Goal: Task Accomplishment & Management: Use online tool/utility

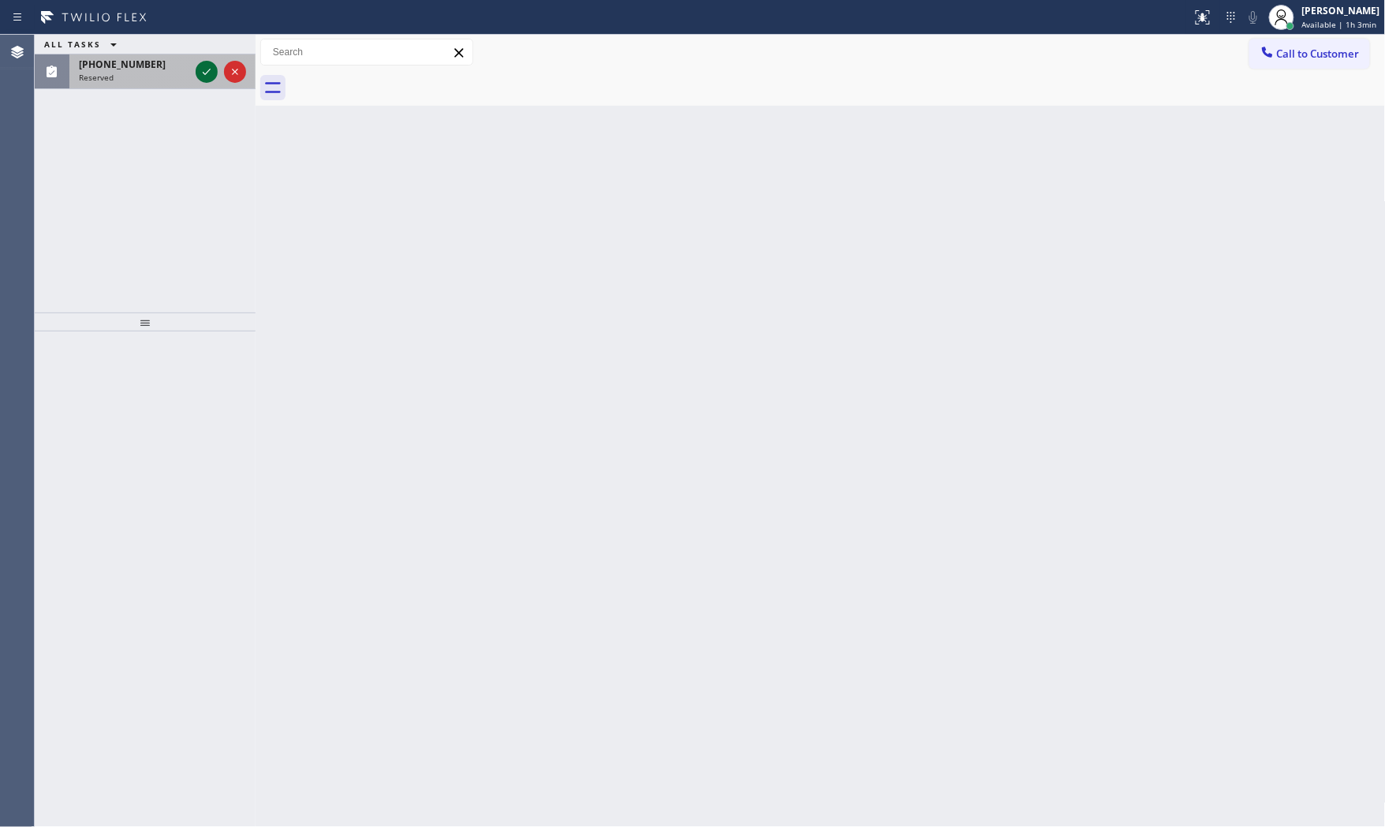
click at [197, 72] on icon at bounding box center [206, 71] width 19 height 19
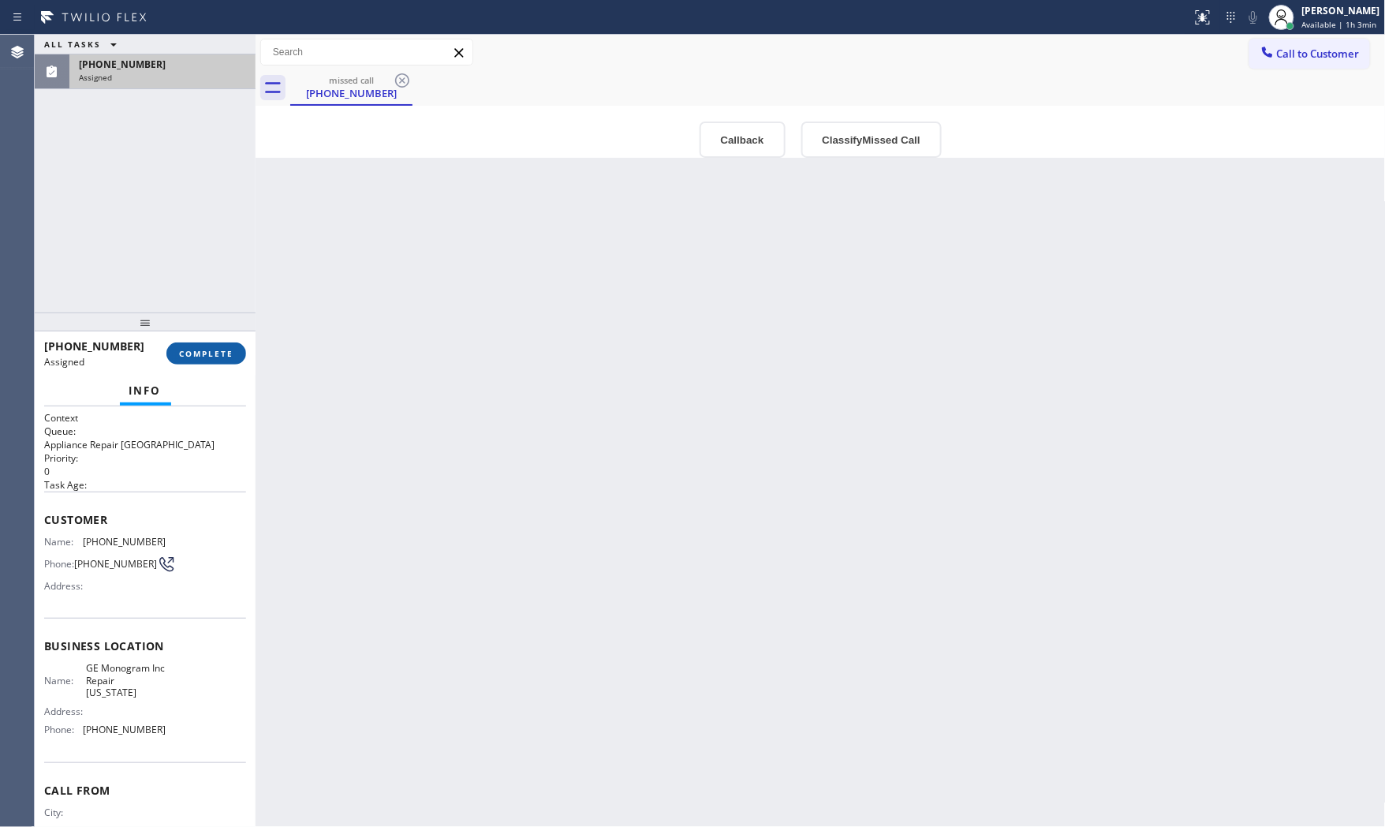
click at [226, 353] on span "COMPLETE" at bounding box center [206, 353] width 54 height 11
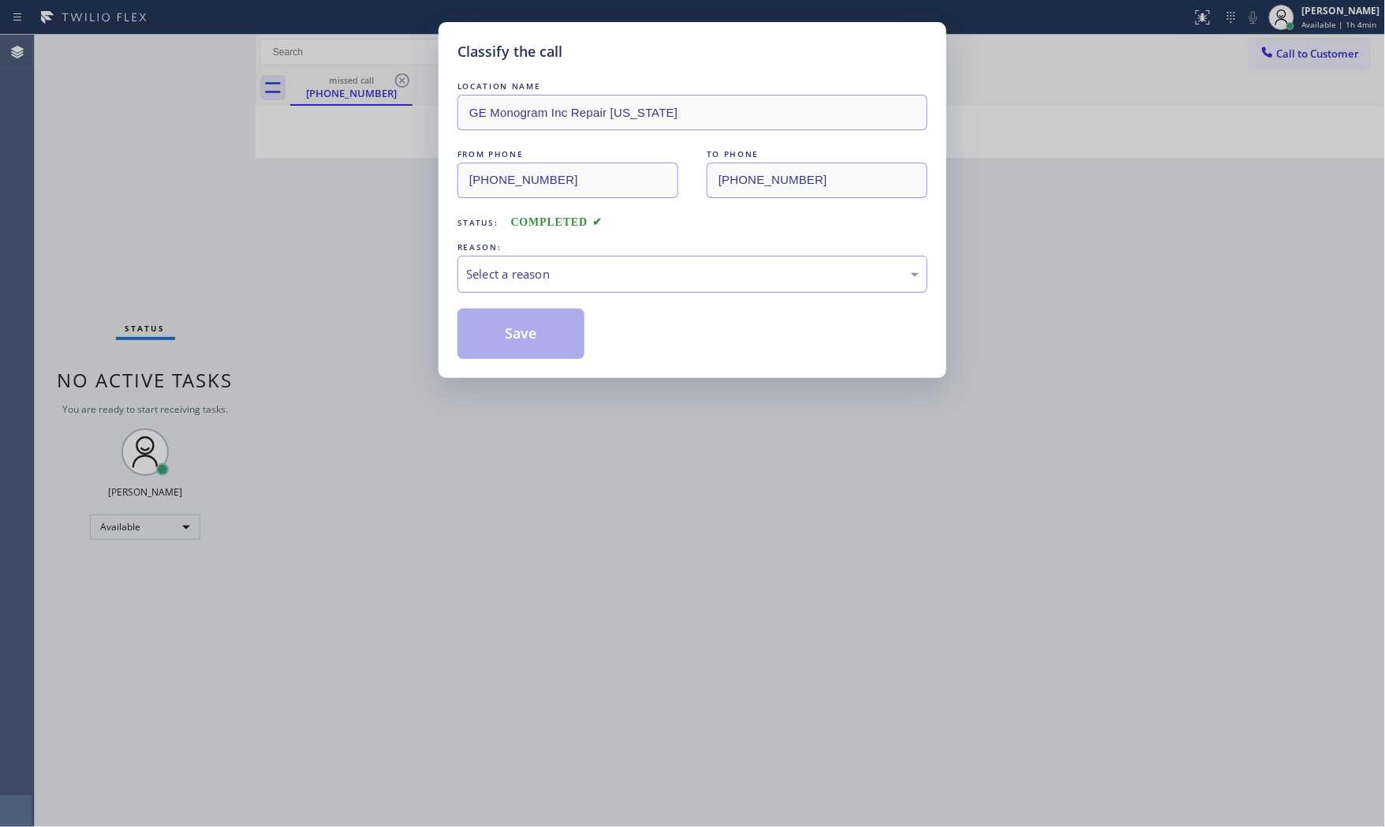
click at [476, 274] on div "Select a reason" at bounding box center [692, 274] width 453 height 18
click at [469, 334] on button "Save" at bounding box center [520, 333] width 127 height 50
drag, startPoint x: 469, startPoint y: 334, endPoint x: 483, endPoint y: 410, distance: 77.0
click at [469, 336] on button "Save" at bounding box center [520, 333] width 127 height 50
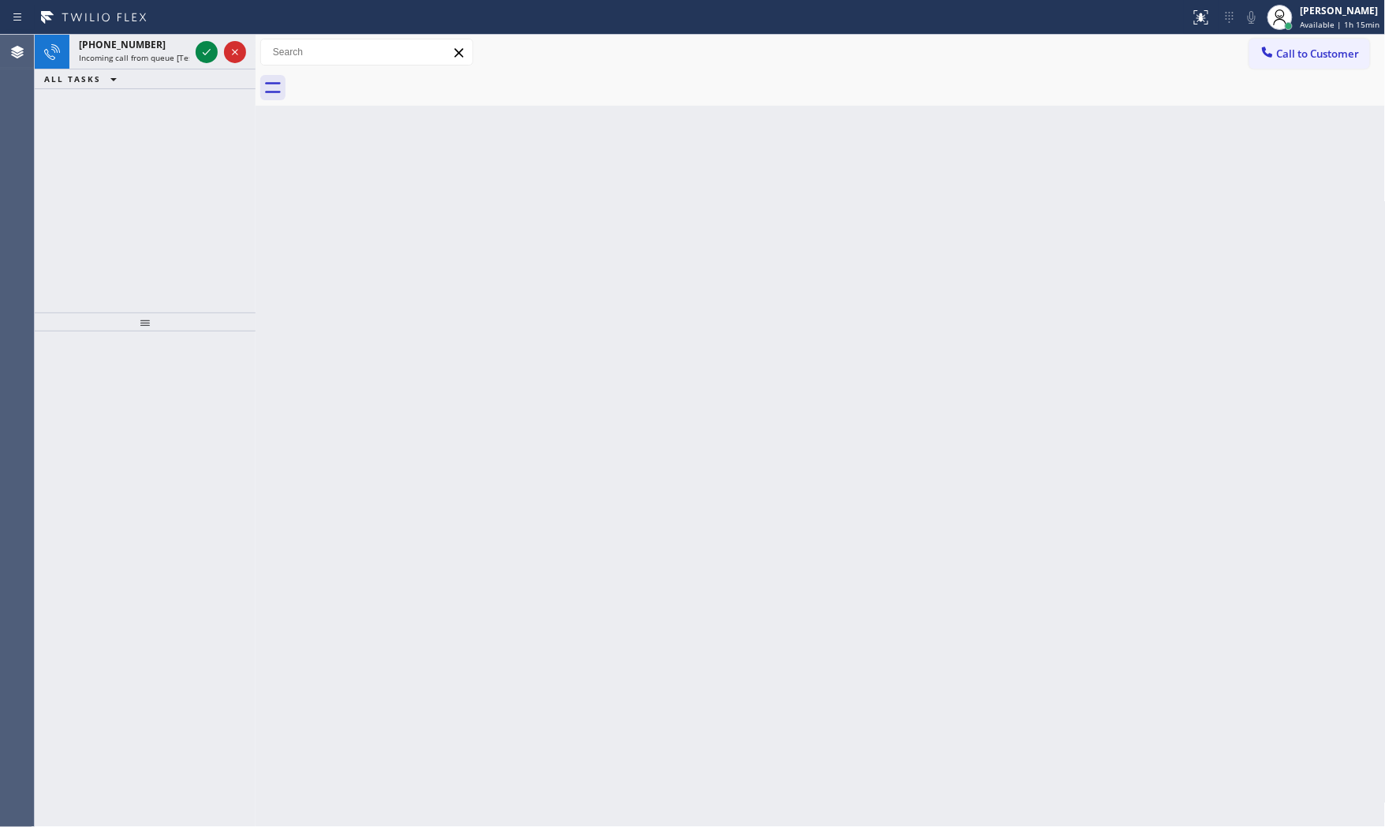
click at [177, 39] on div "[PHONE_NUMBER]" at bounding box center [134, 44] width 110 height 13
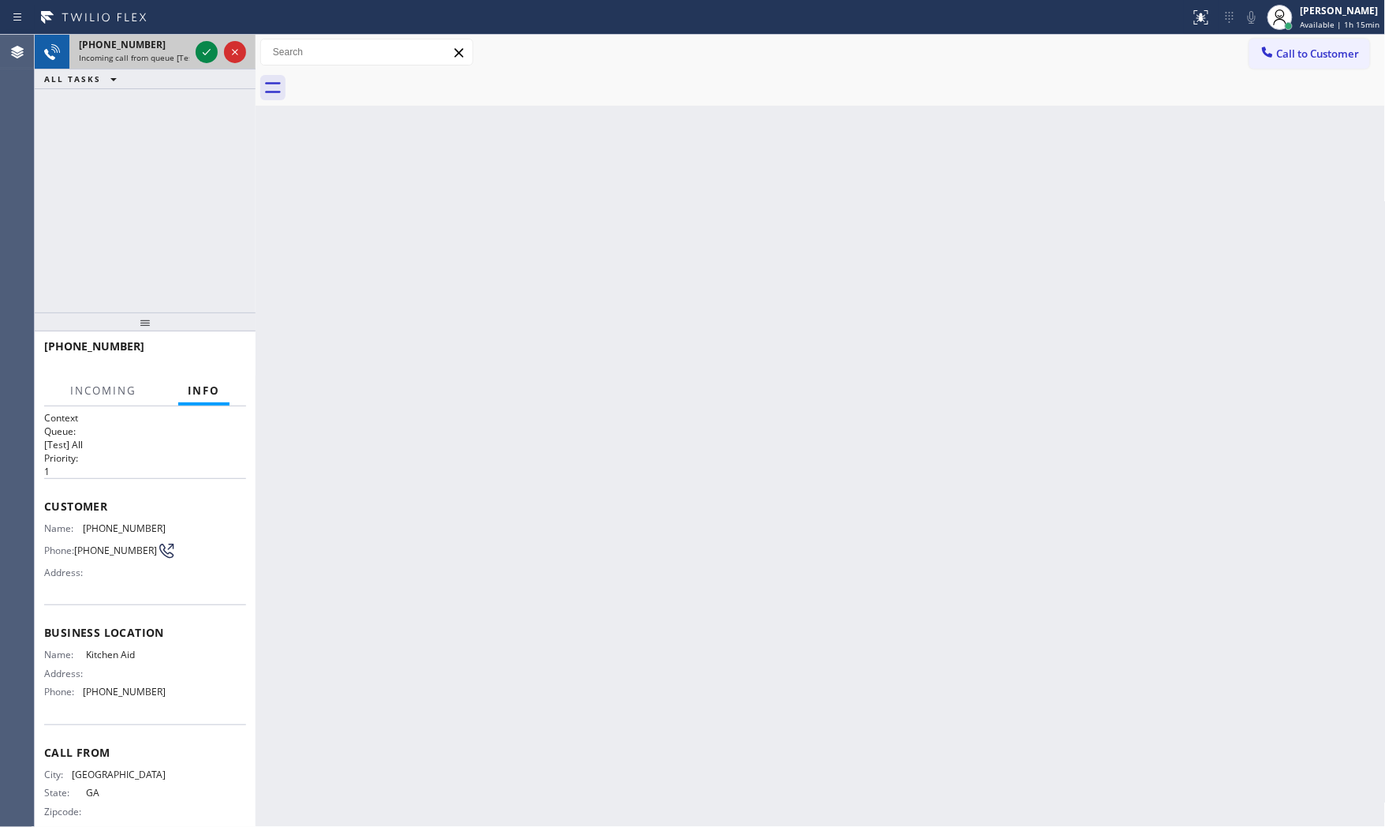
click at [178, 53] on span "Incoming call from queue [Test] All" at bounding box center [144, 57] width 131 height 11
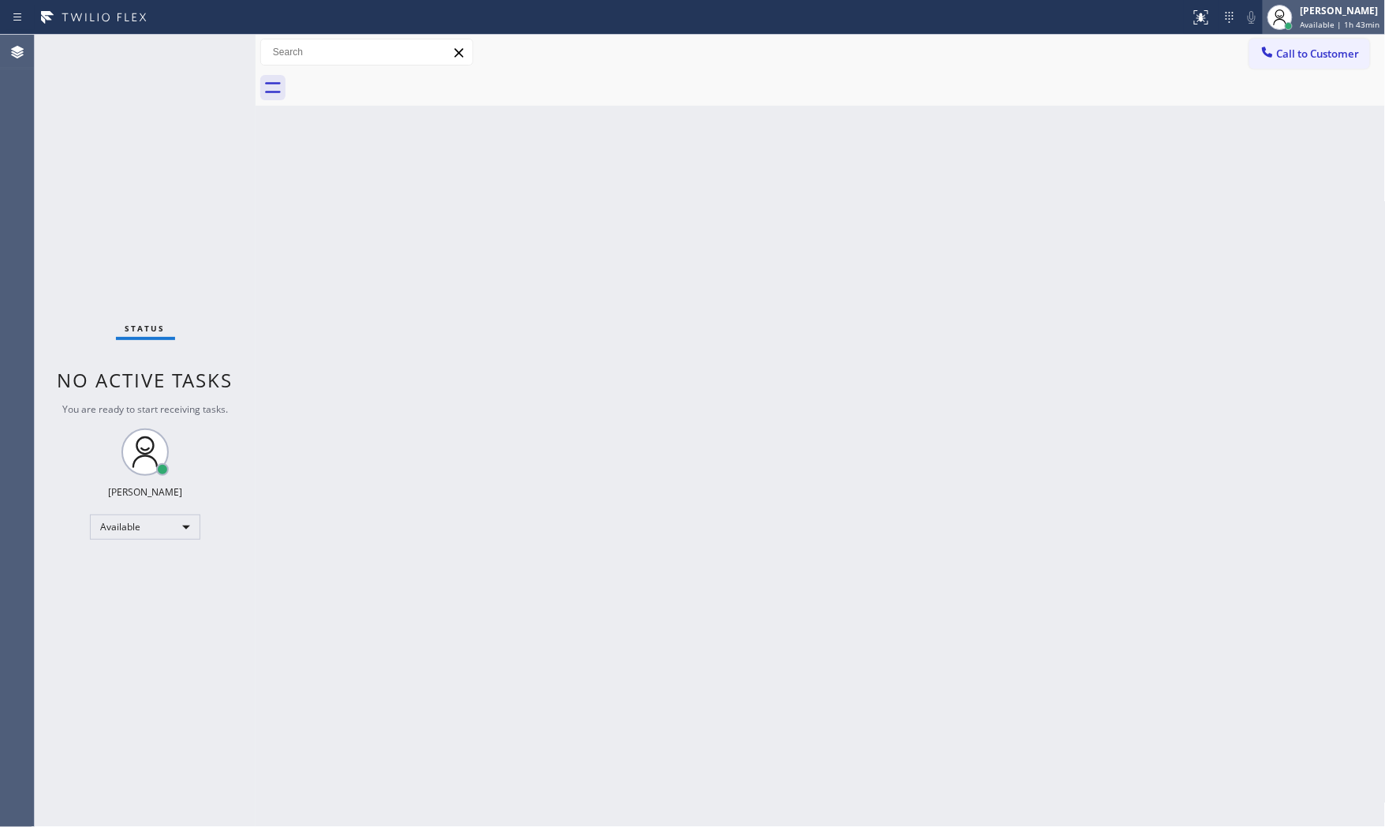
click at [1314, 19] on span "Available | 1h 43min" at bounding box center [1340, 24] width 80 height 11
click at [1322, 91] on button "Available" at bounding box center [1307, 83] width 158 height 21
click at [1315, 29] on span "Available | 1h 43min" at bounding box center [1340, 24] width 80 height 11
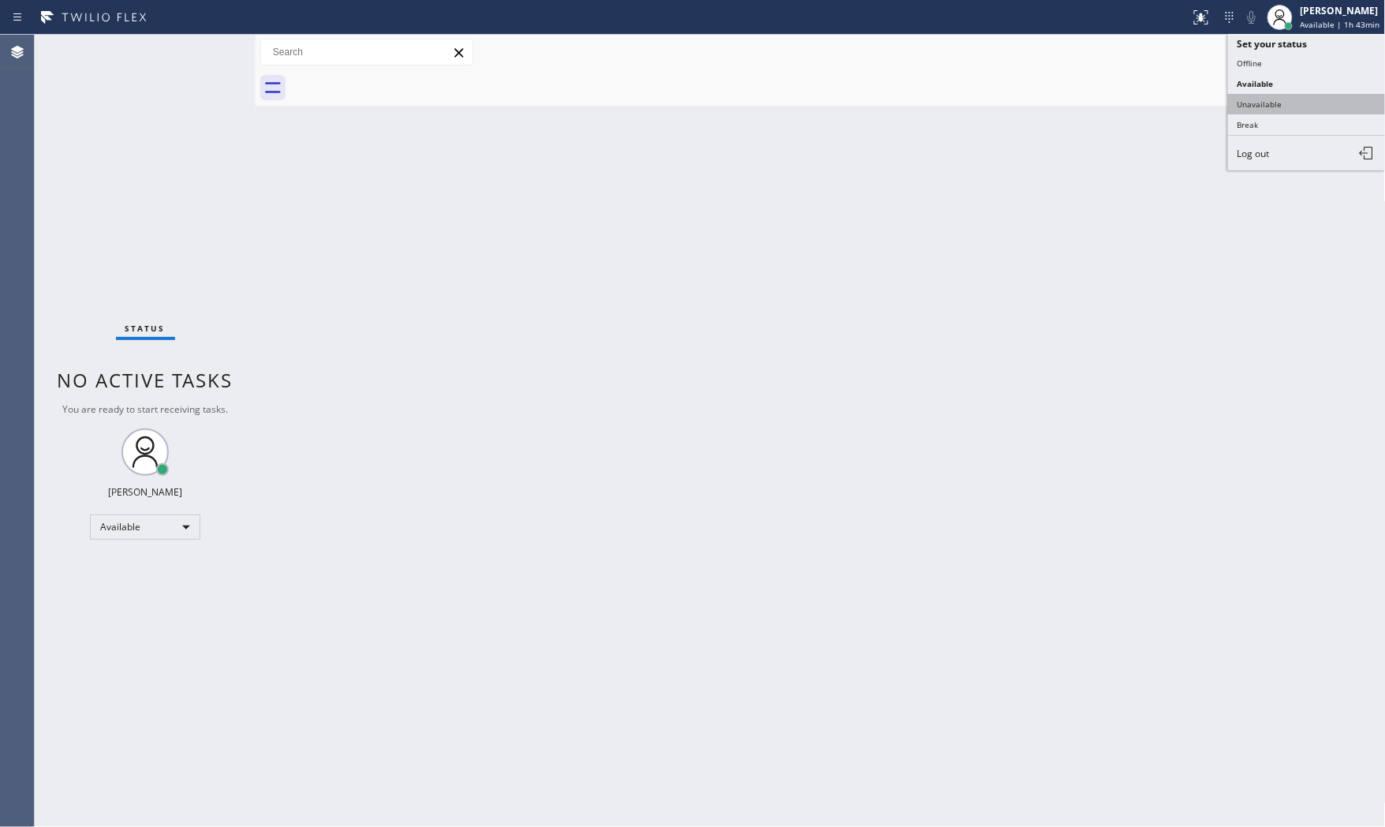
click at [1289, 103] on button "Unavailable" at bounding box center [1307, 104] width 158 height 21
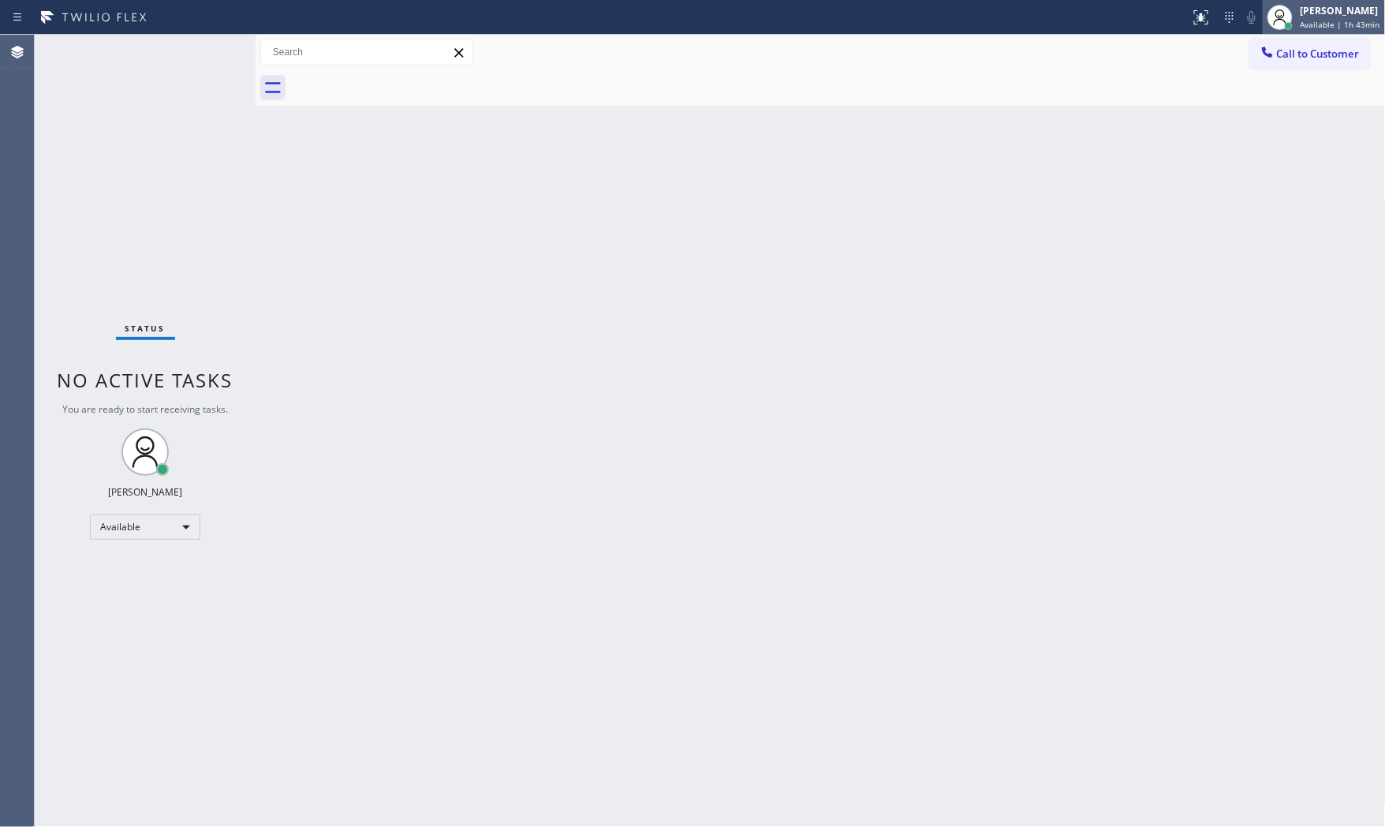
click at [1322, 16] on div "[PERSON_NAME]" at bounding box center [1340, 10] width 80 height 13
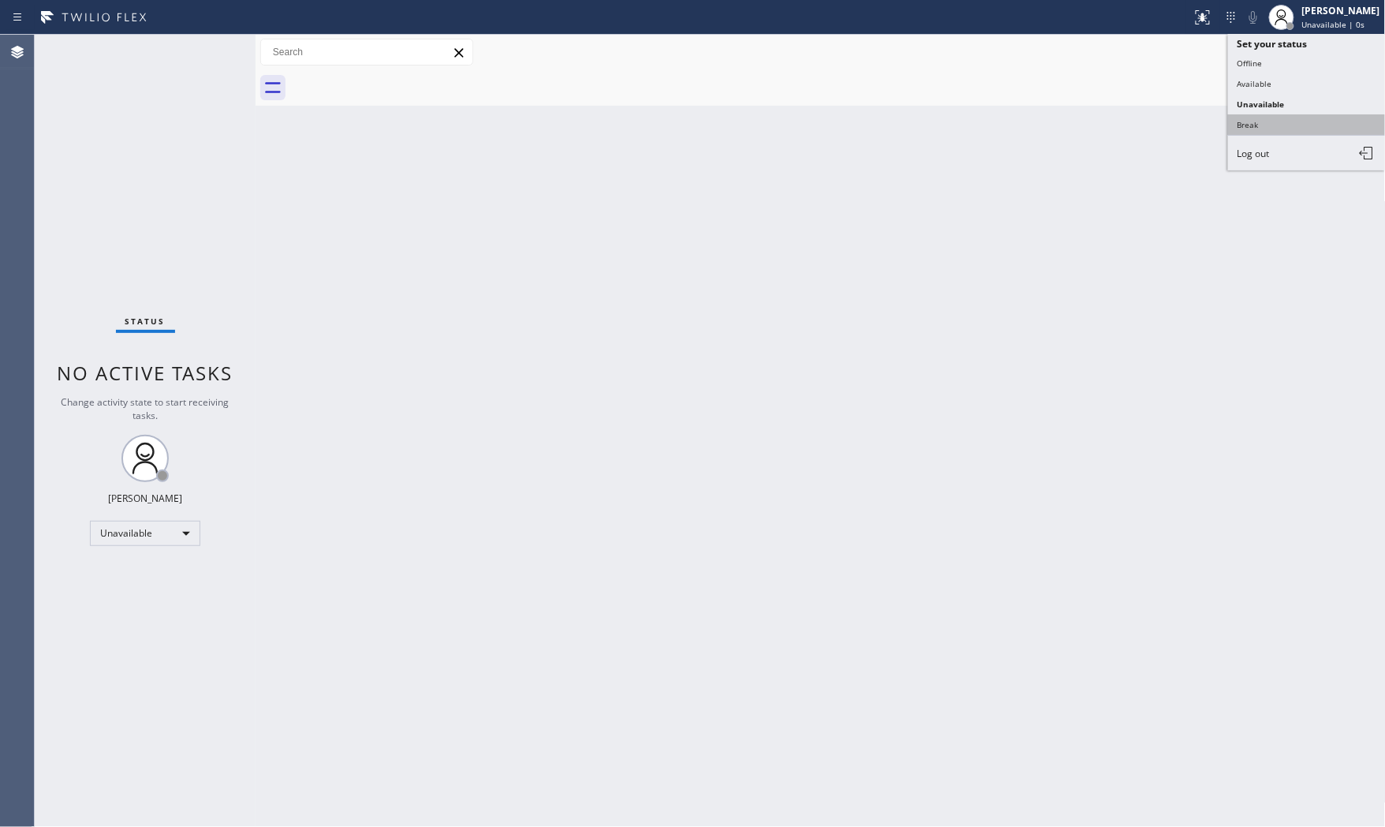
click at [1289, 120] on button "Break" at bounding box center [1307, 124] width 158 height 21
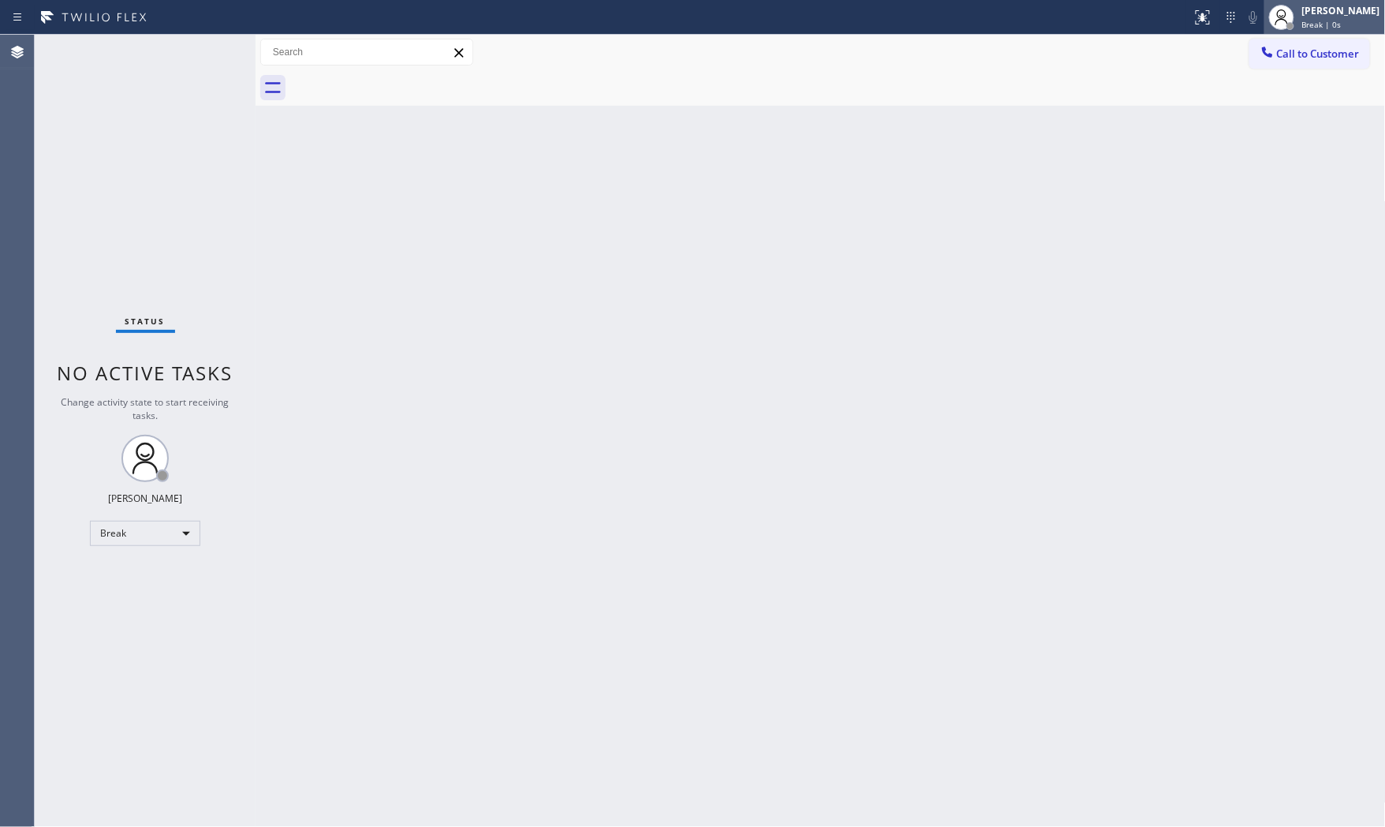
click at [1310, 11] on div "[PERSON_NAME]" at bounding box center [1341, 10] width 78 height 13
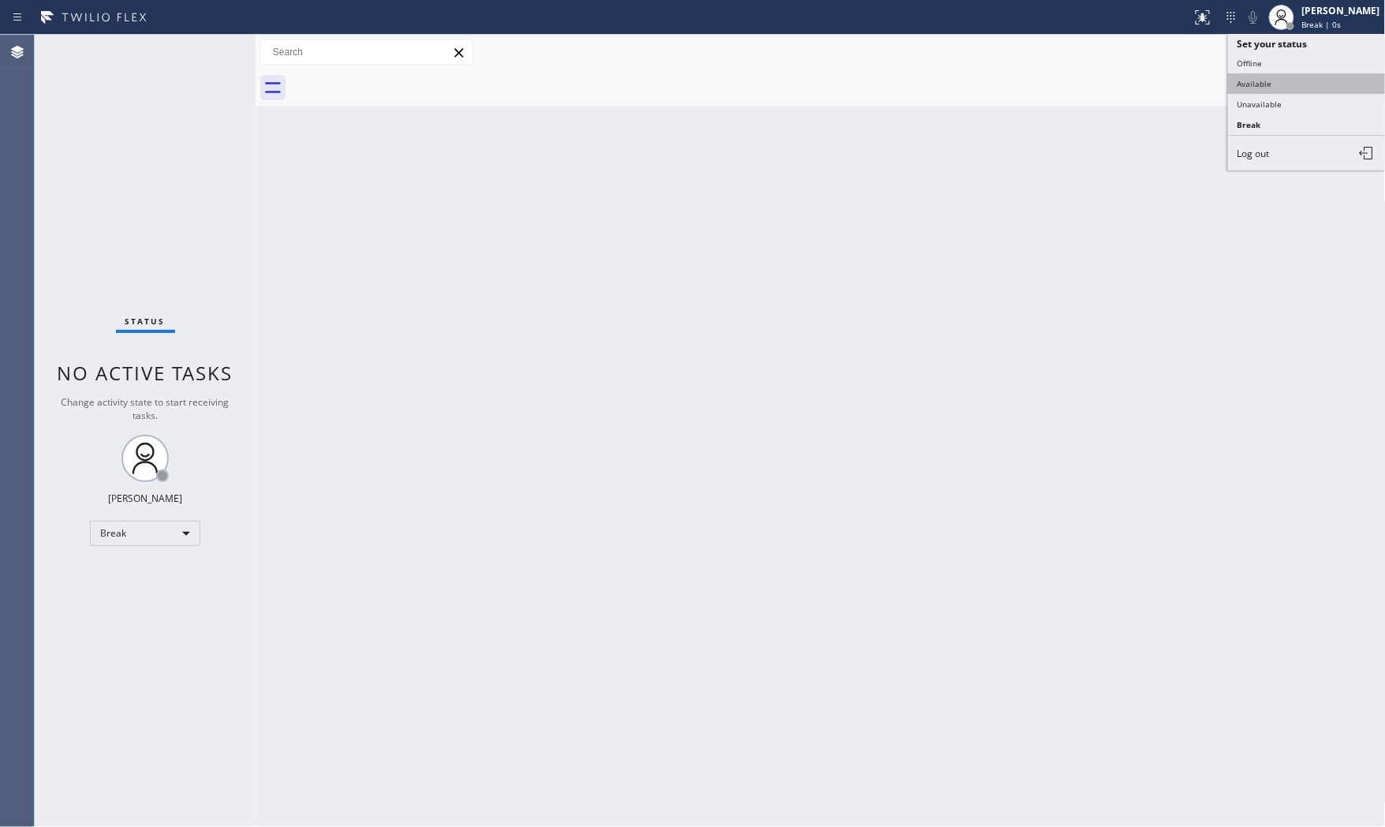
click at [1282, 89] on button "Available" at bounding box center [1307, 83] width 158 height 21
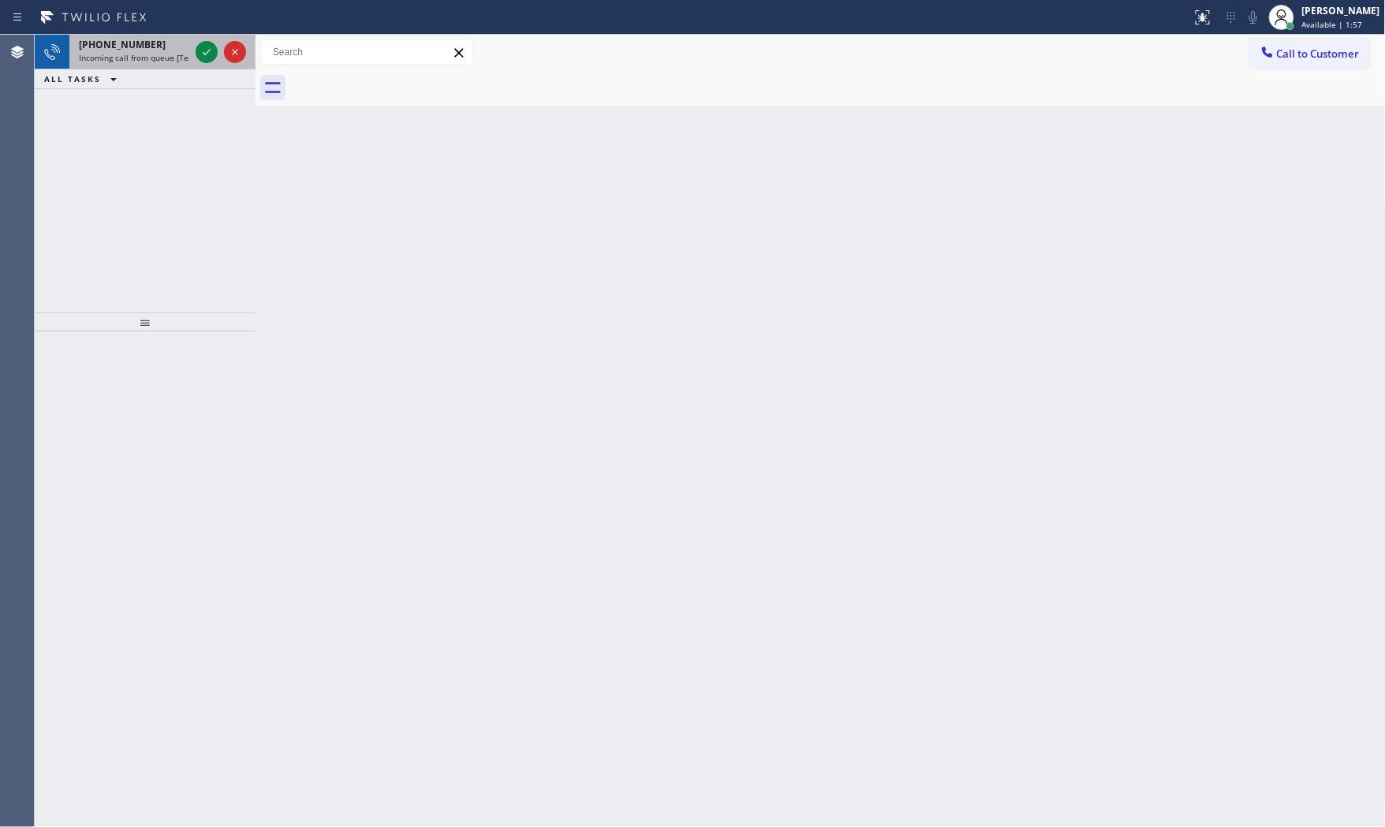
click at [151, 43] on div "[PHONE_NUMBER]" at bounding box center [134, 44] width 110 height 13
click at [170, 50] on div "[PHONE_NUMBER]" at bounding box center [134, 44] width 110 height 13
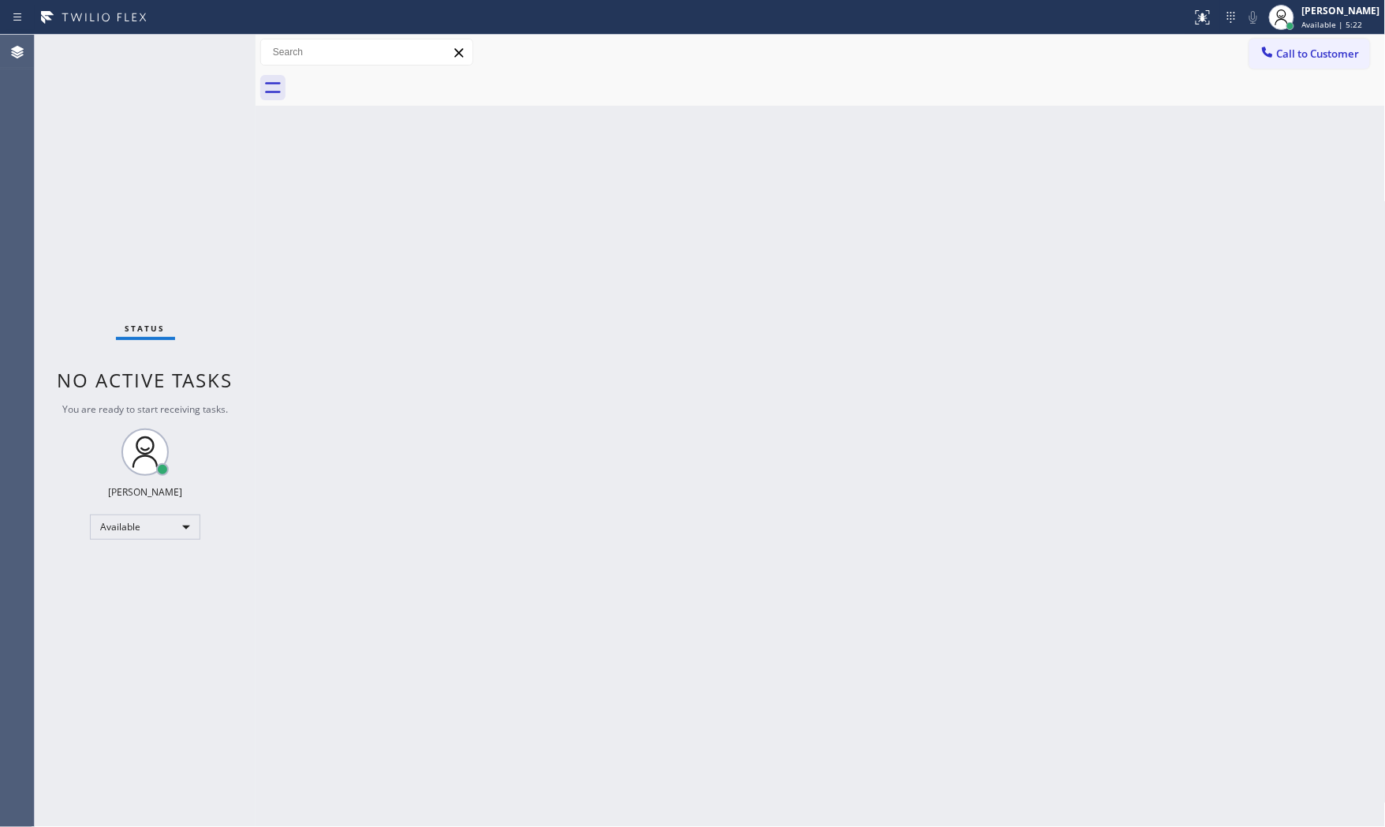
click at [210, 50] on div "Status No active tasks You are ready to start receiving tasks. [PERSON_NAME] Av…" at bounding box center [145, 431] width 221 height 792
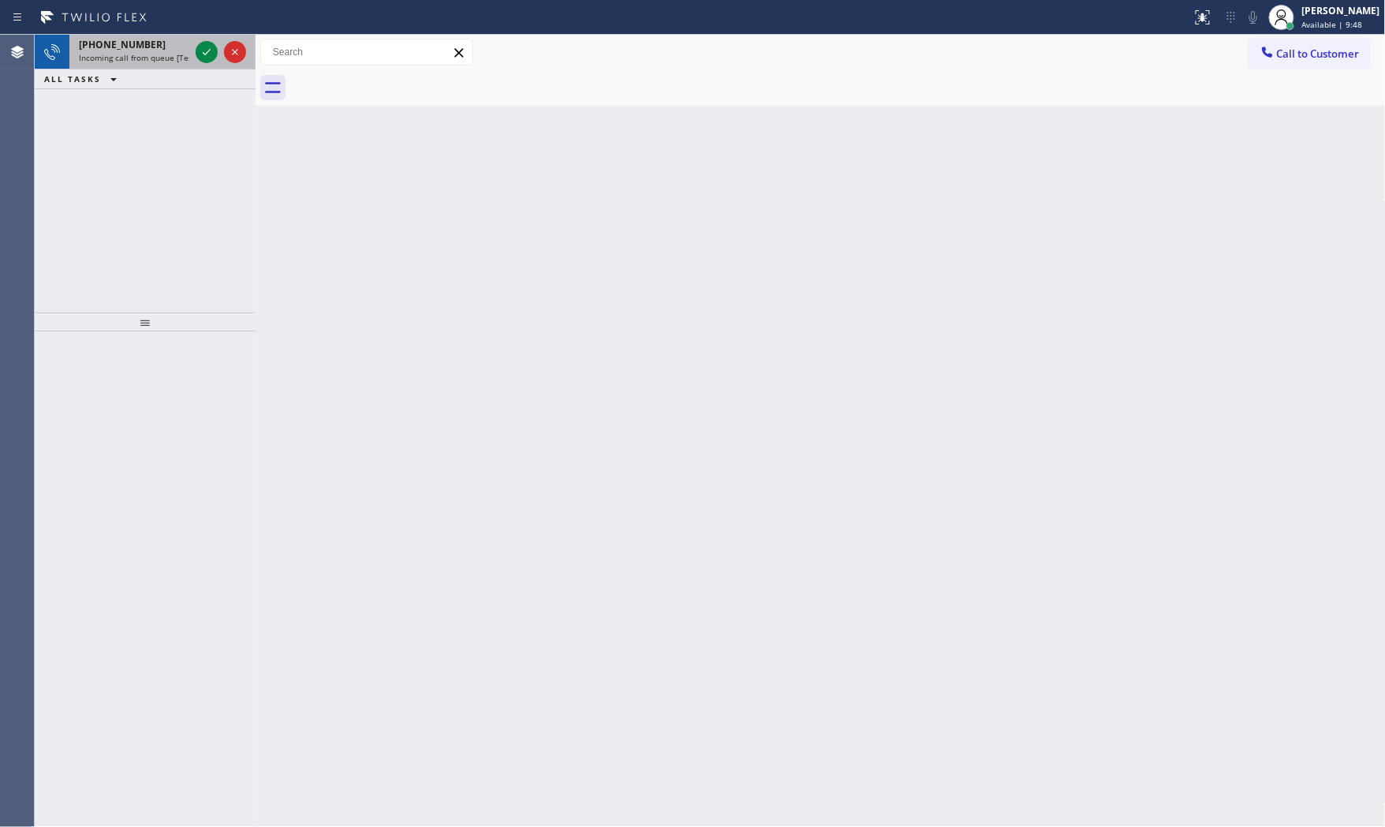
click at [158, 53] on span "Incoming call from queue [Test] All" at bounding box center [144, 57] width 131 height 11
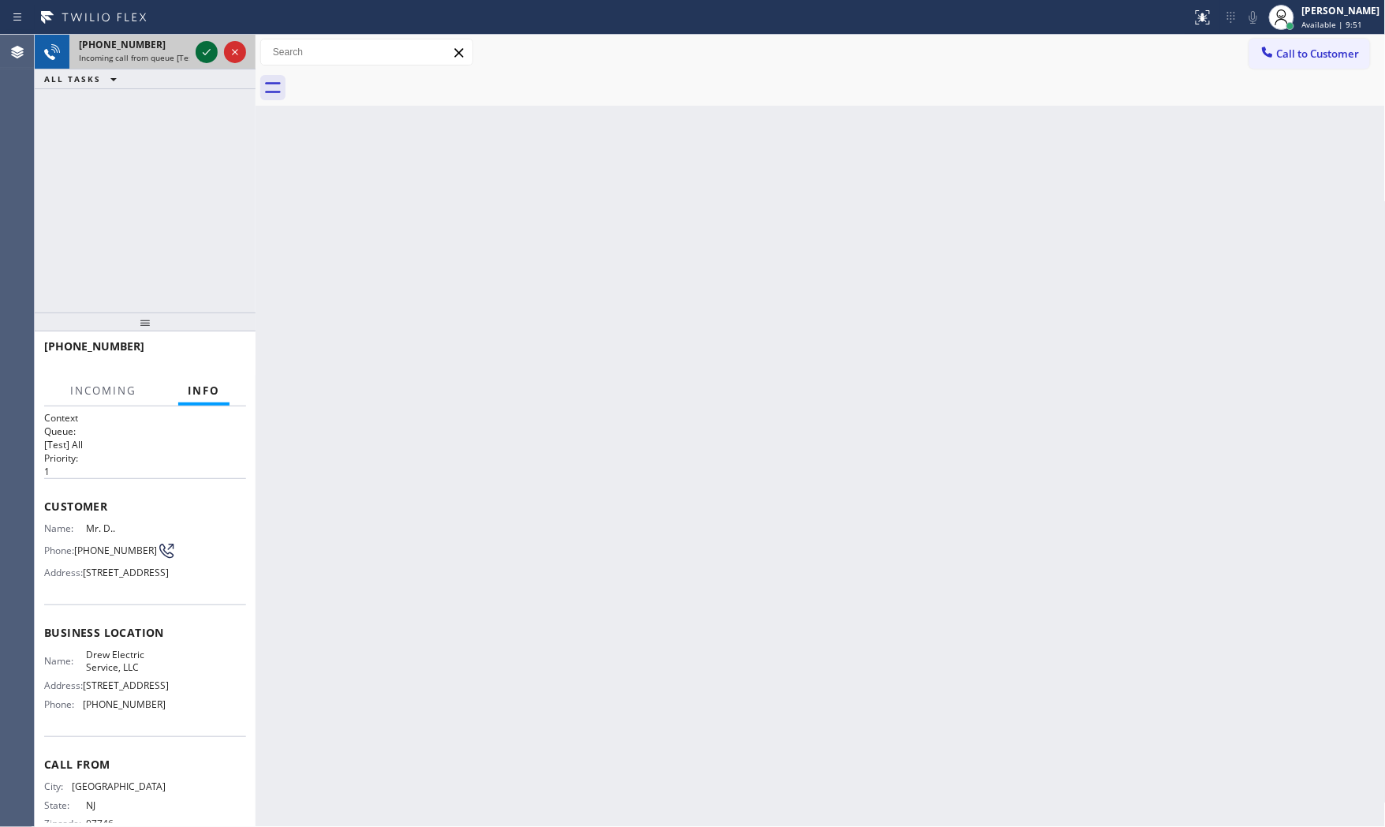
click at [203, 44] on icon at bounding box center [206, 52] width 19 height 19
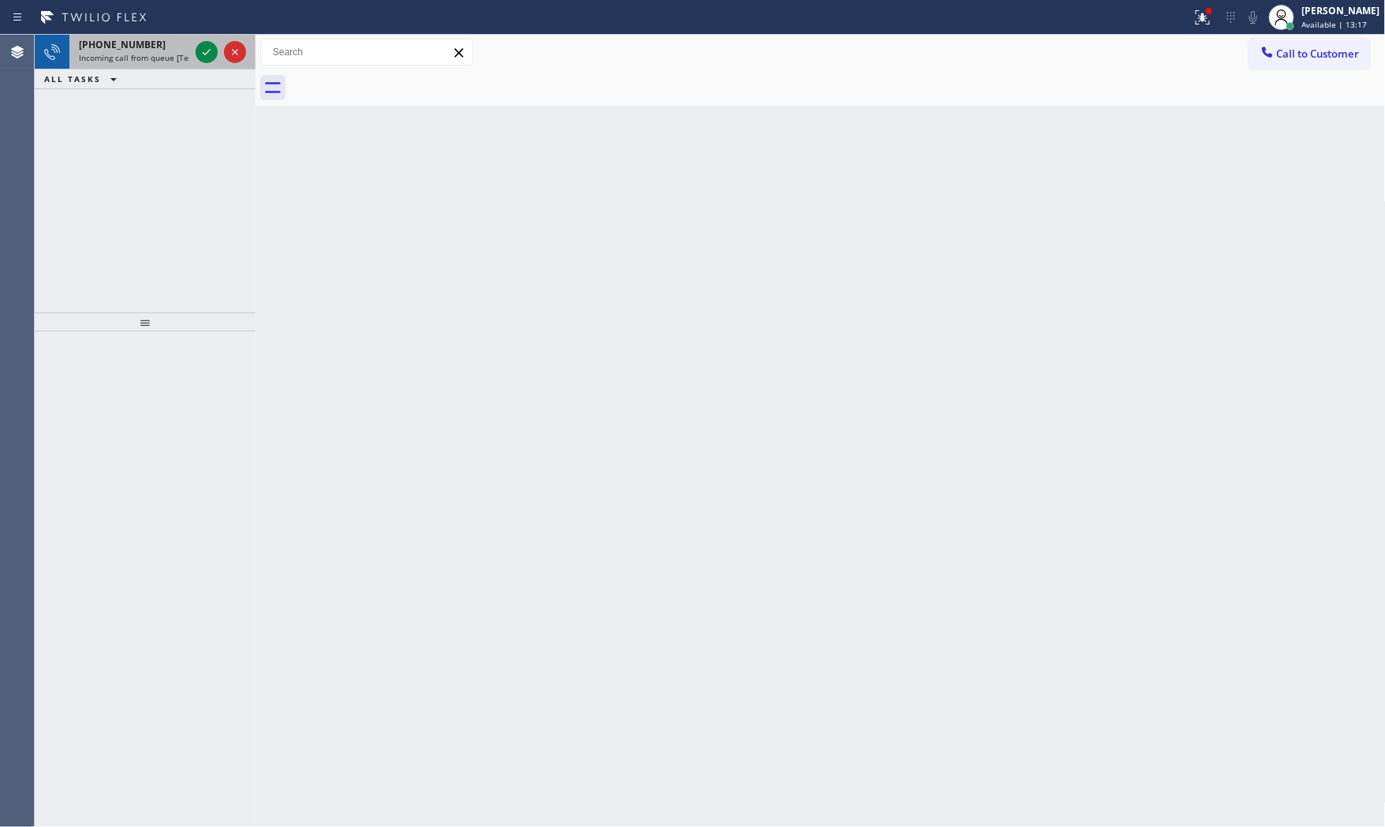
click at [158, 47] on div "[PHONE_NUMBER]" at bounding box center [134, 44] width 110 height 13
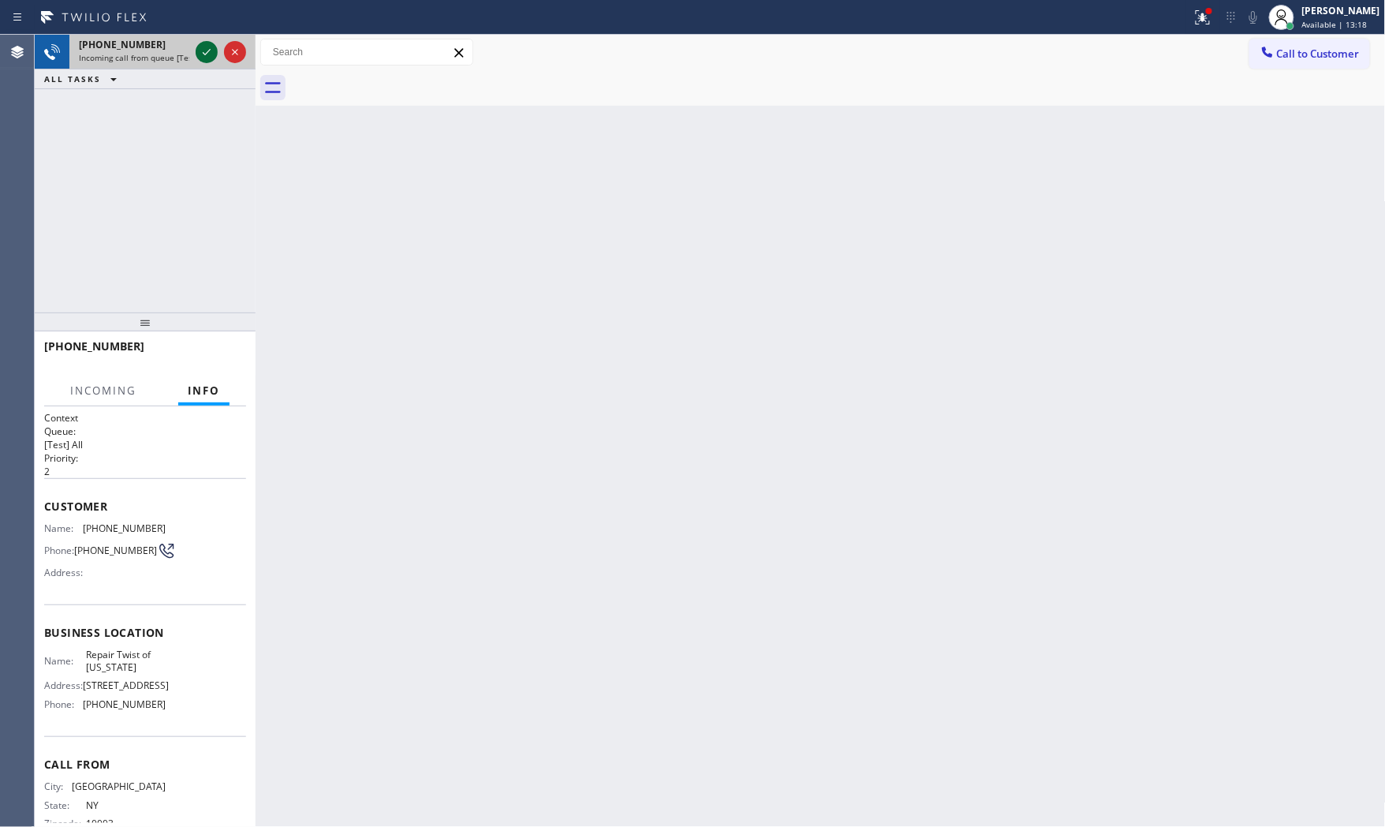
click at [206, 50] on icon at bounding box center [206, 52] width 19 height 19
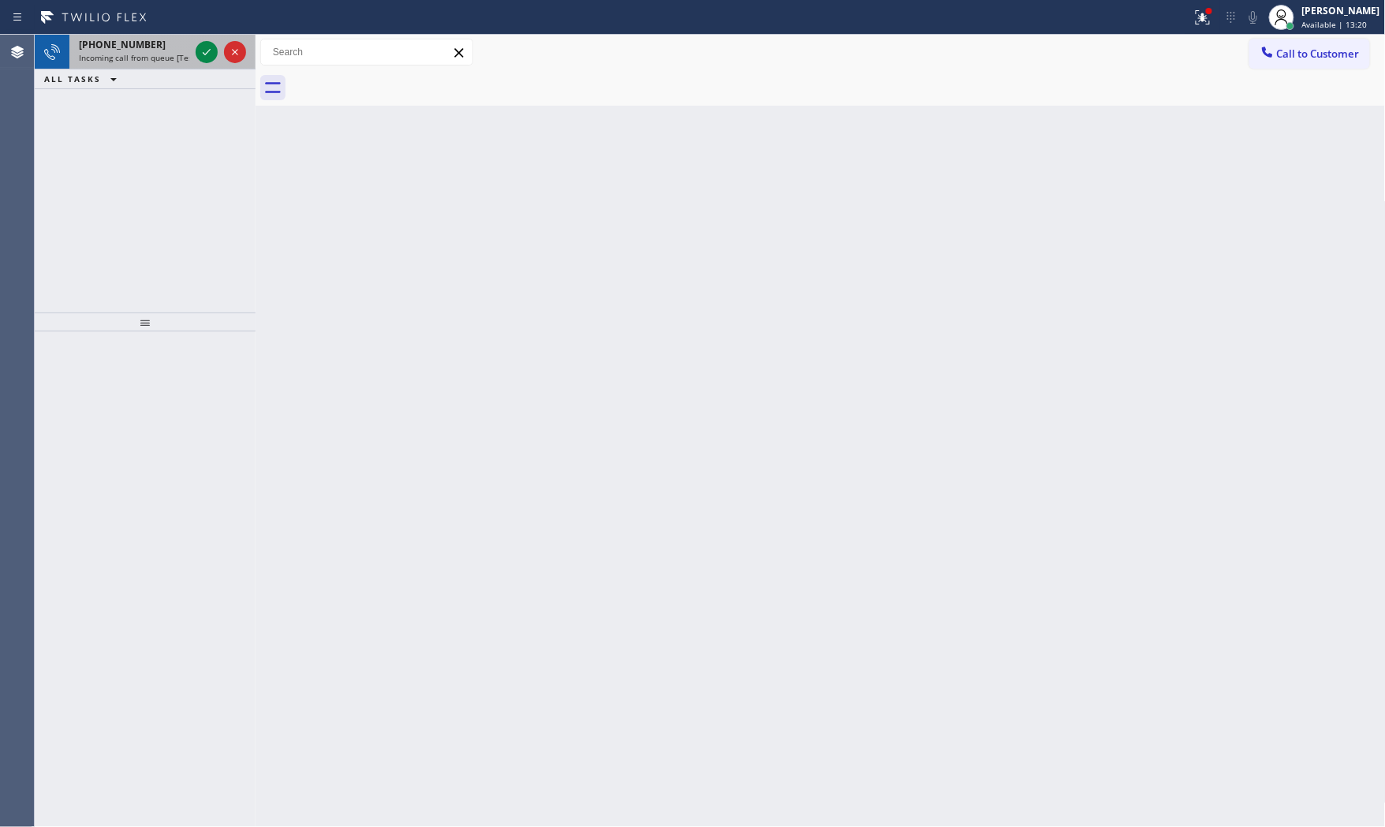
click at [205, 38] on div at bounding box center [220, 52] width 57 height 35
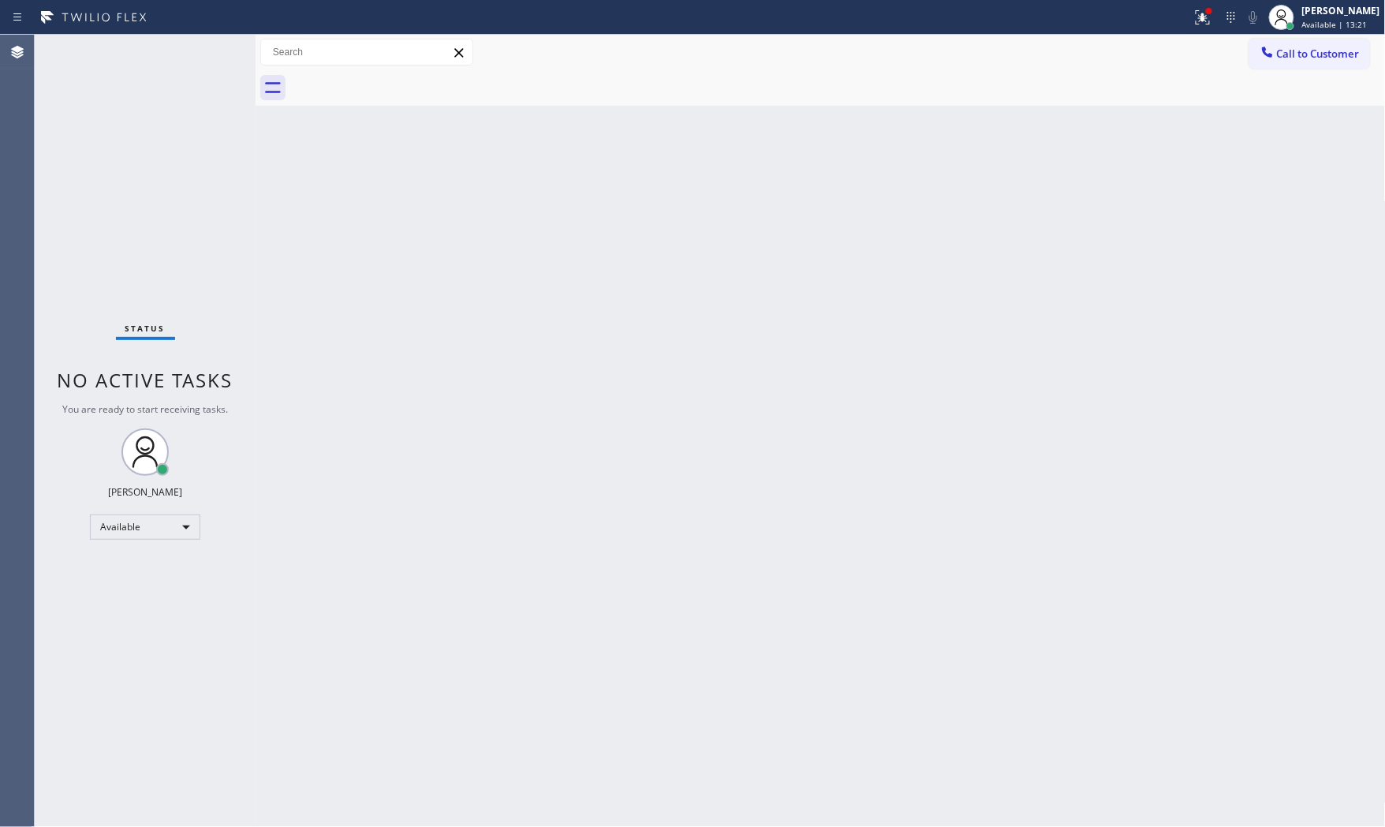
click at [205, 45] on div "Status No active tasks You are ready to start receiving tasks. [PERSON_NAME] Av…" at bounding box center [145, 431] width 221 height 792
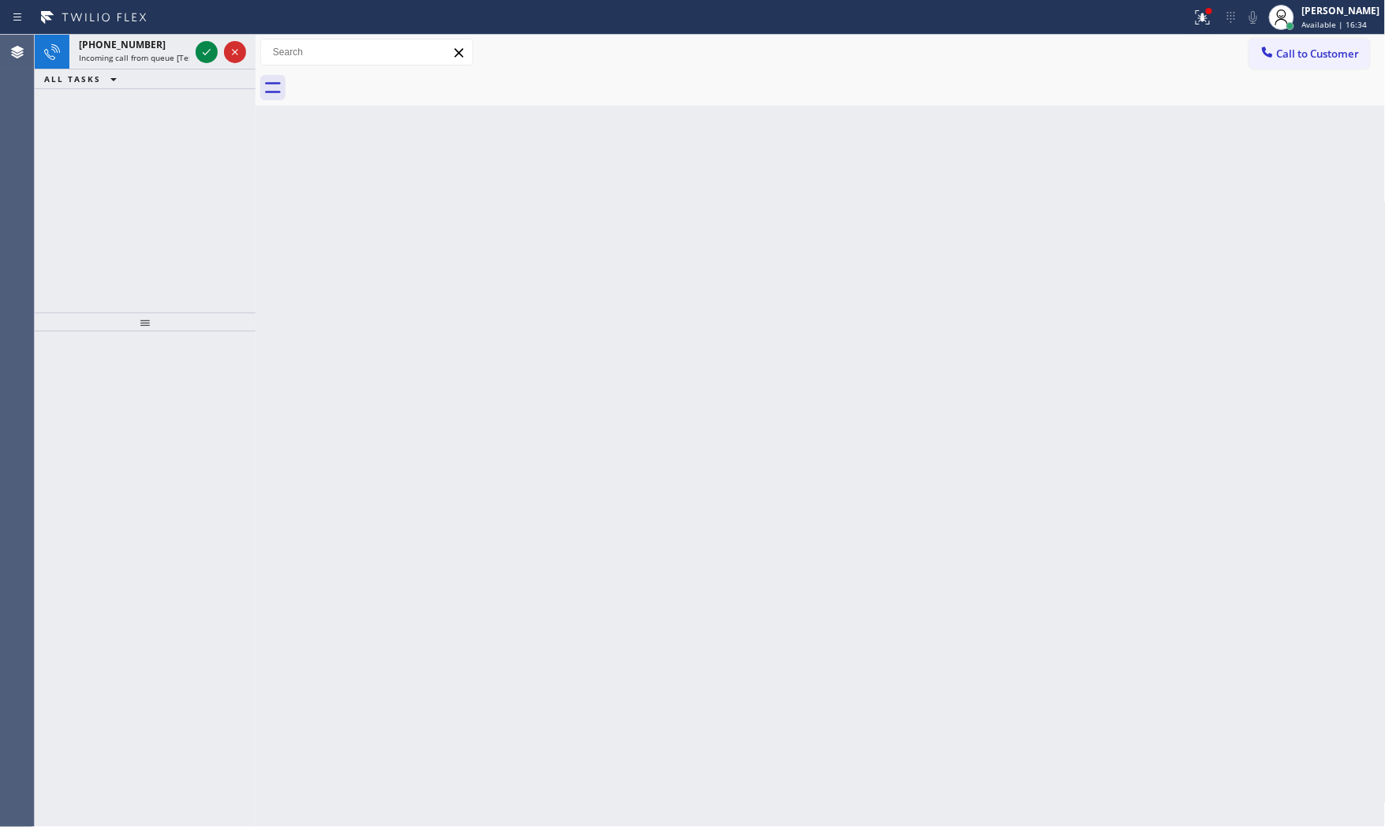
click at [130, 45] on span "[PHONE_NUMBER]" at bounding box center [122, 44] width 87 height 13
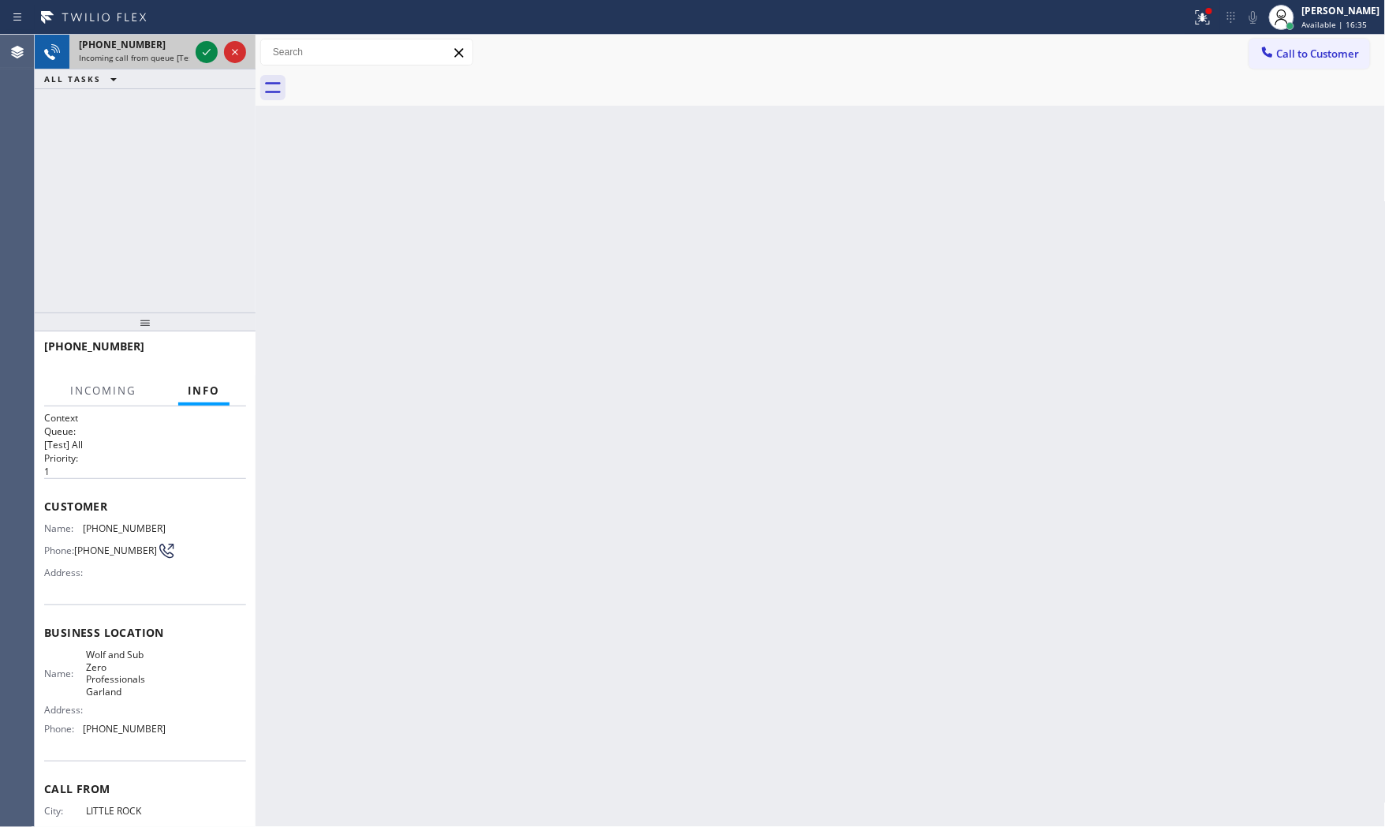
click at [166, 35] on div "[PHONE_NUMBER] Incoming call from queue [Test] All" at bounding box center [130, 52] width 123 height 35
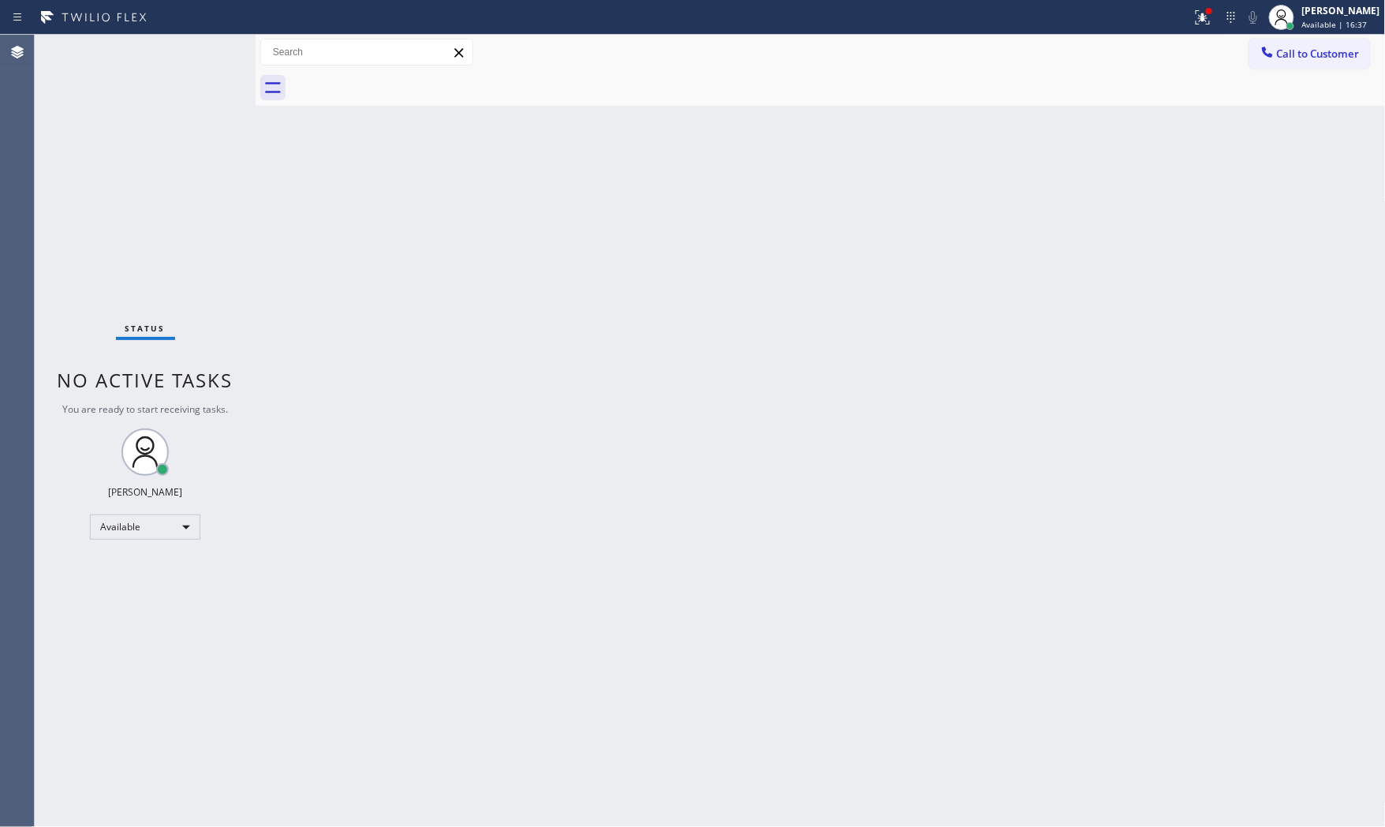
click at [203, 52] on div "Status No active tasks You are ready to start receiving tasks. [PERSON_NAME] Av…" at bounding box center [145, 431] width 221 height 792
drag, startPoint x: 203, startPoint y: 53, endPoint x: 327, endPoint y: 281, distance: 259.8
click at [203, 58] on div "Status No active tasks You are ready to start receiving tasks. [PERSON_NAME] Av…" at bounding box center [145, 431] width 221 height 792
click at [202, 52] on div "Status No active tasks You are ready to start receiving tasks. [PERSON_NAME] Av…" at bounding box center [145, 431] width 221 height 792
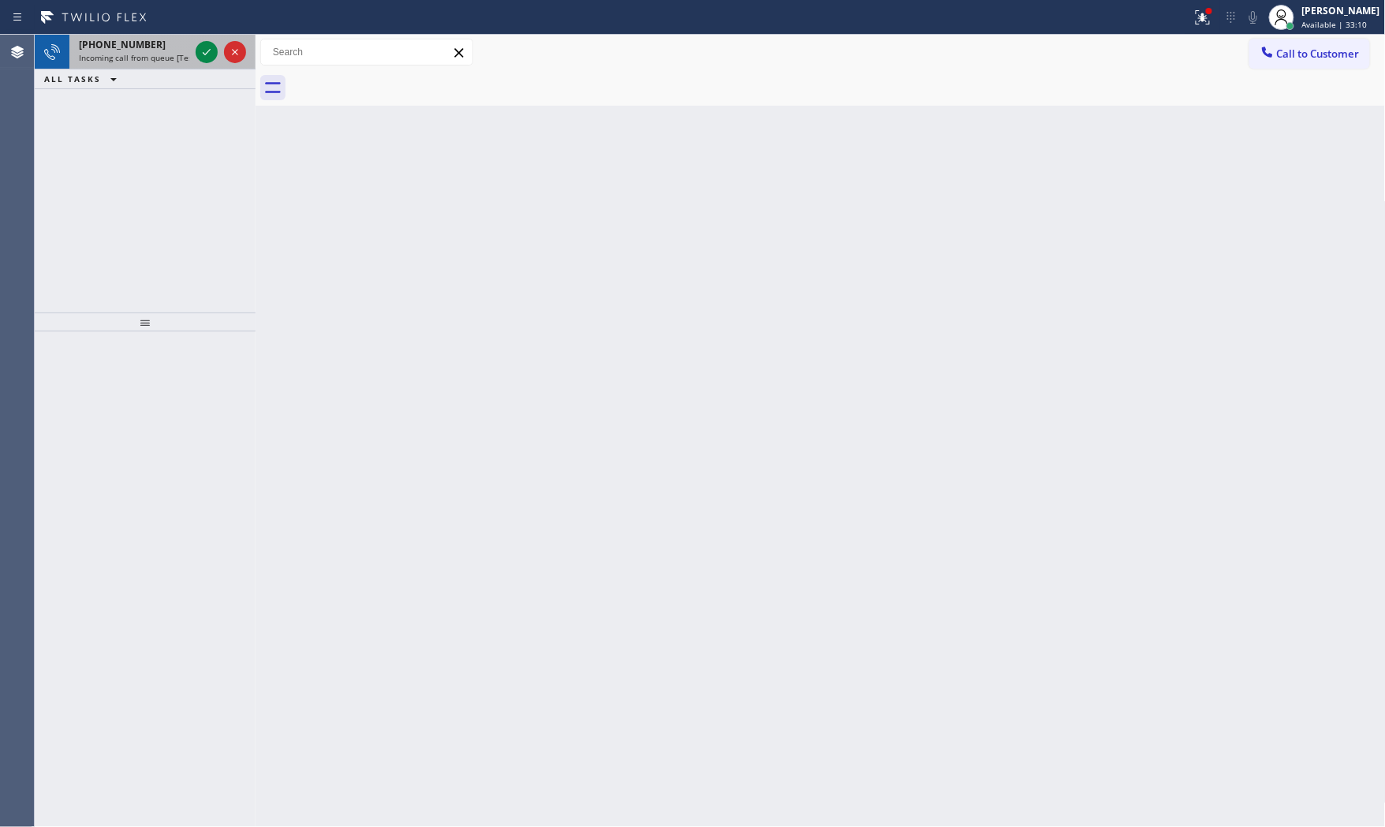
click at [168, 42] on div "[PHONE_NUMBER]" at bounding box center [134, 44] width 110 height 13
click at [199, 54] on div at bounding box center [220, 52] width 57 height 35
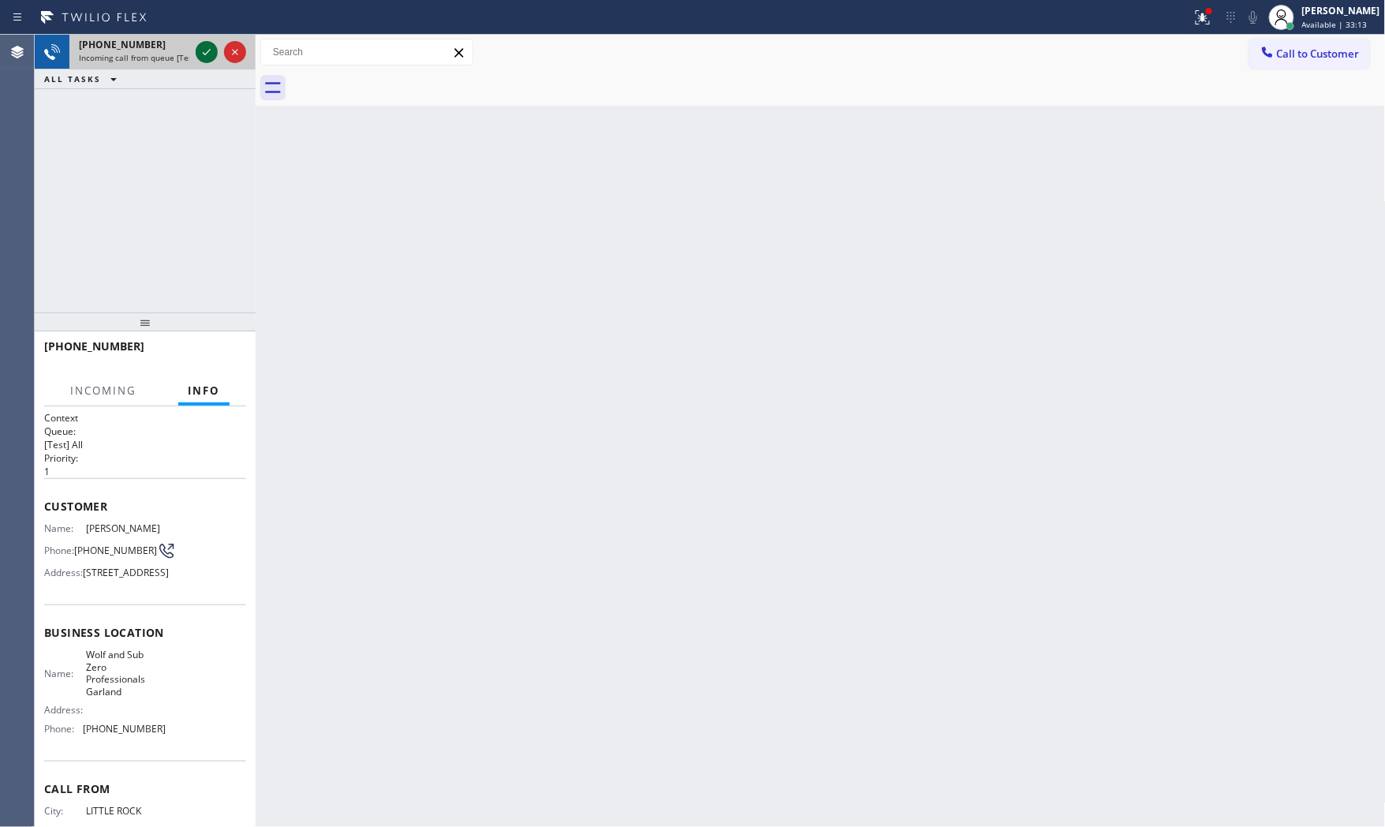
click at [199, 54] on icon at bounding box center [206, 52] width 19 height 19
click at [211, 353] on span "HANG UP" at bounding box center [209, 353] width 48 height 11
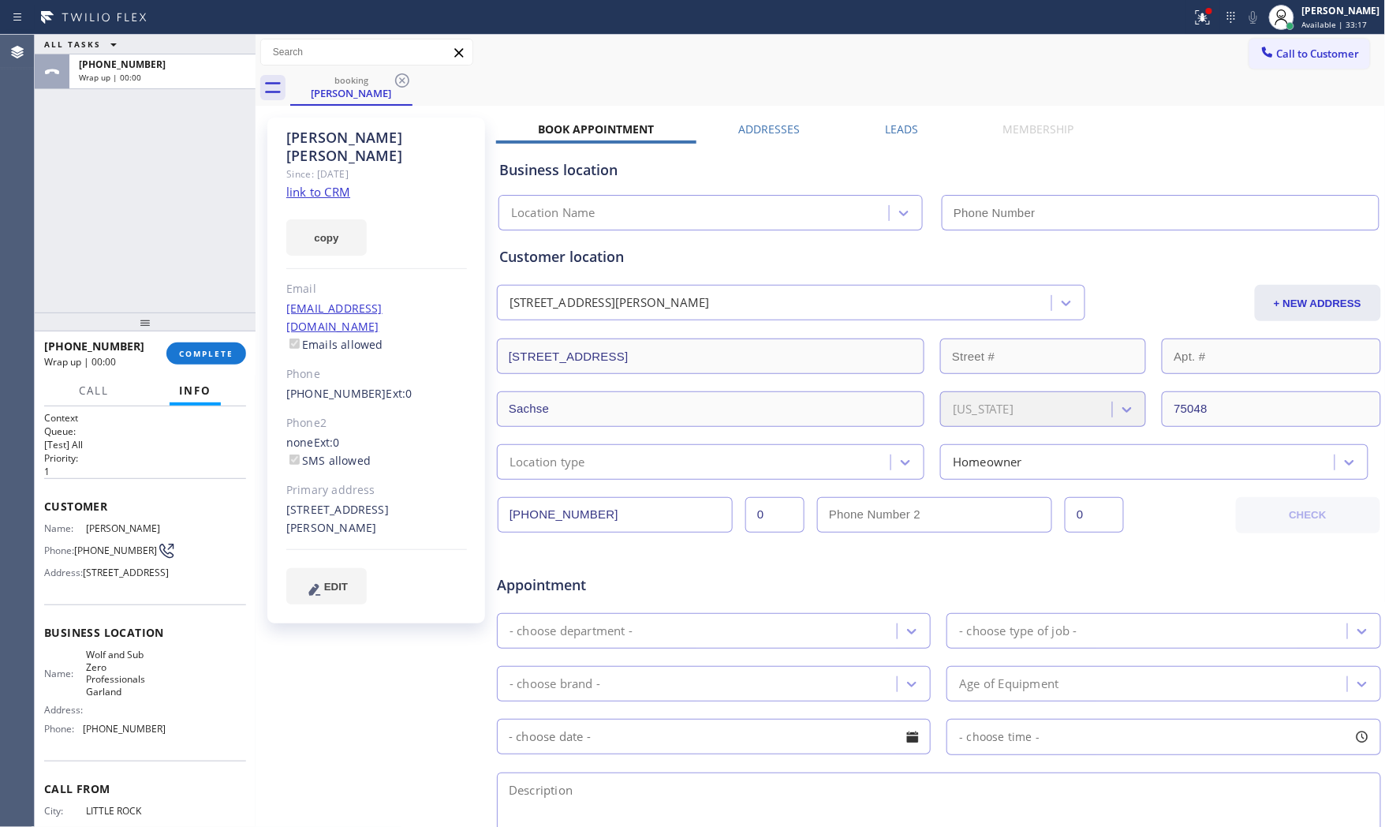
type input "[PHONE_NUMBER]"
click at [323, 201] on div "copy" at bounding box center [376, 228] width 181 height 54
click at [318, 184] on link "link to CRM" at bounding box center [318, 192] width 64 height 16
click at [202, 360] on button "COMPLETE" at bounding box center [206, 353] width 80 height 22
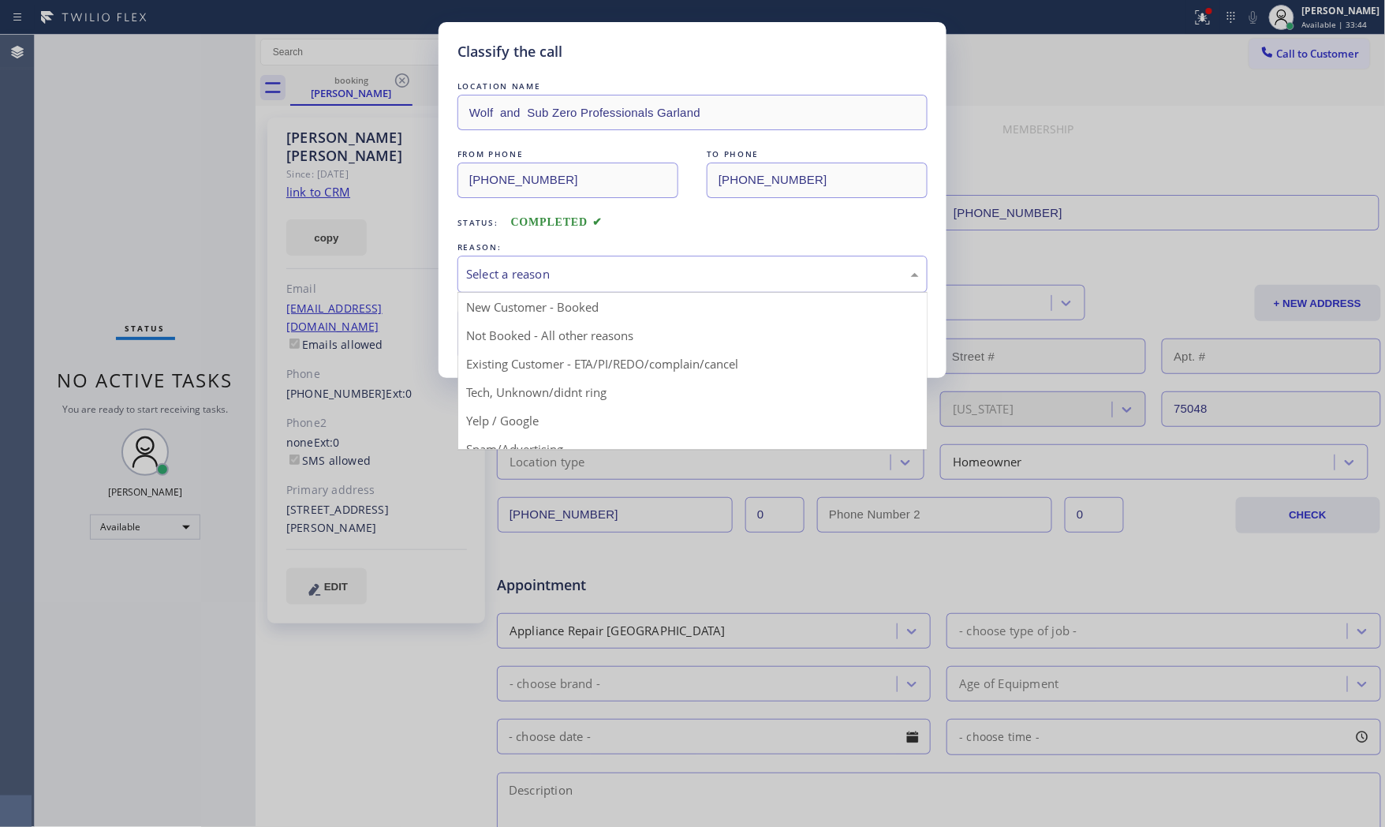
click at [631, 284] on div "Select a reason" at bounding box center [692, 274] width 470 height 37
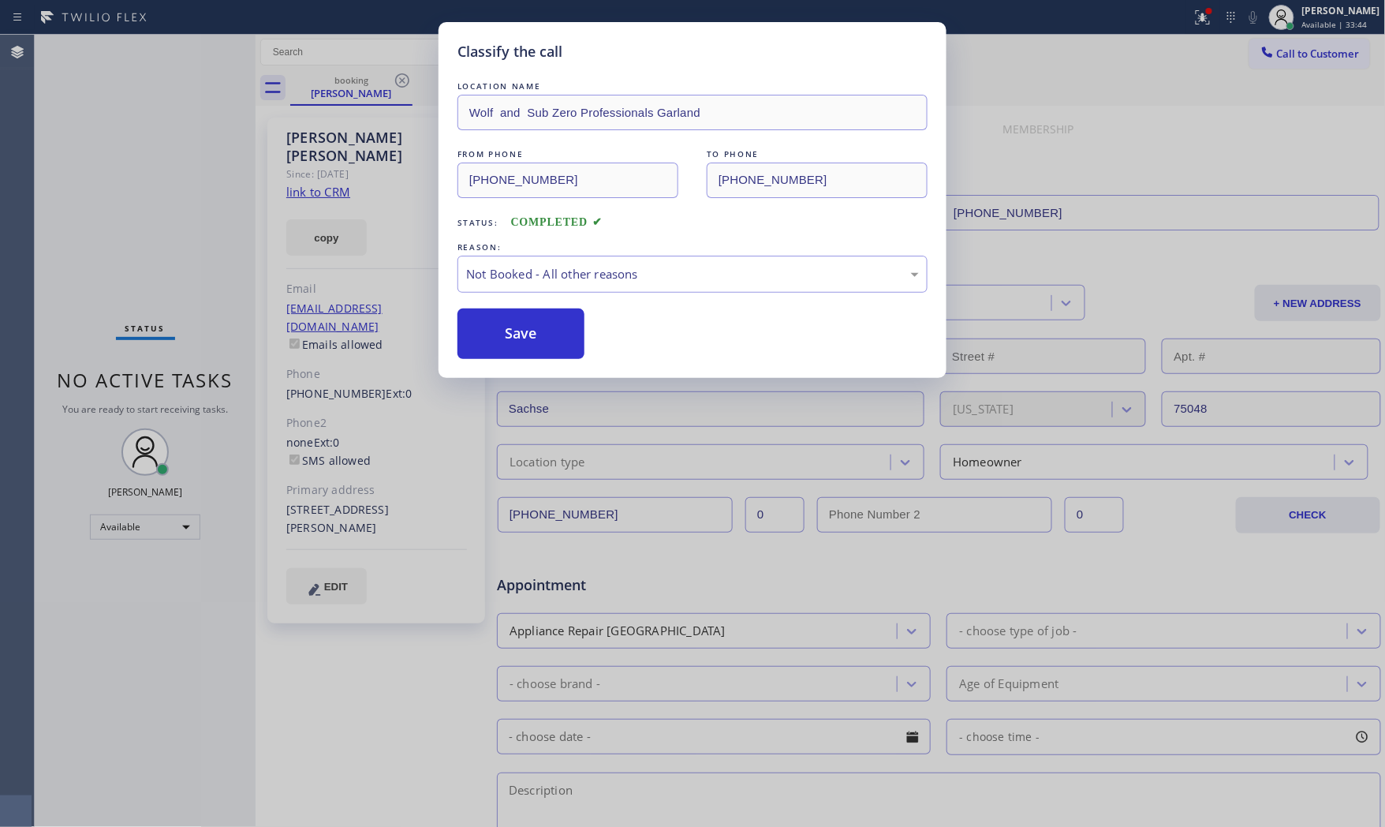
click at [565, 334] on button "Save" at bounding box center [520, 333] width 127 height 50
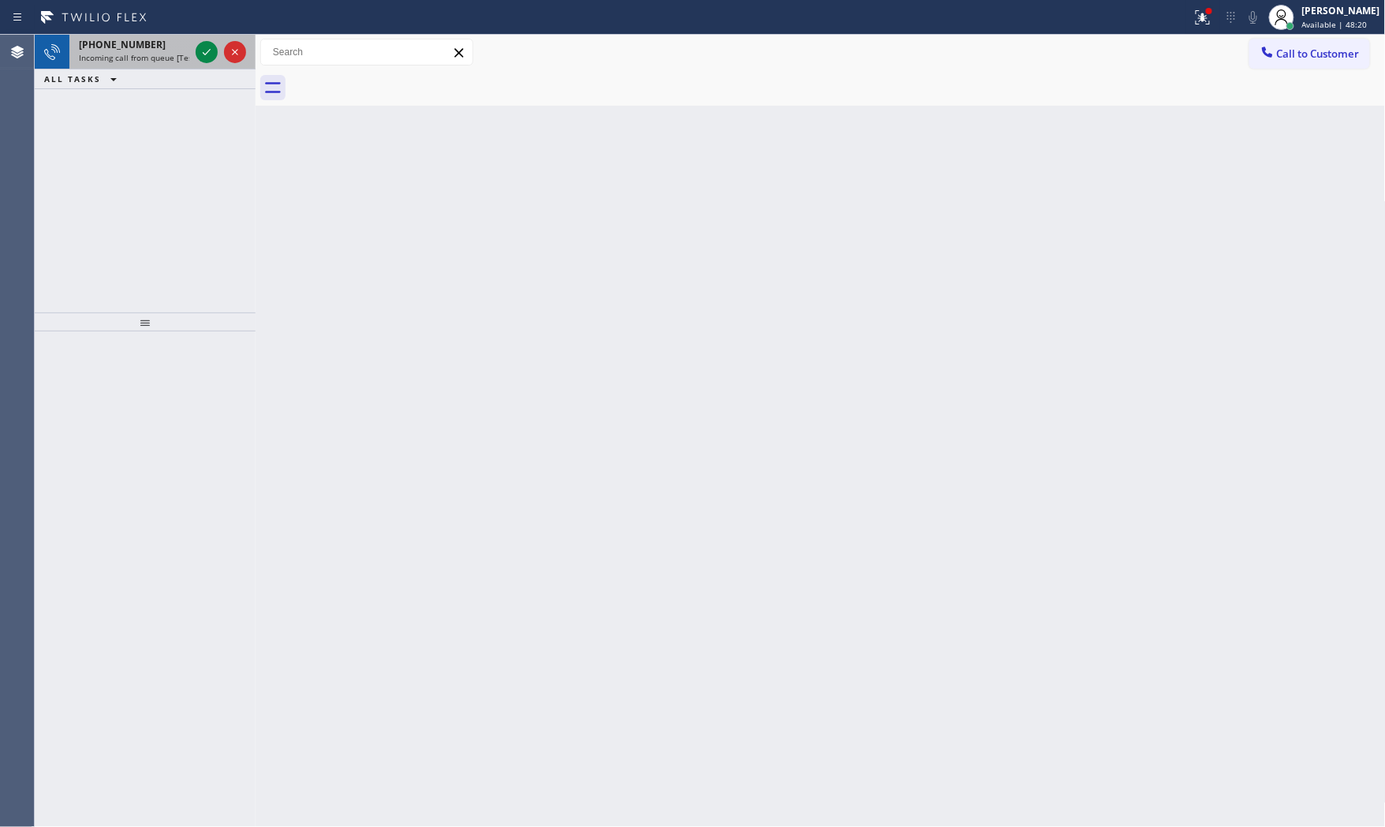
click at [121, 43] on span "[PHONE_NUMBER]" at bounding box center [122, 44] width 87 height 13
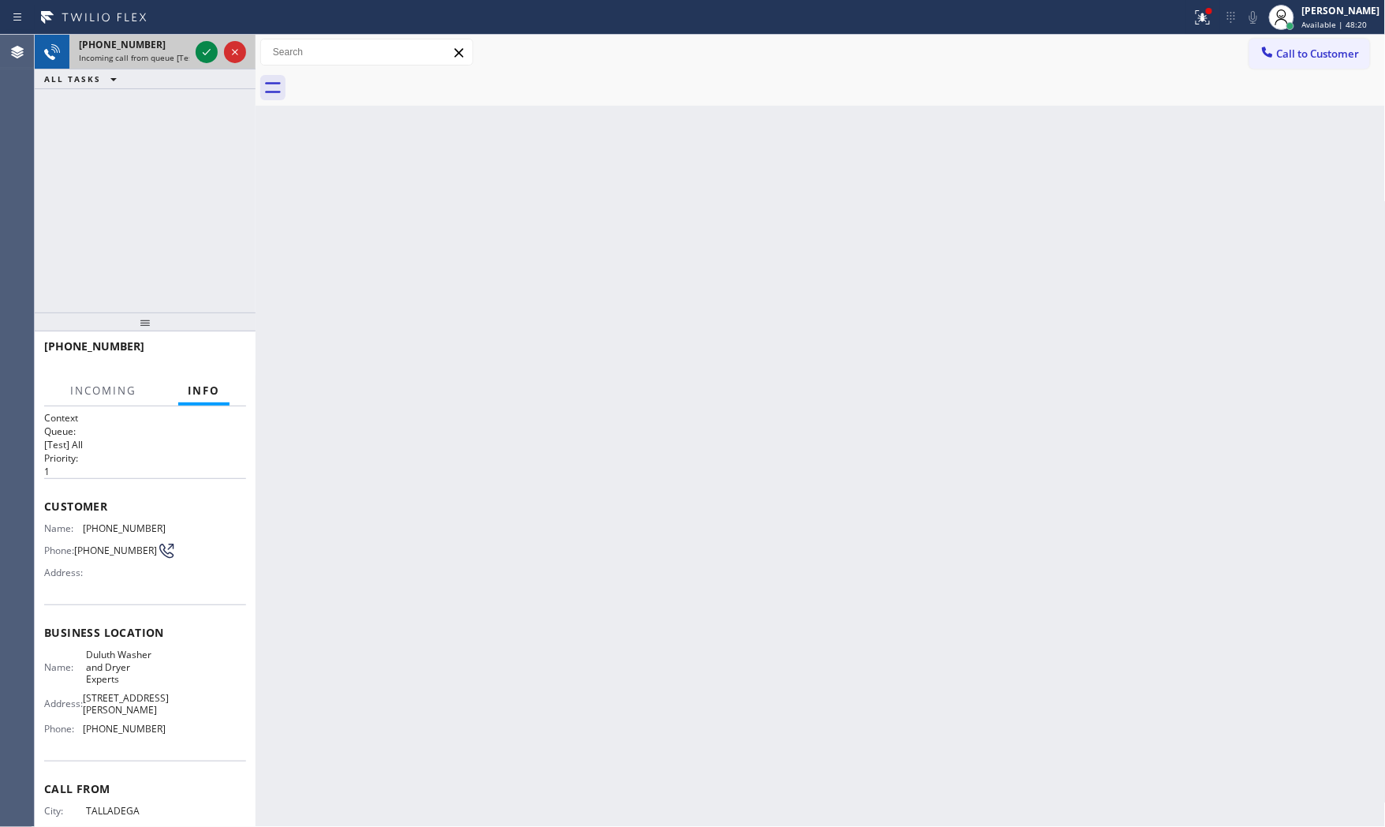
click at [155, 52] on span "Incoming call from queue [Test] All" at bounding box center [144, 57] width 131 height 11
click at [178, 50] on div "[PHONE_NUMBER]" at bounding box center [134, 44] width 110 height 13
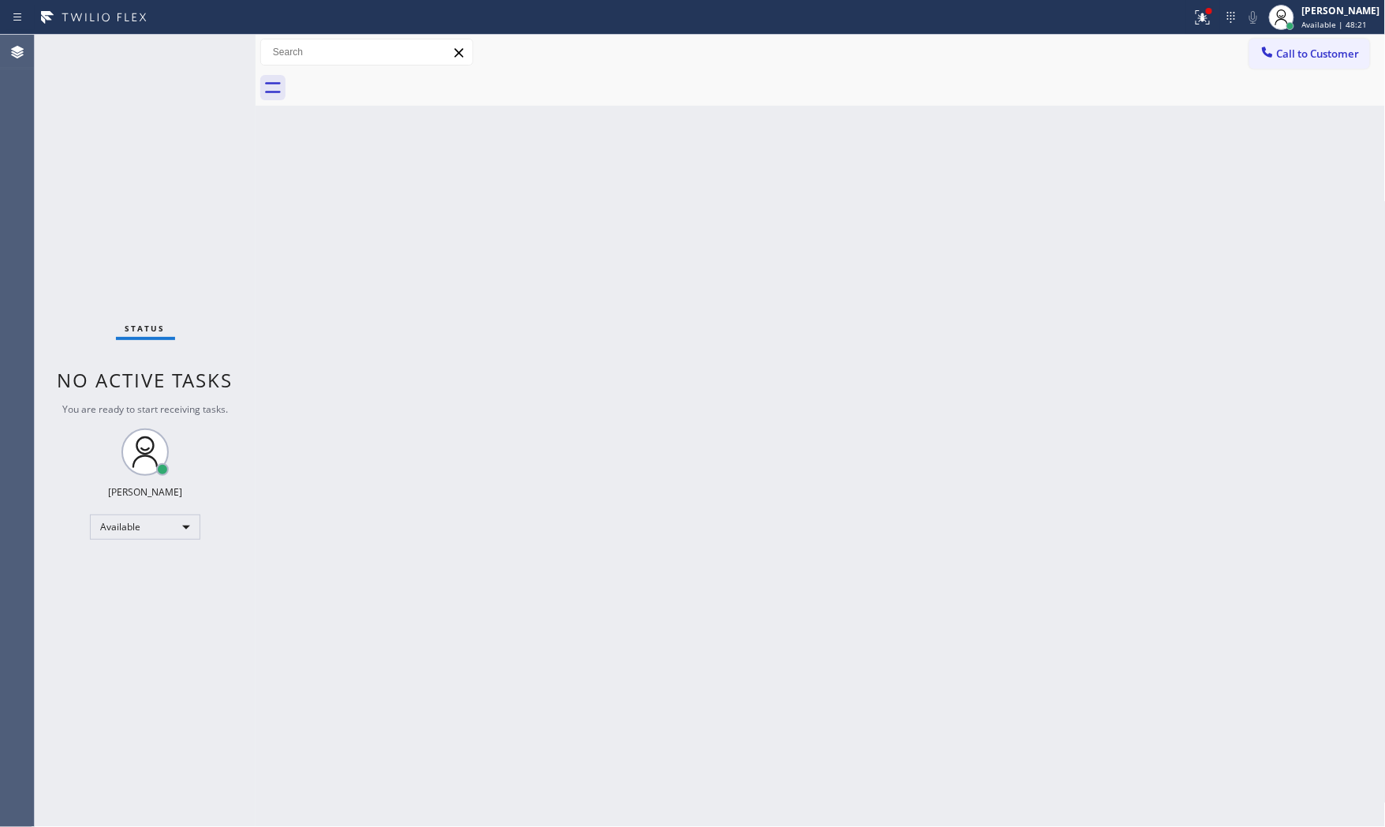
click at [178, 50] on div "Status No active tasks You are ready to start receiving tasks. [PERSON_NAME] Av…" at bounding box center [145, 431] width 221 height 792
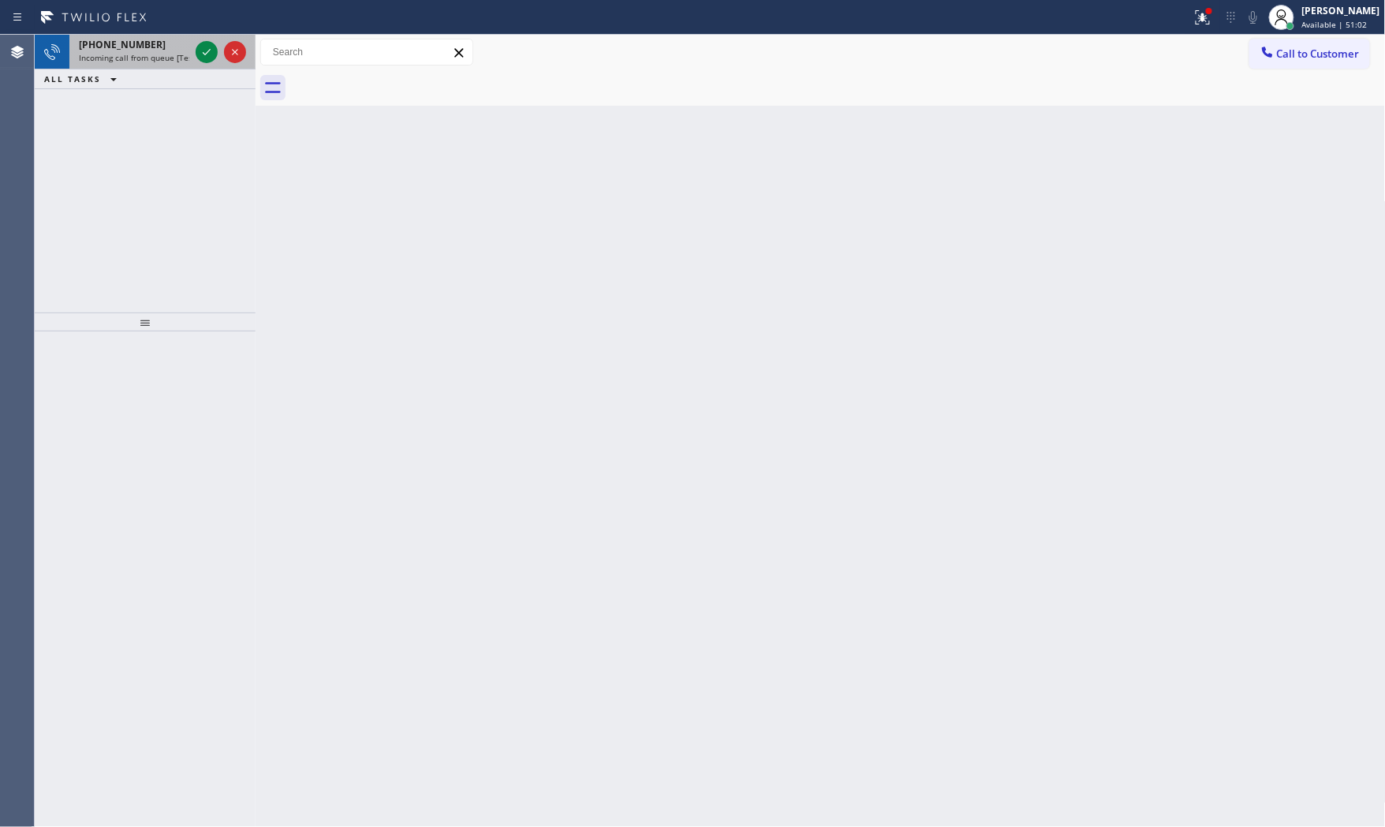
click at [145, 45] on div "[PHONE_NUMBER]" at bounding box center [134, 44] width 110 height 13
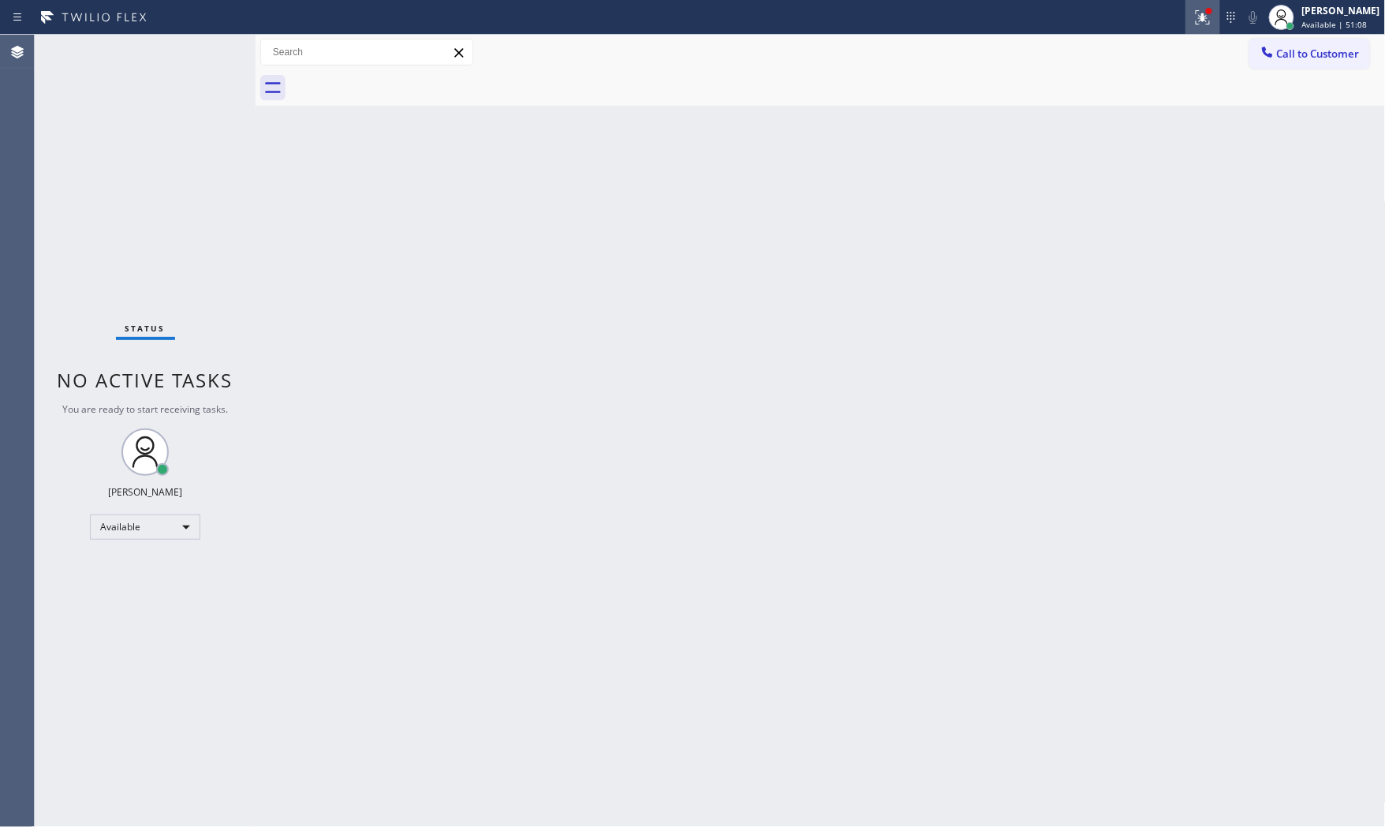
click at [1193, 10] on icon at bounding box center [1202, 17] width 19 height 19
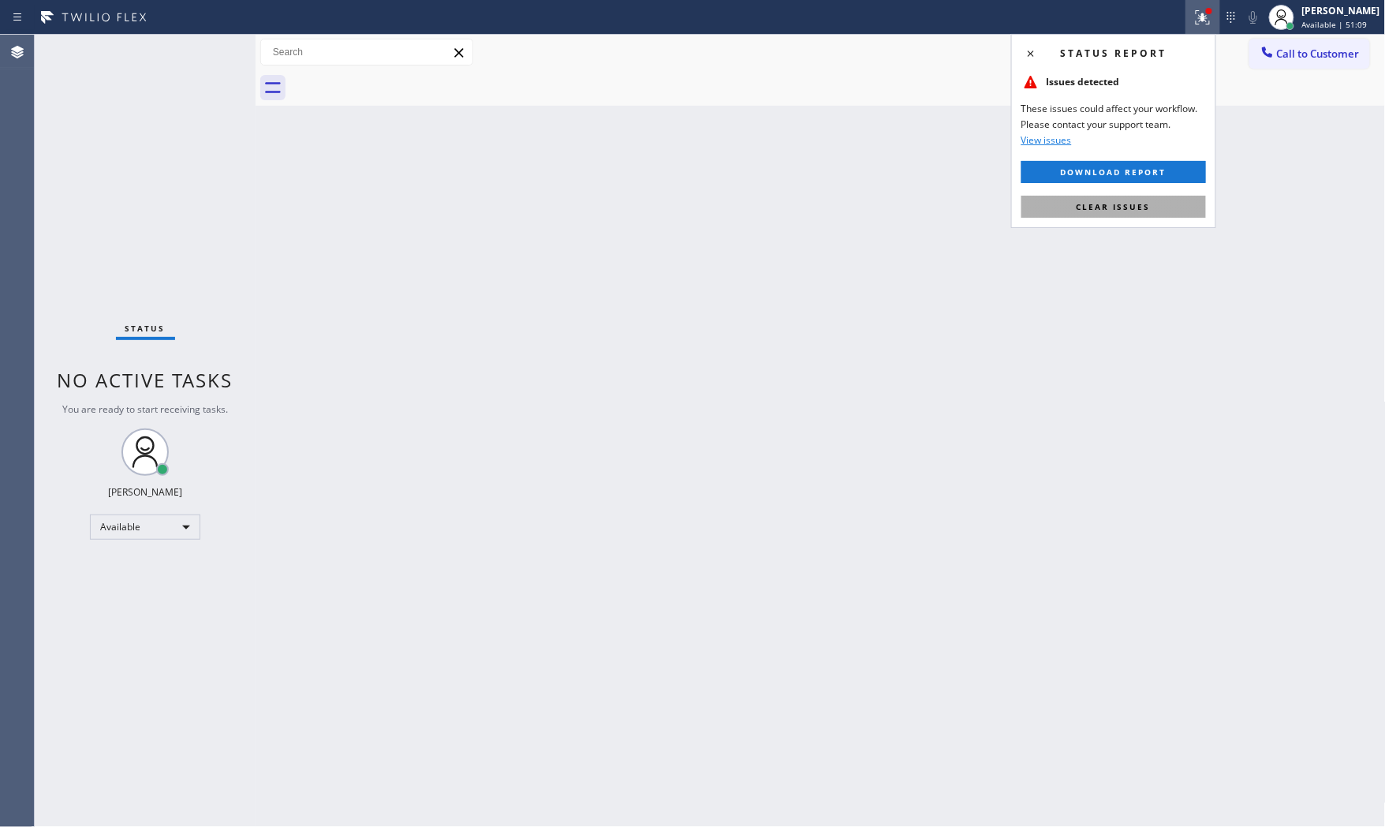
click at [1122, 211] on span "Clear issues" at bounding box center [1114, 206] width 74 height 11
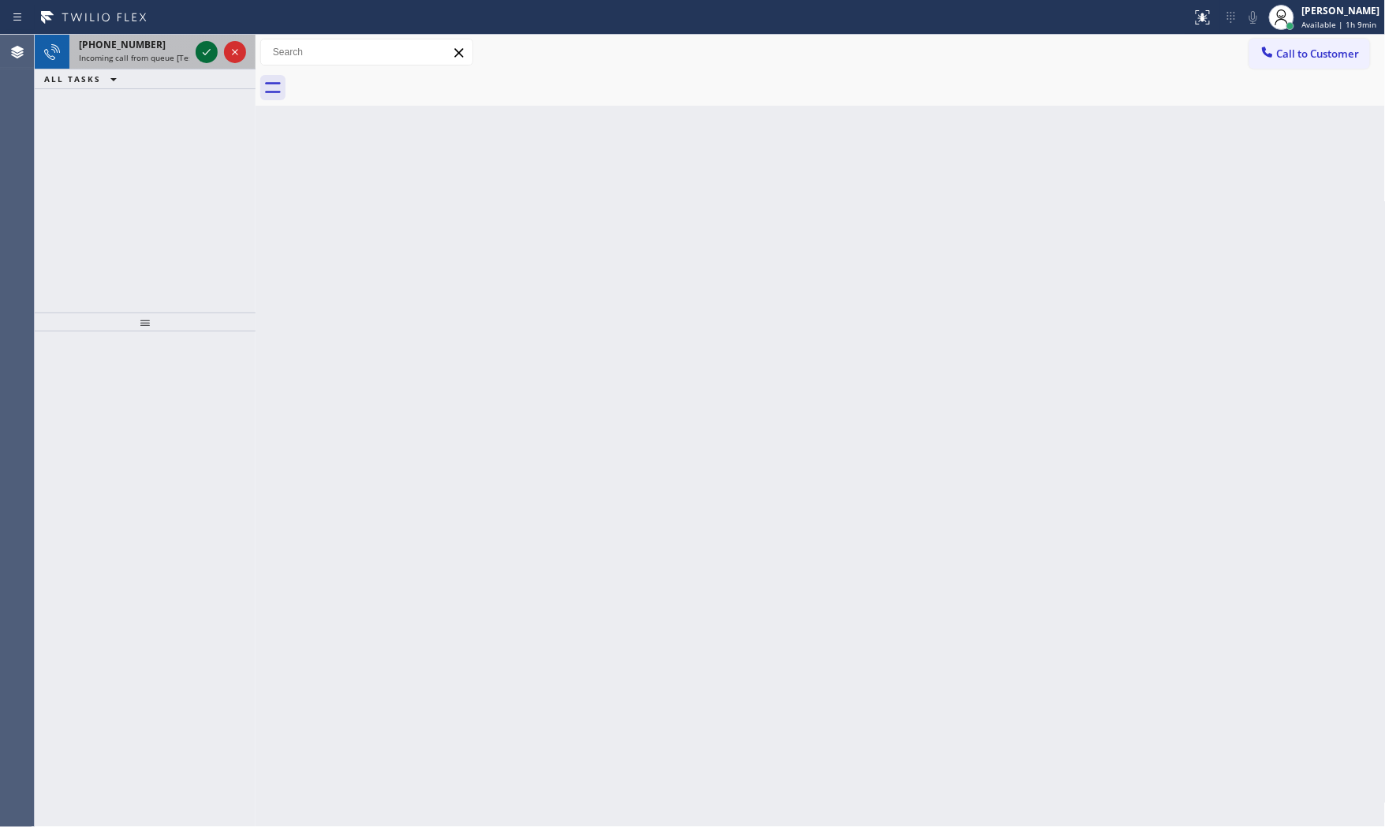
click at [200, 45] on icon at bounding box center [206, 52] width 19 height 19
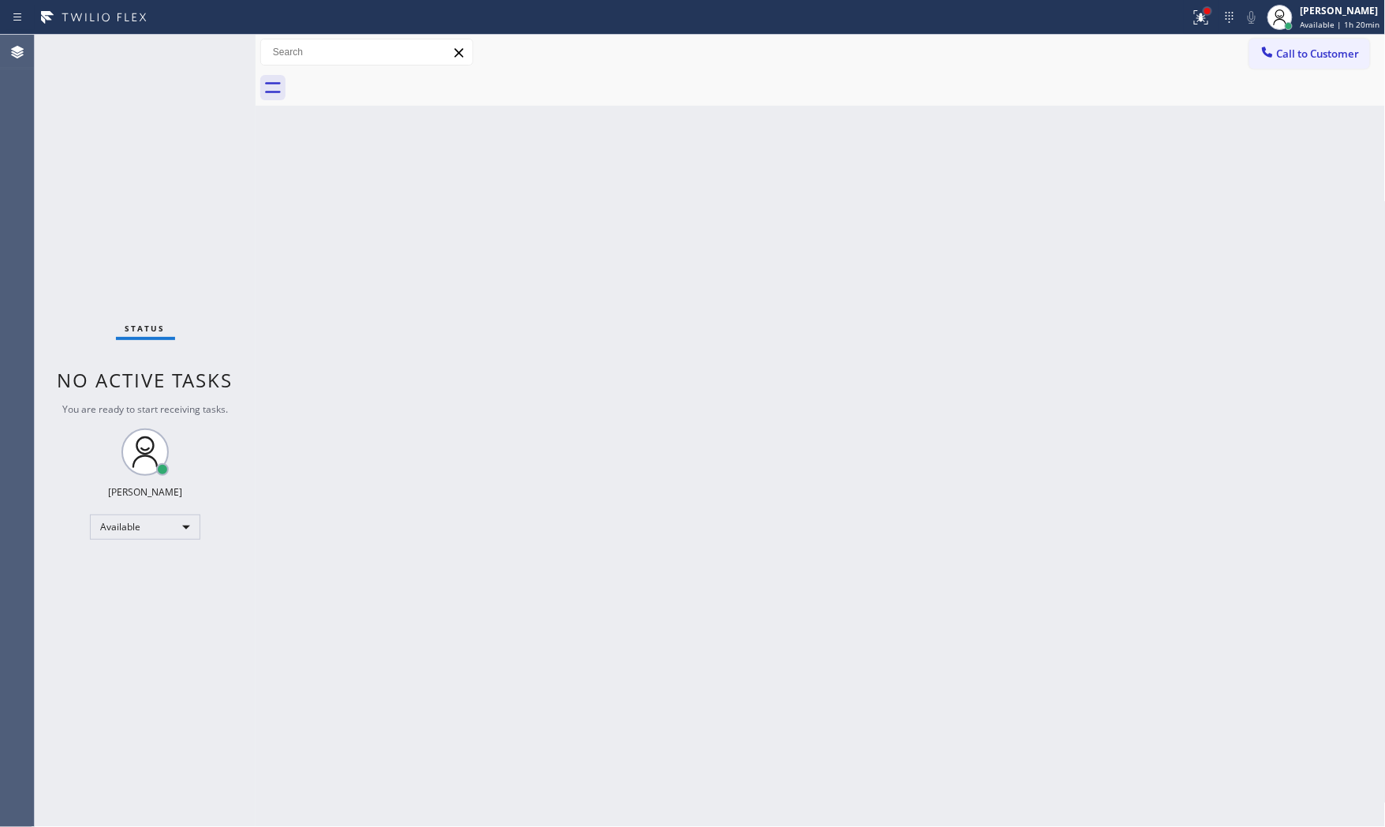
click at [1204, 9] on div at bounding box center [1207, 11] width 6 height 6
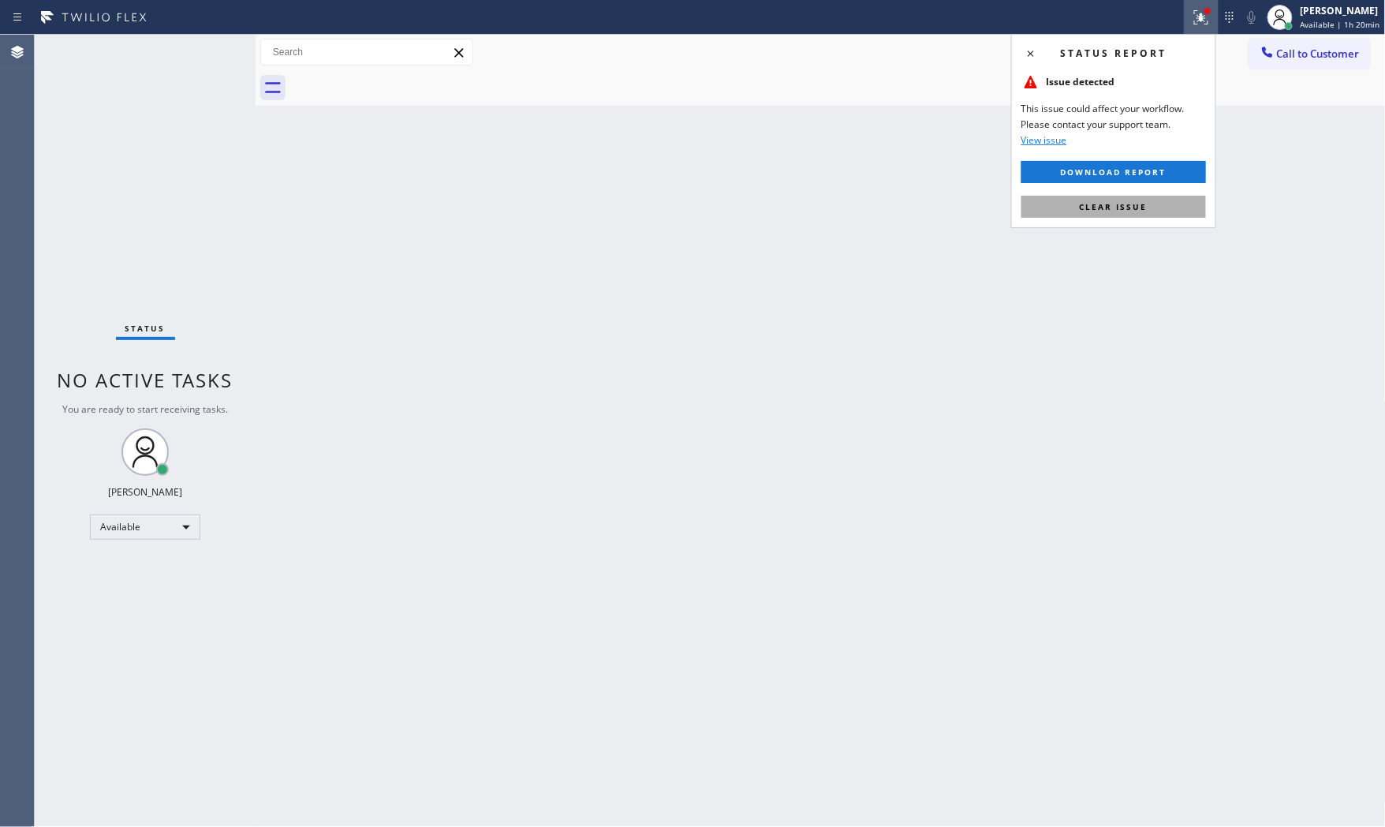
click at [1162, 196] on button "Clear issue" at bounding box center [1113, 207] width 185 height 22
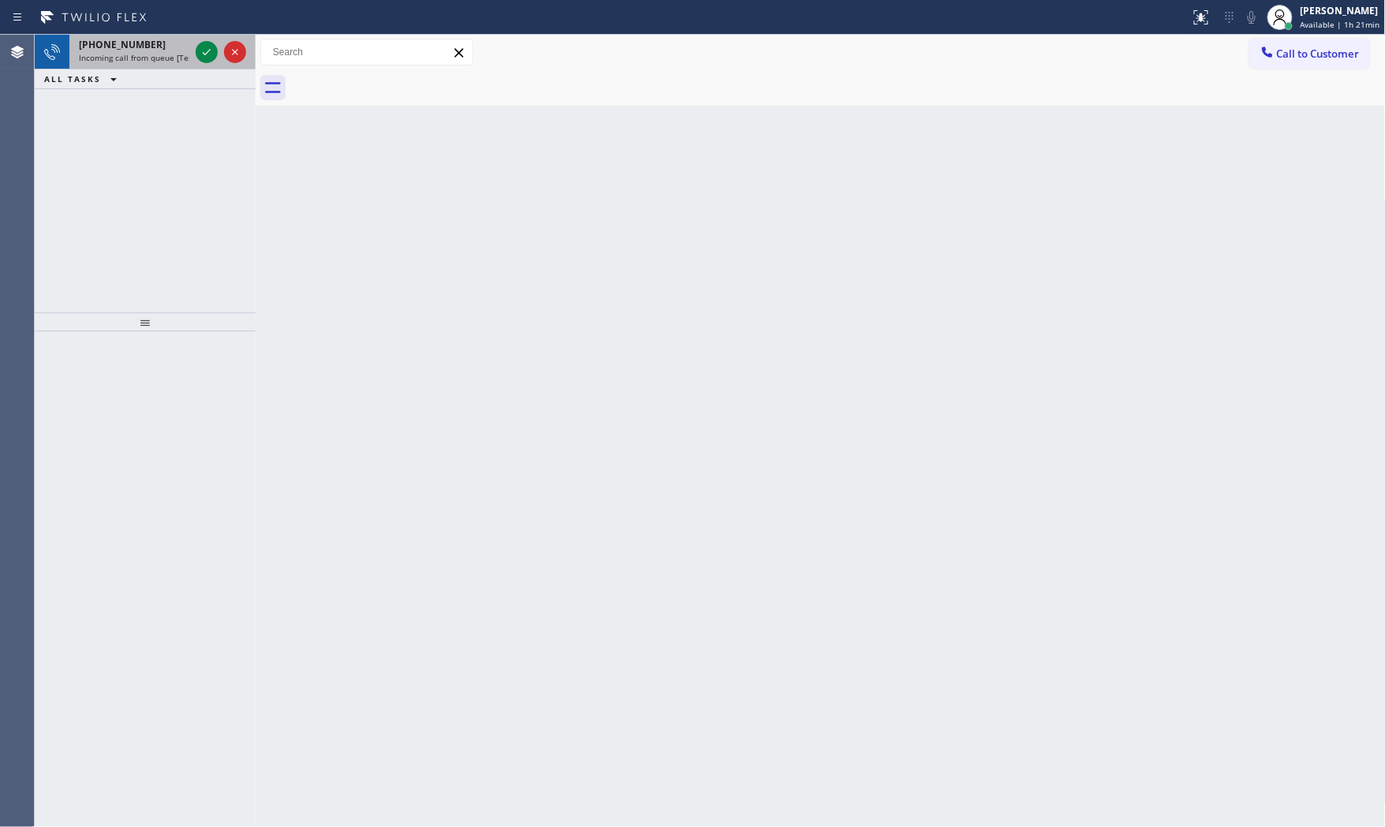
click at [166, 43] on div "[PHONE_NUMBER]" at bounding box center [134, 44] width 110 height 13
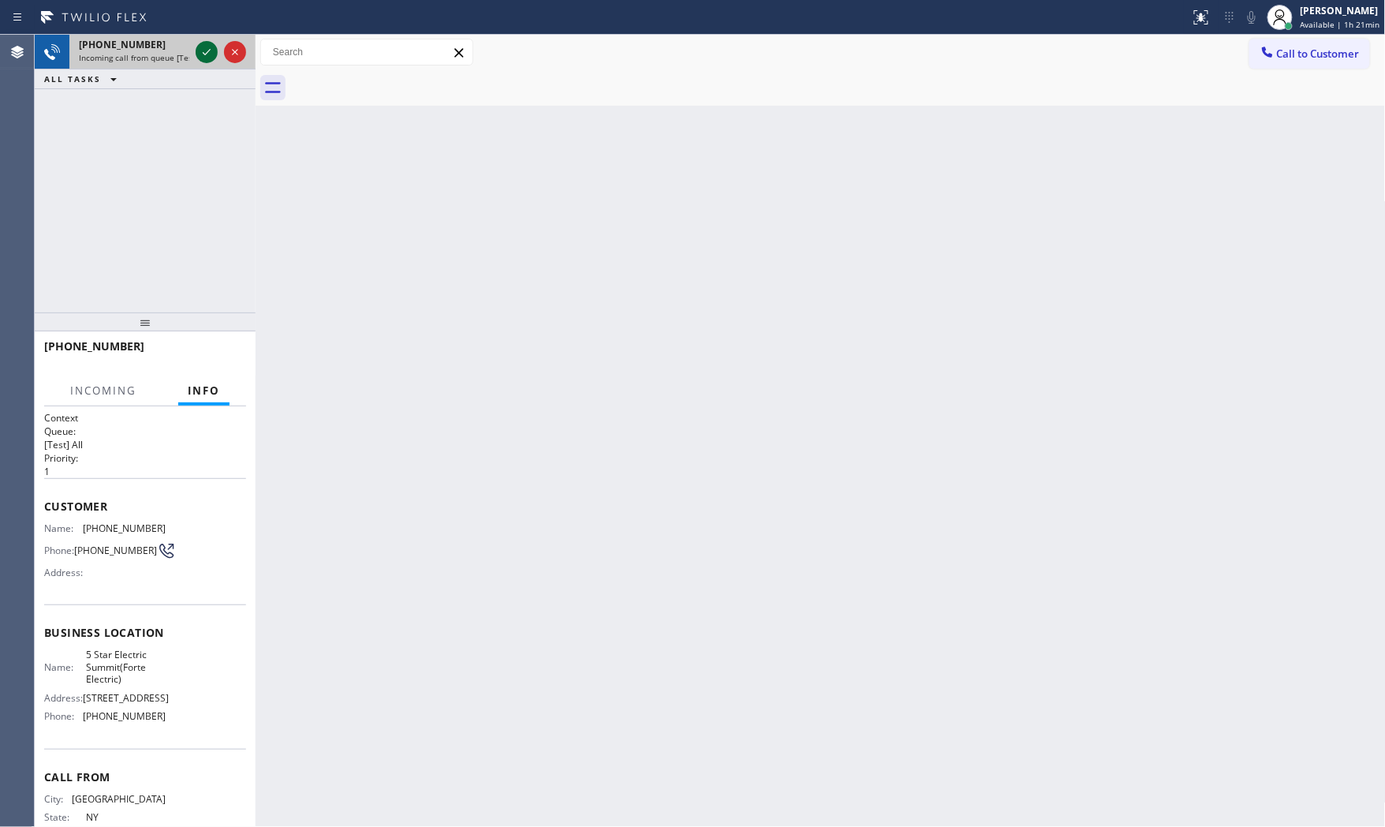
click at [201, 56] on icon at bounding box center [206, 52] width 19 height 19
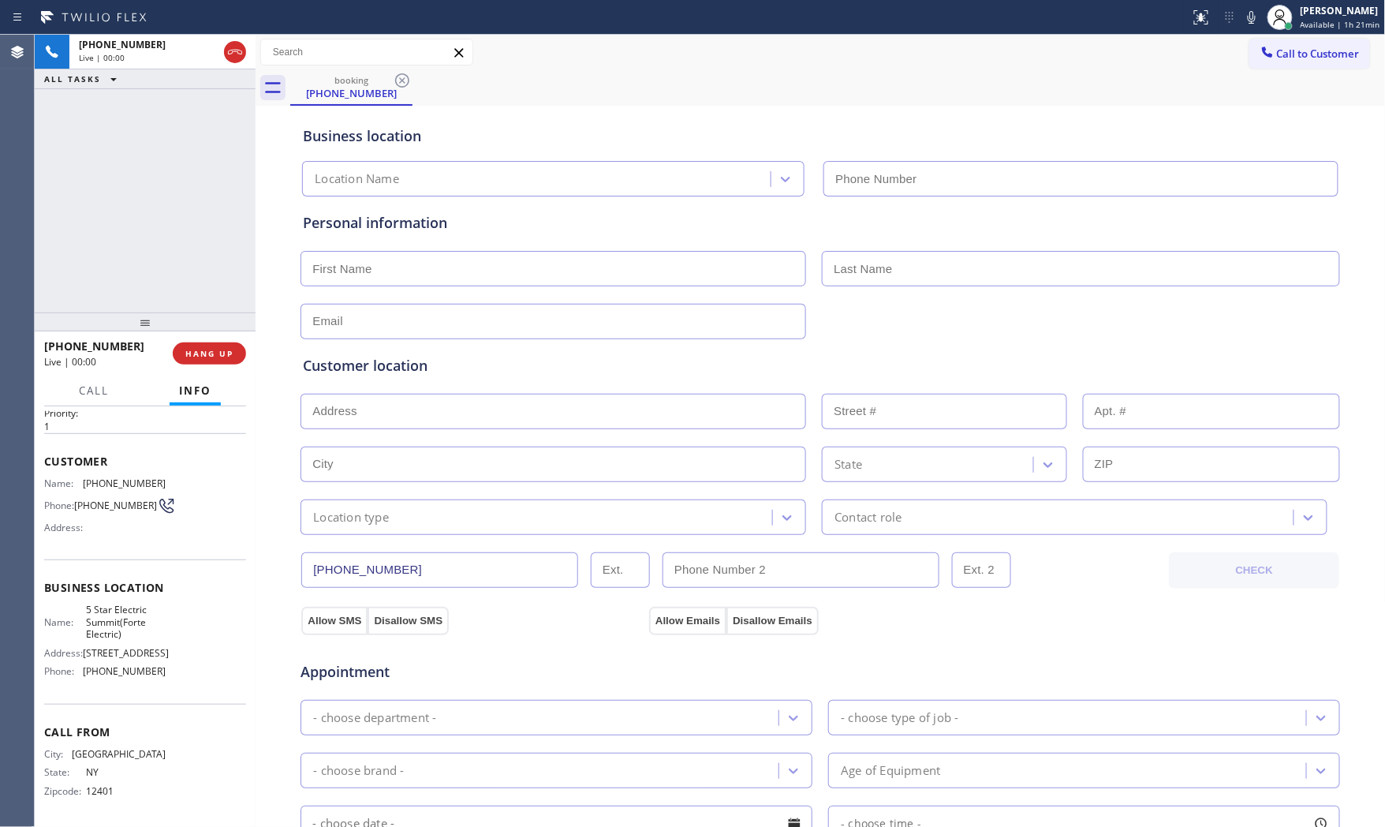
type input "[PHONE_NUMBER]"
click at [215, 343] on button "HANG UP" at bounding box center [209, 353] width 73 height 22
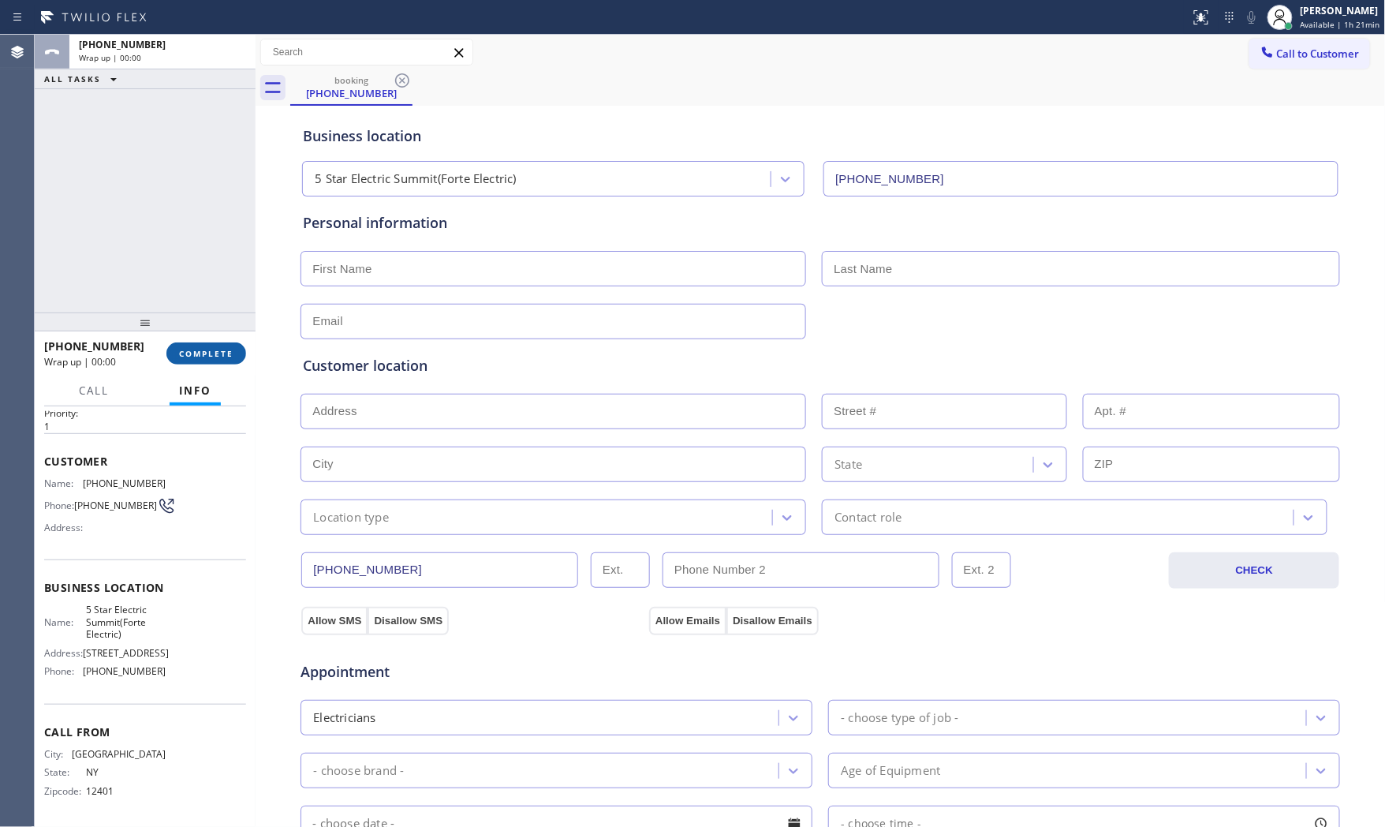
click at [215, 343] on button "COMPLETE" at bounding box center [206, 353] width 80 height 22
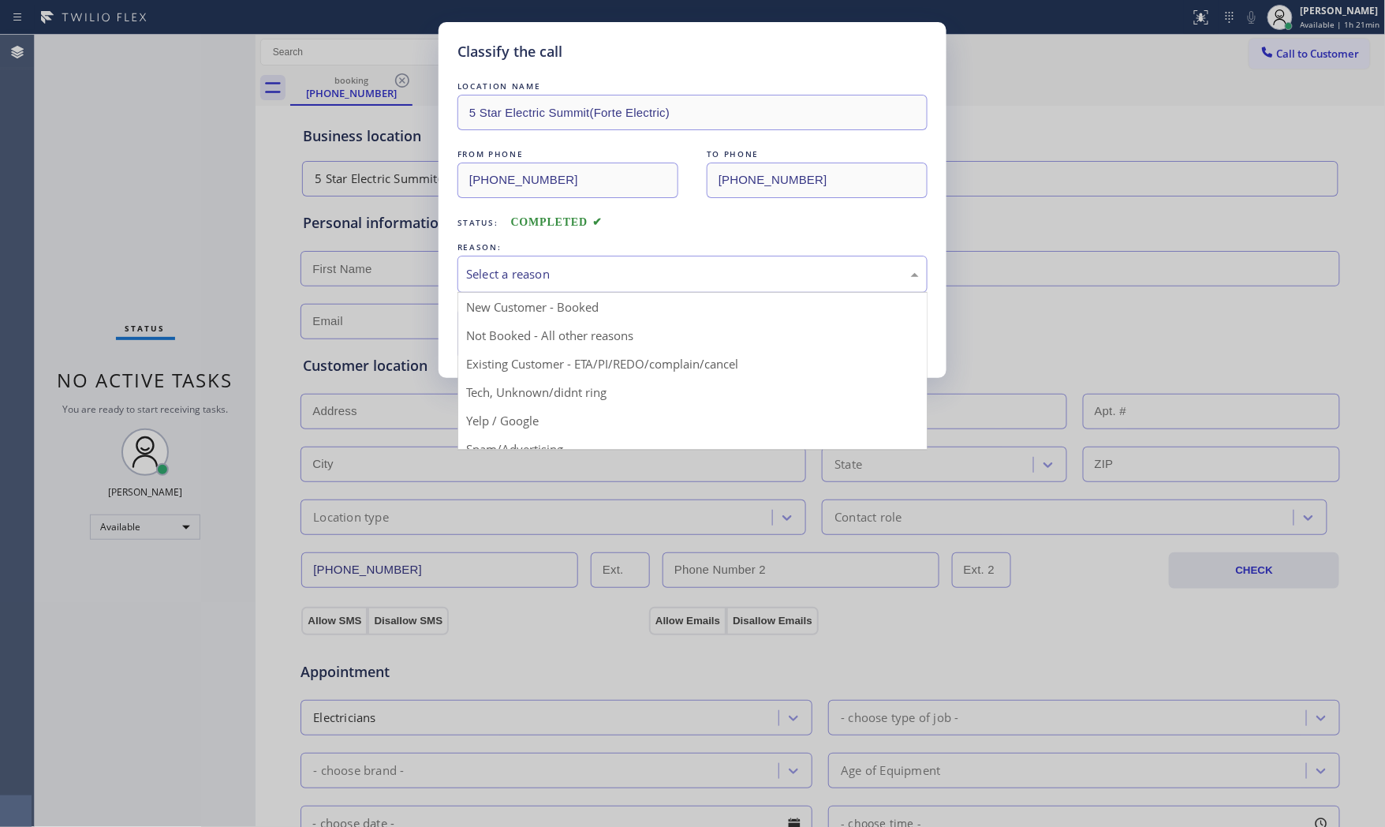
click at [505, 268] on div "Select a reason" at bounding box center [692, 274] width 453 height 18
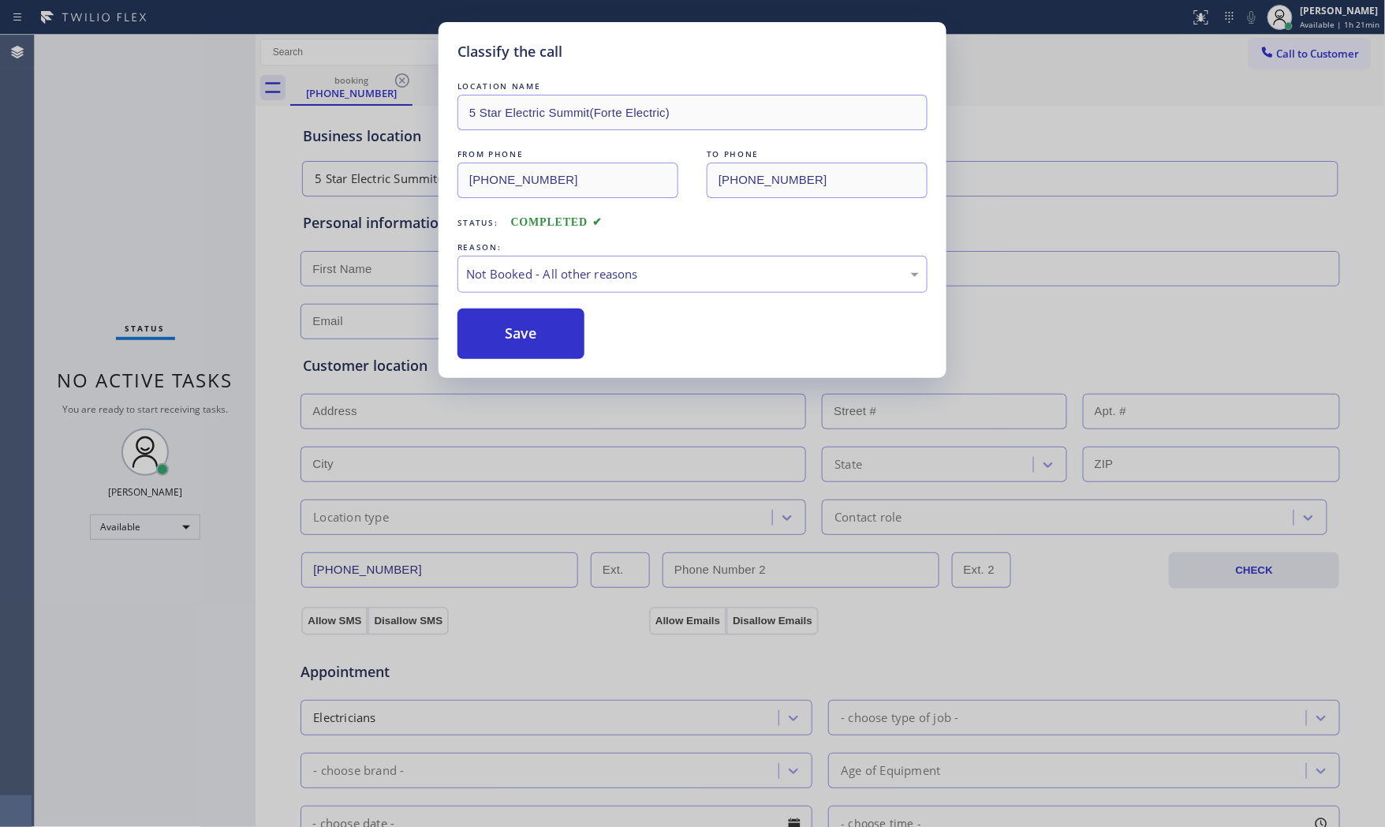
click at [503, 321] on button "Save" at bounding box center [520, 333] width 127 height 50
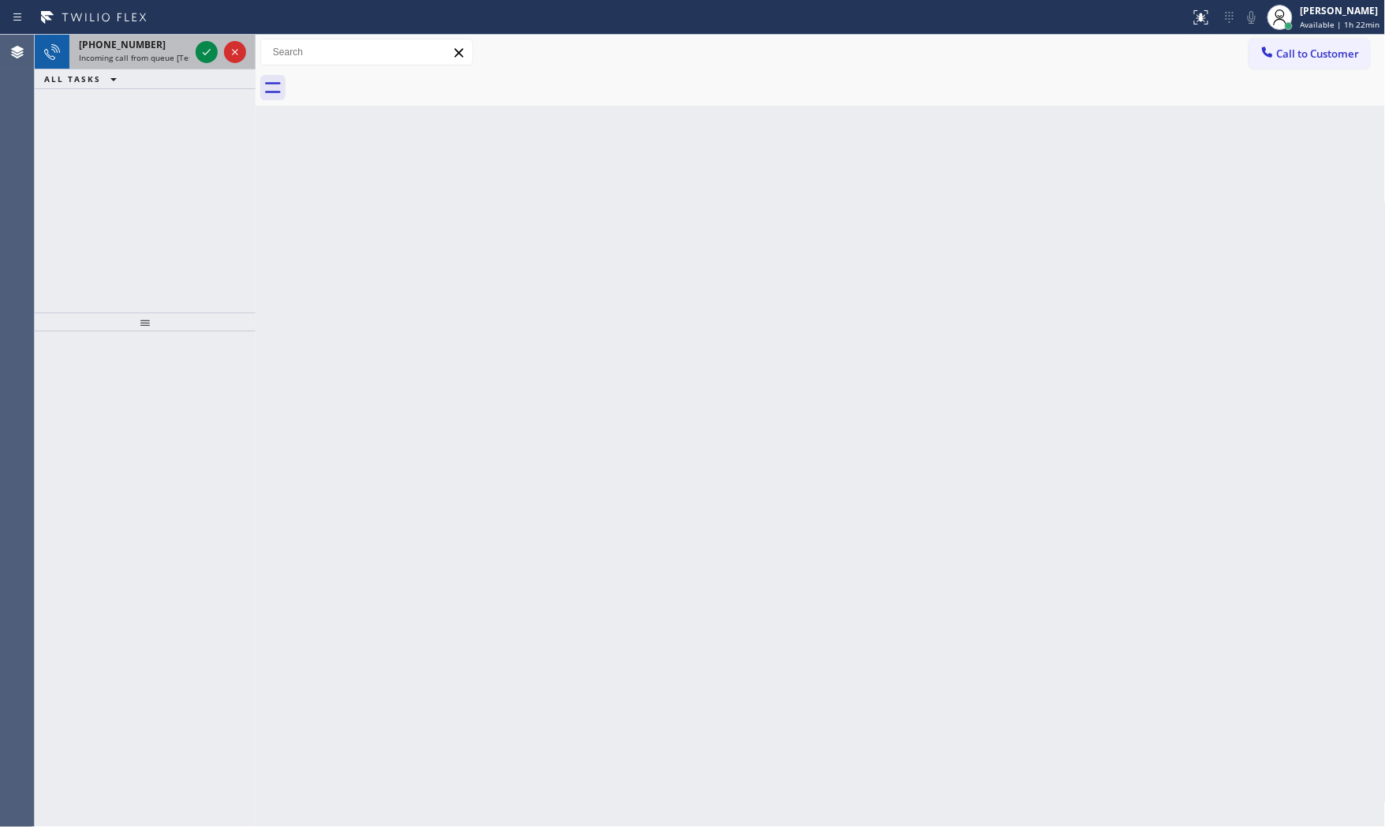
click at [147, 62] on span "Incoming call from queue [Test] All" at bounding box center [144, 57] width 131 height 11
click at [154, 46] on div "[PHONE_NUMBER]" at bounding box center [134, 44] width 110 height 13
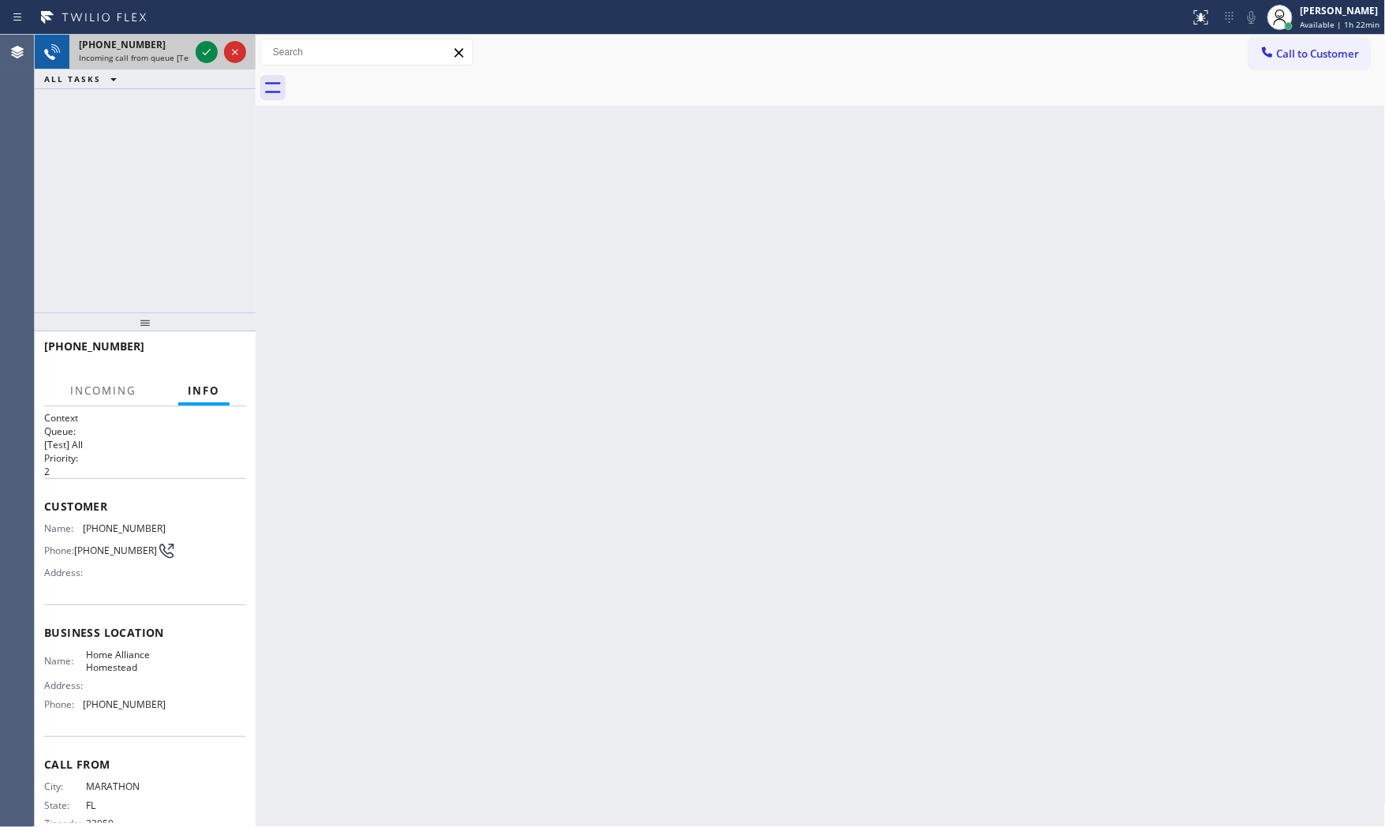
click at [188, 50] on div "[PHONE_NUMBER]" at bounding box center [134, 44] width 110 height 13
click at [200, 54] on icon at bounding box center [206, 52] width 19 height 19
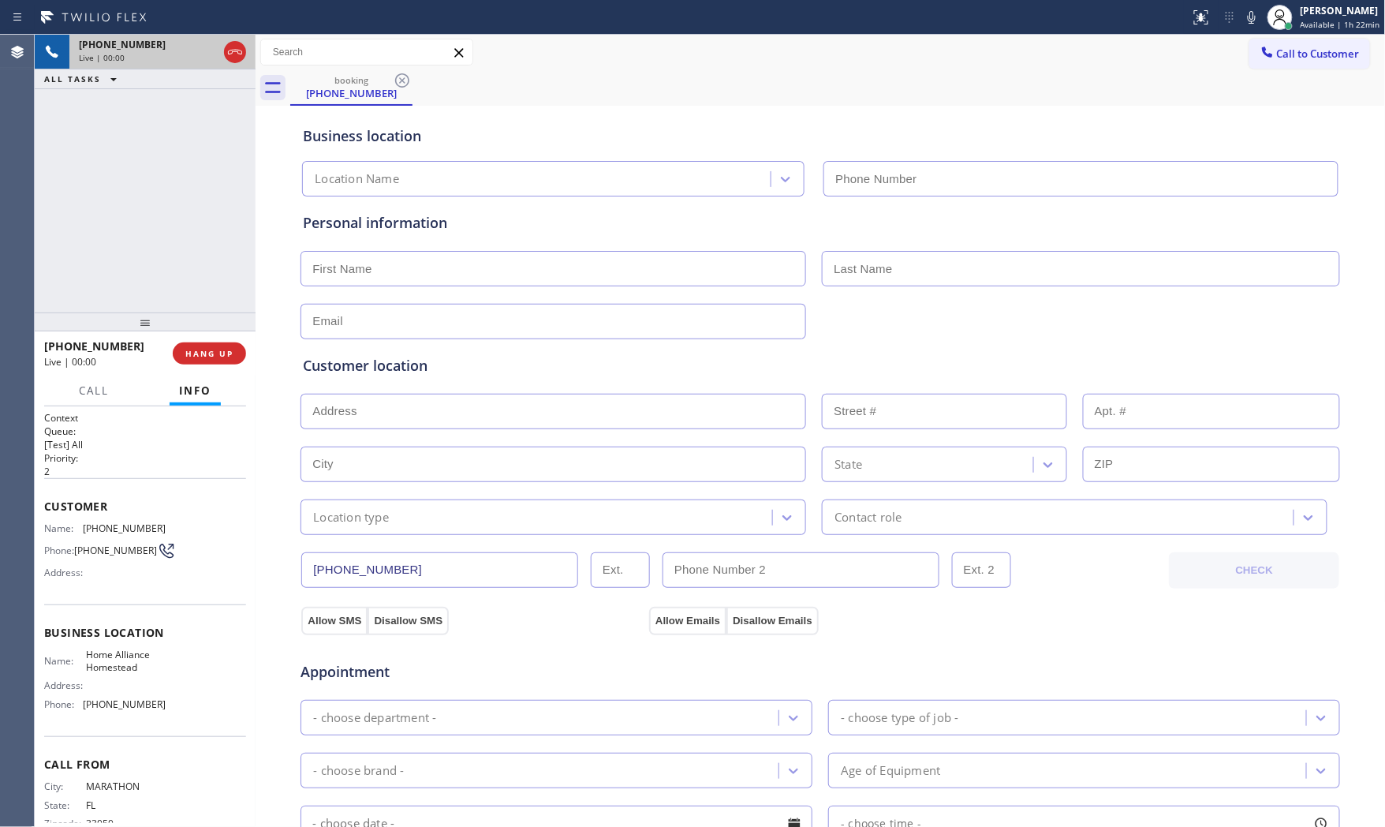
type input "[PHONE_NUMBER]"
click at [196, 344] on button "HANG UP" at bounding box center [209, 353] width 73 height 22
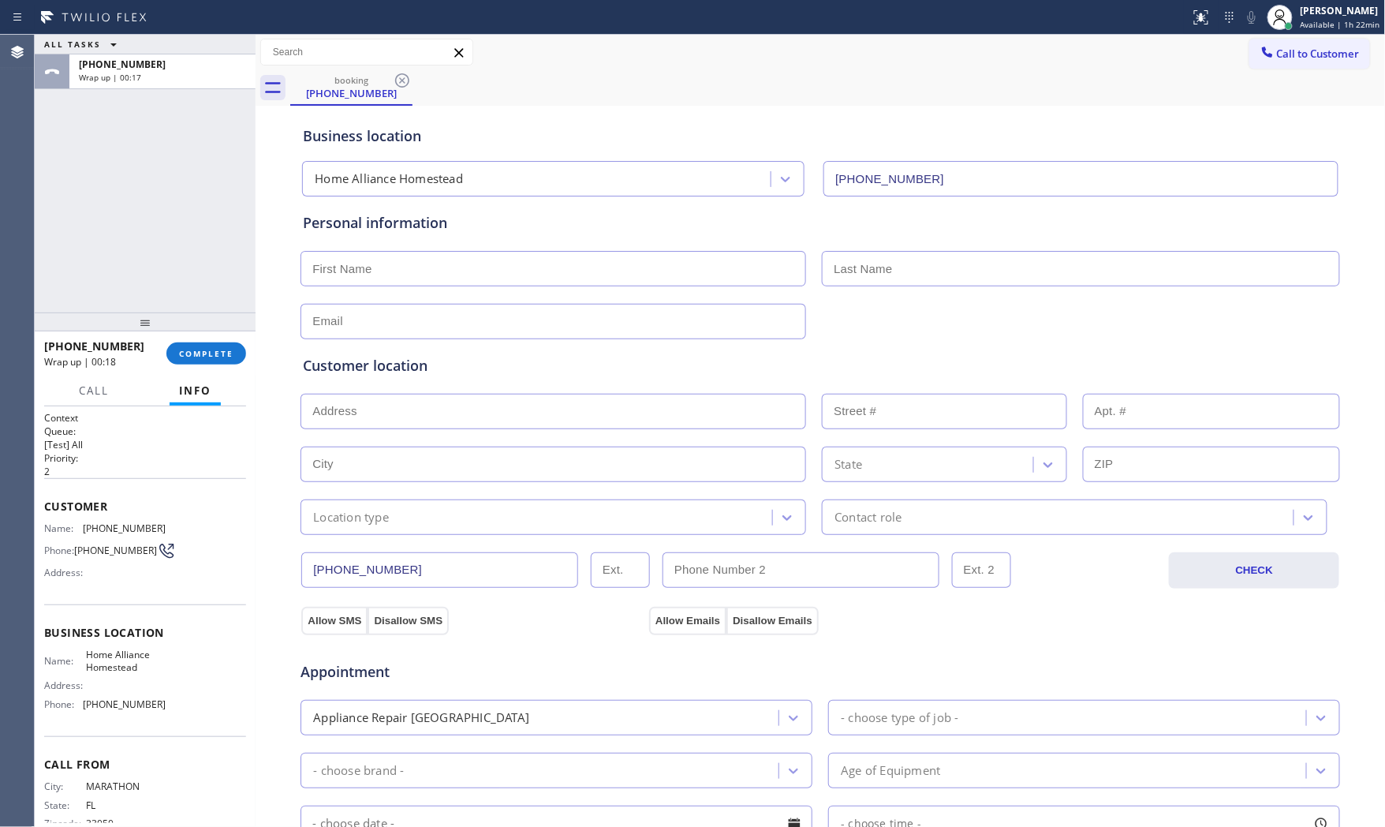
drag, startPoint x: 192, startPoint y: 373, endPoint x: 200, endPoint y: 349, distance: 25.7
click at [192, 371] on div "[PHONE_NUMBER] Wrap up | 00:18 COMPLETE" at bounding box center [145, 353] width 202 height 41
click at [200, 349] on span "COMPLETE" at bounding box center [206, 353] width 54 height 11
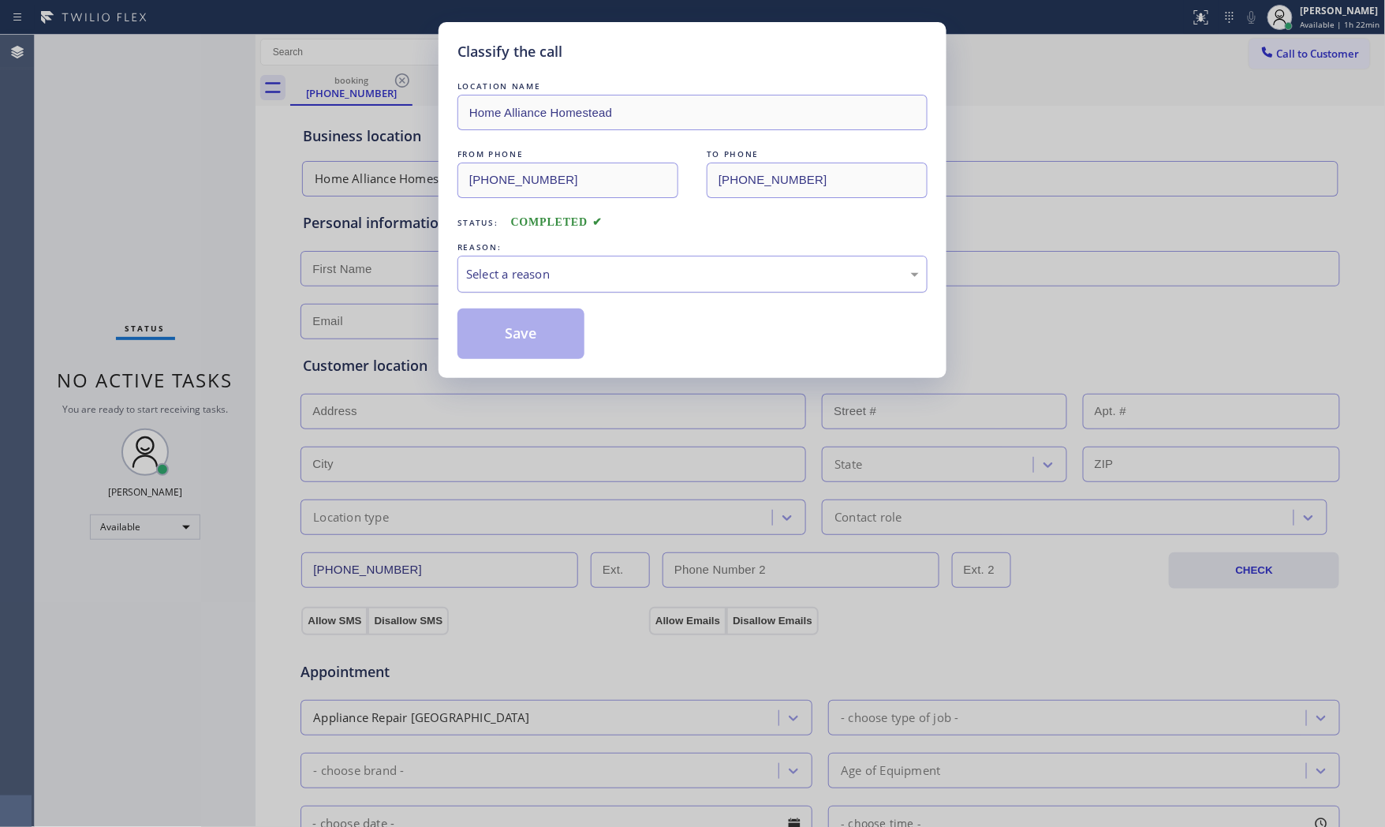
drag, startPoint x: 534, startPoint y: 263, endPoint x: 529, endPoint y: 285, distance: 23.4
click at [535, 263] on div "Select a reason" at bounding box center [692, 274] width 470 height 37
click at [515, 325] on button "Save" at bounding box center [520, 333] width 127 height 50
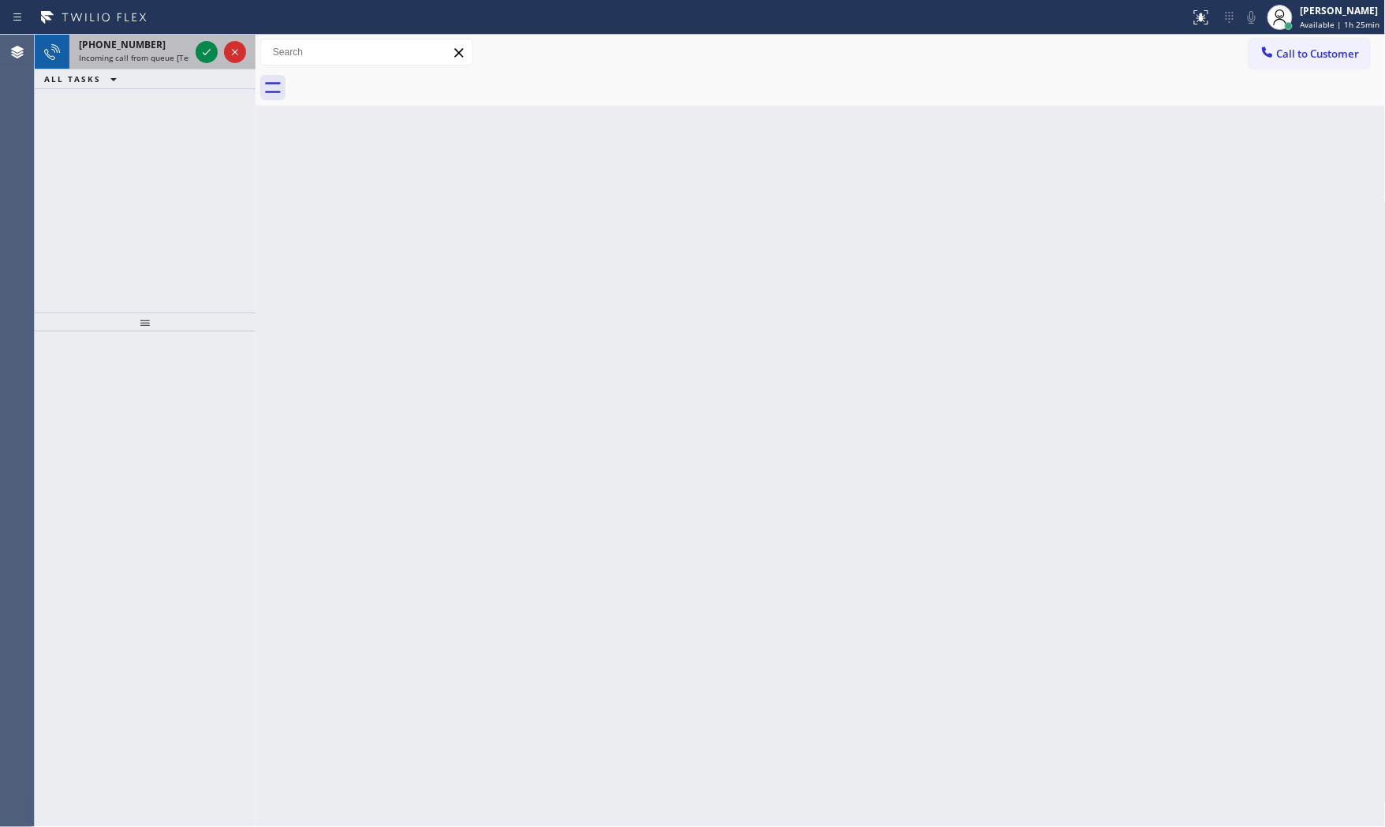
click at [155, 48] on div "[PHONE_NUMBER]" at bounding box center [134, 44] width 110 height 13
click at [156, 43] on div "[PHONE_NUMBER]" at bounding box center [134, 44] width 110 height 13
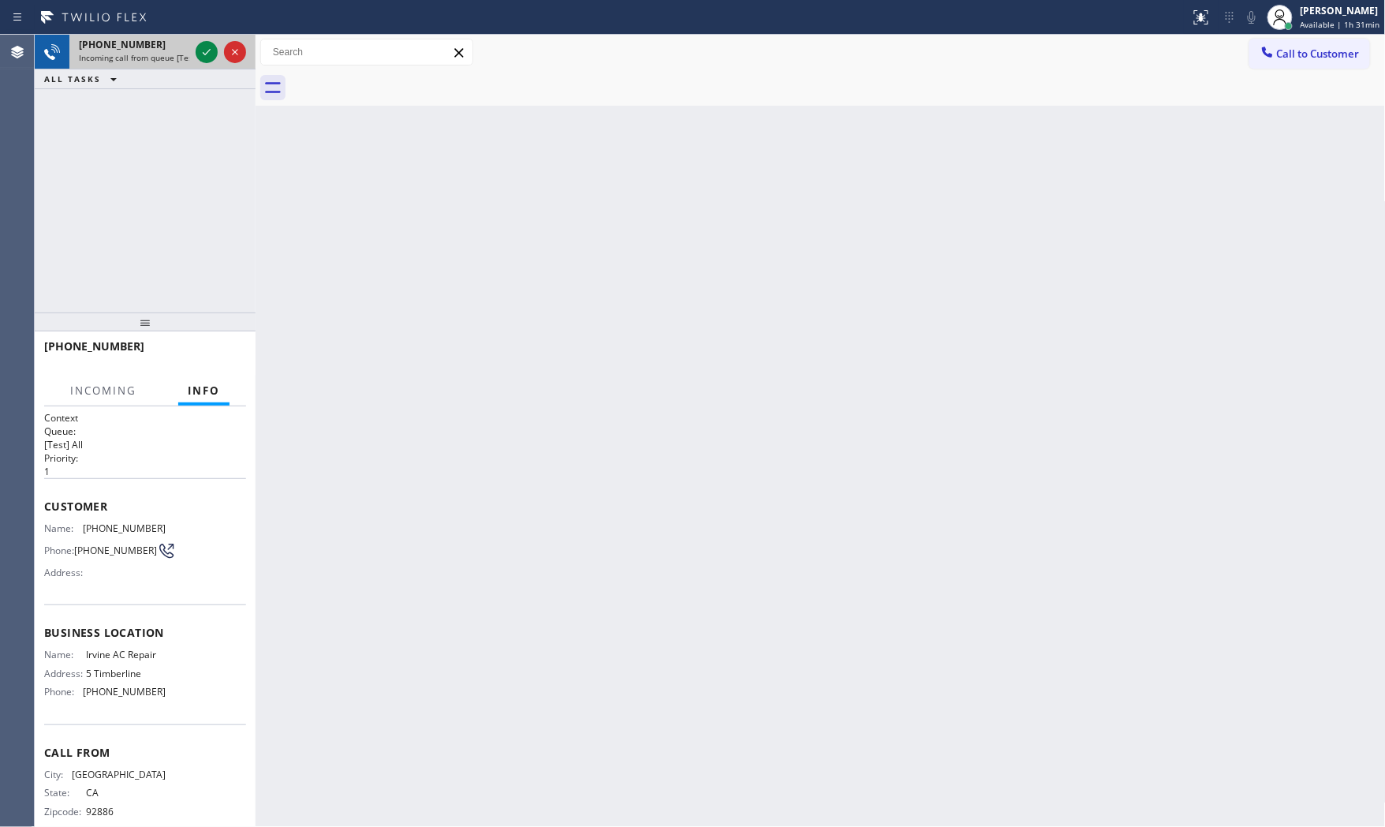
click at [193, 47] on div at bounding box center [220, 52] width 57 height 35
click at [192, 47] on div at bounding box center [220, 52] width 57 height 35
click at [196, 50] on div at bounding box center [207, 52] width 22 height 19
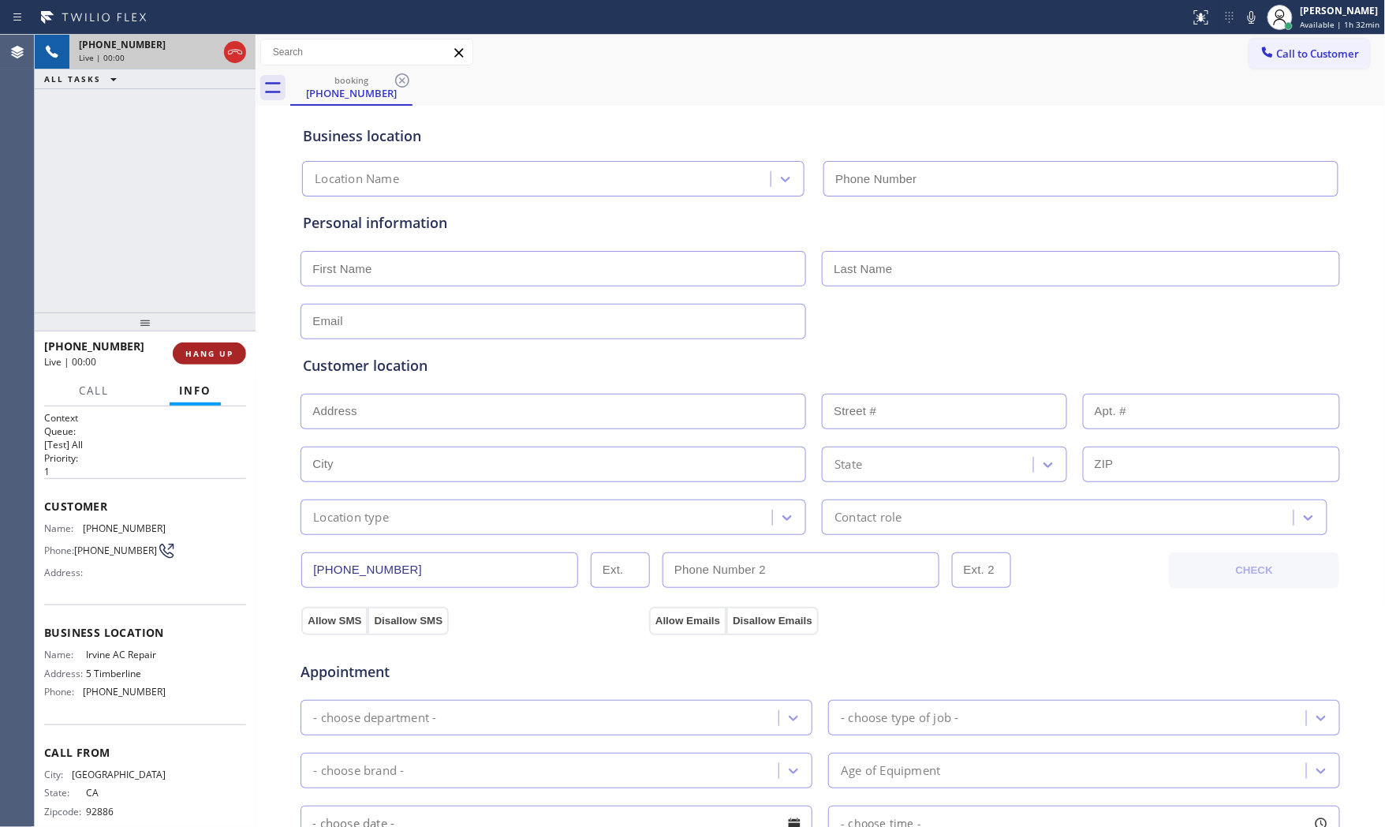
click at [222, 350] on span "HANG UP" at bounding box center [209, 353] width 48 height 11
type input "[PHONE_NUMBER]"
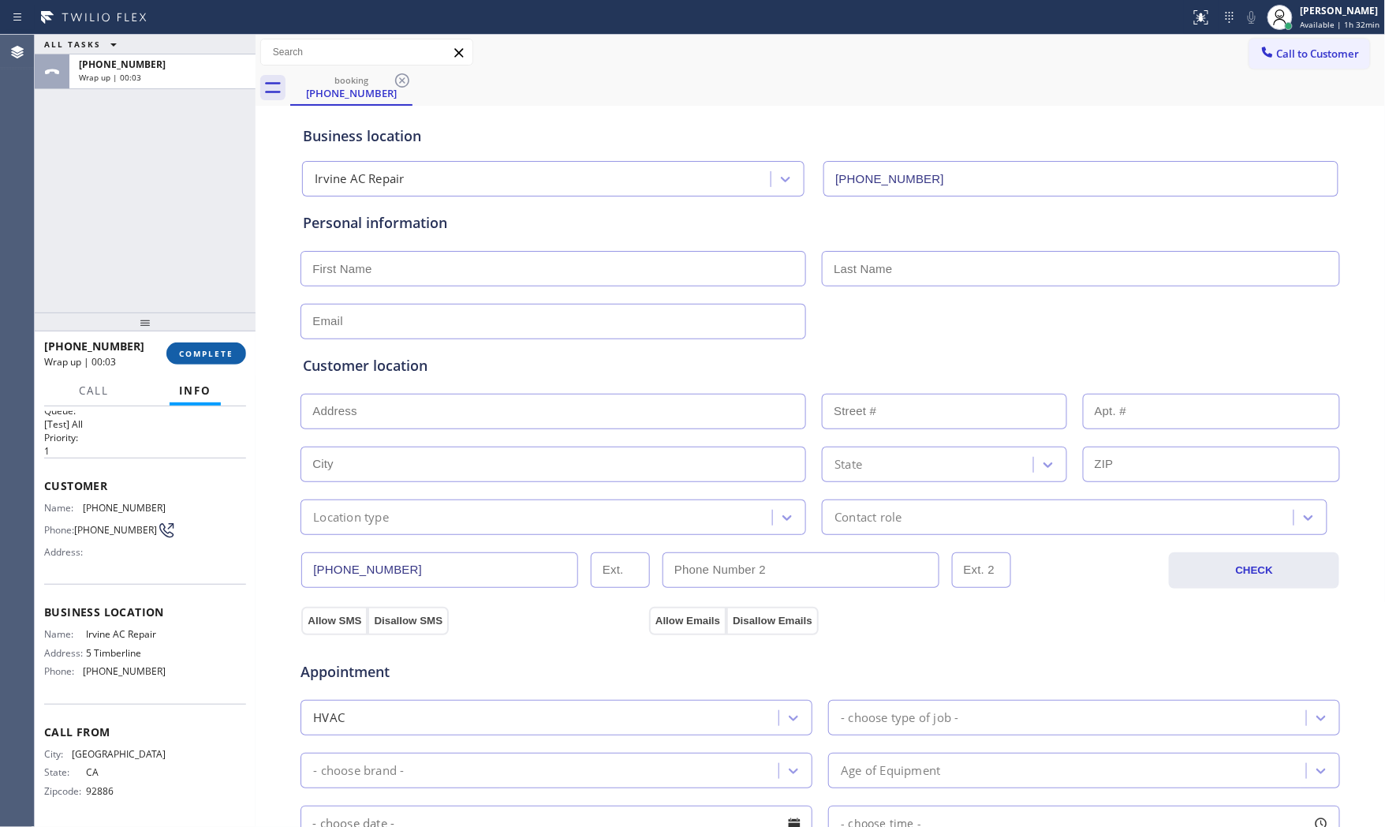
click at [222, 352] on span "COMPLETE" at bounding box center [206, 353] width 54 height 11
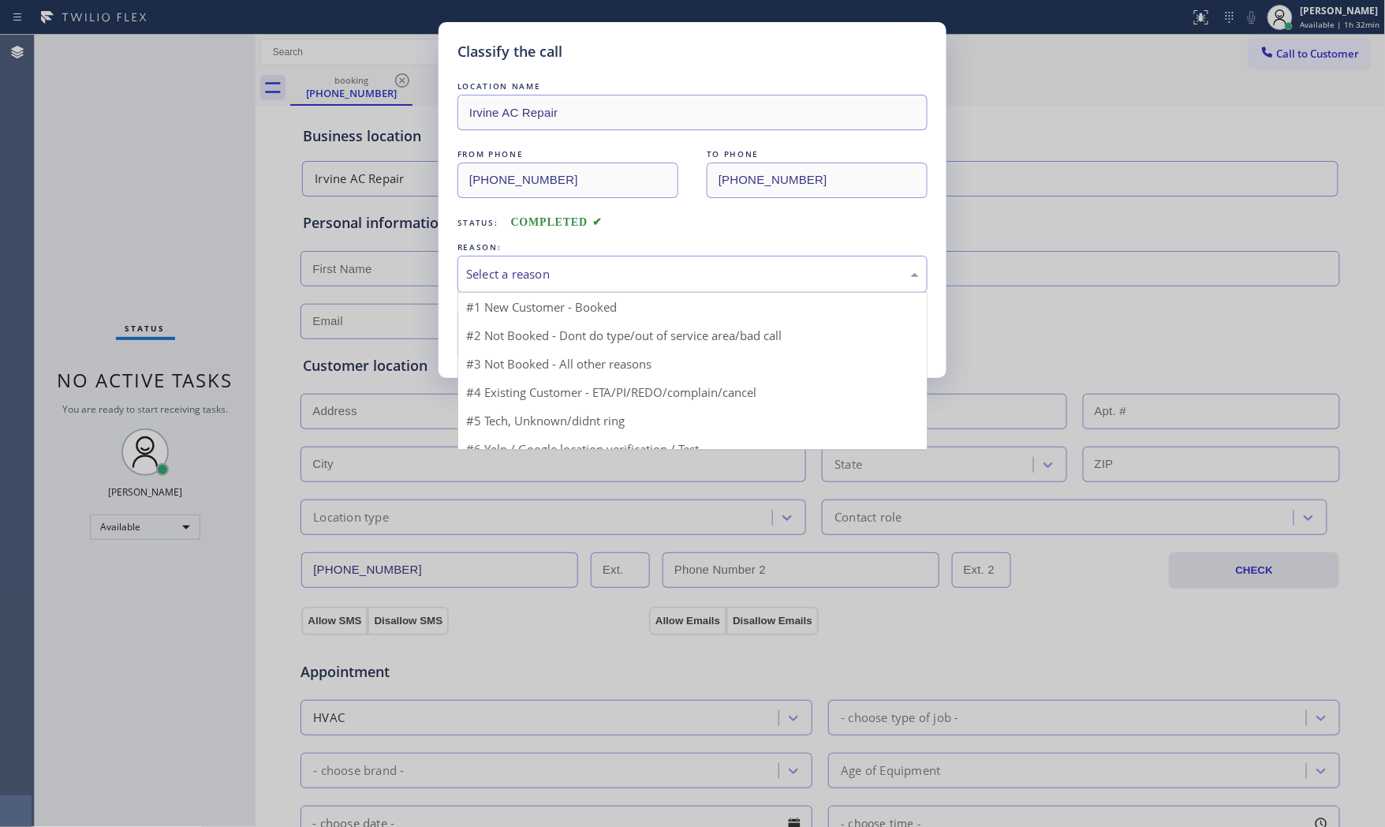
click at [651, 273] on div "Select a reason" at bounding box center [692, 274] width 453 height 18
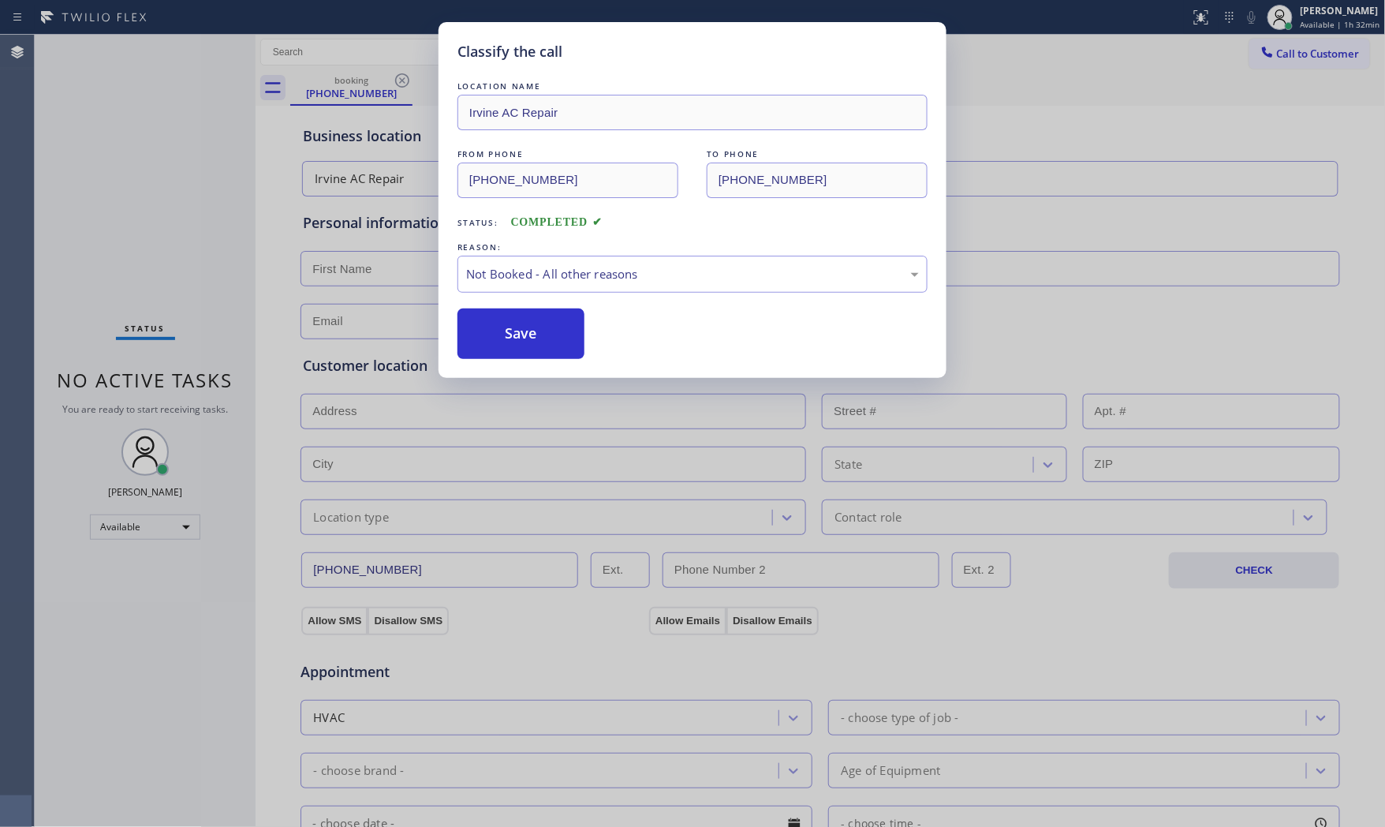
click at [547, 337] on button "Save" at bounding box center [520, 333] width 127 height 50
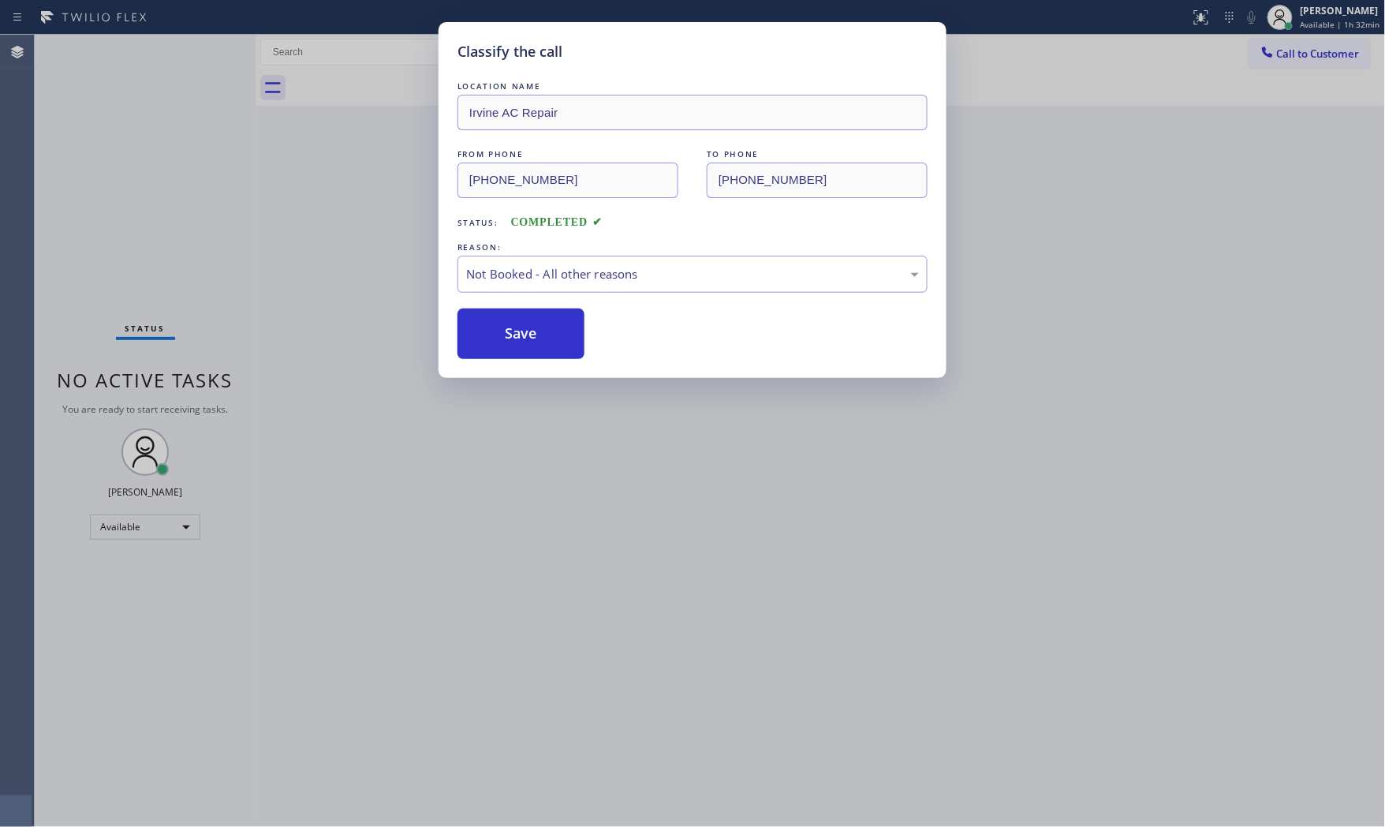
click at [547, 337] on button "Save" at bounding box center [520, 333] width 127 height 50
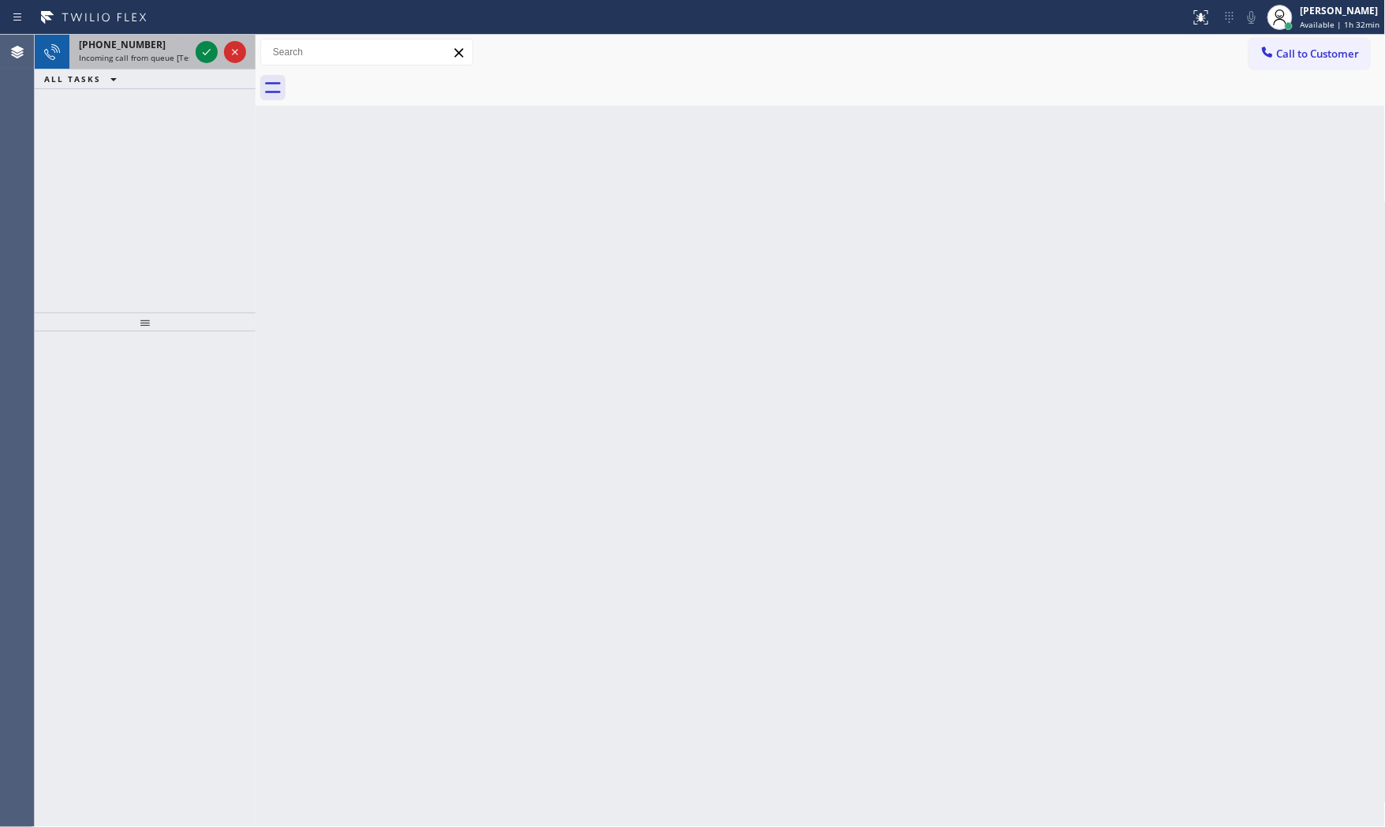
click at [151, 57] on span "Incoming call from queue [Test] All" at bounding box center [144, 57] width 131 height 11
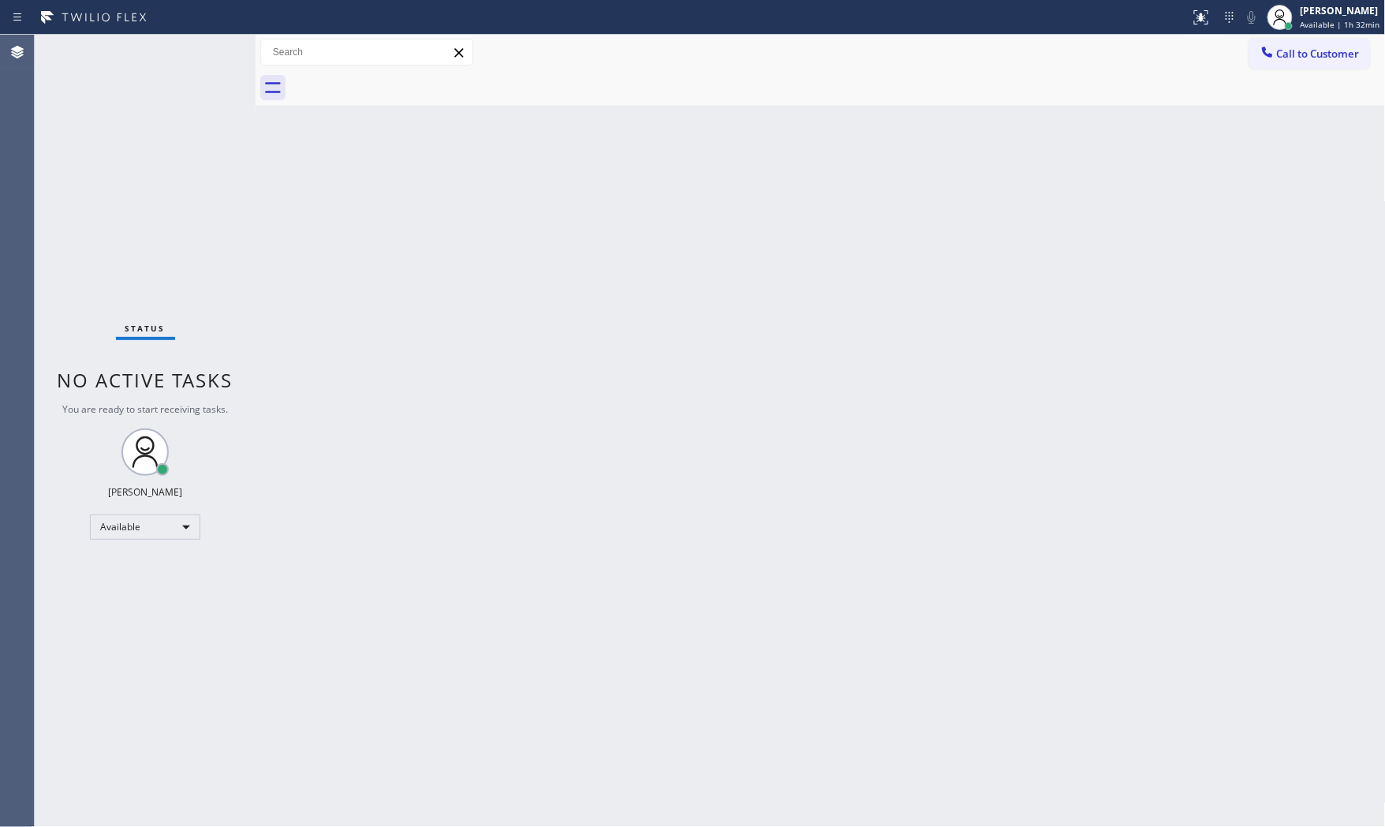
click at [209, 45] on div "Status No active tasks You are ready to start receiving tasks. [PERSON_NAME] Av…" at bounding box center [145, 431] width 221 height 792
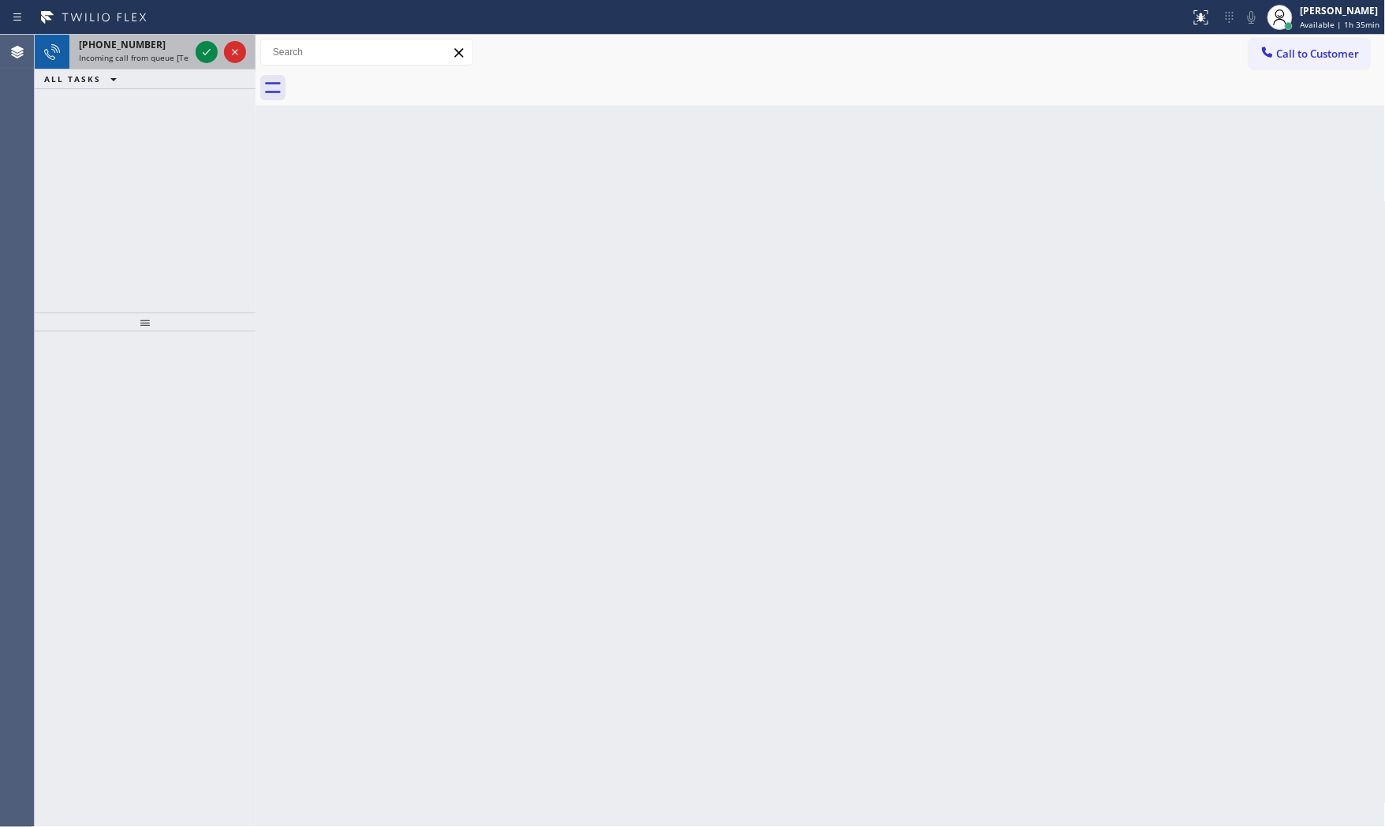
click at [183, 61] on span "Incoming call from queue [Test] All" at bounding box center [144, 57] width 131 height 11
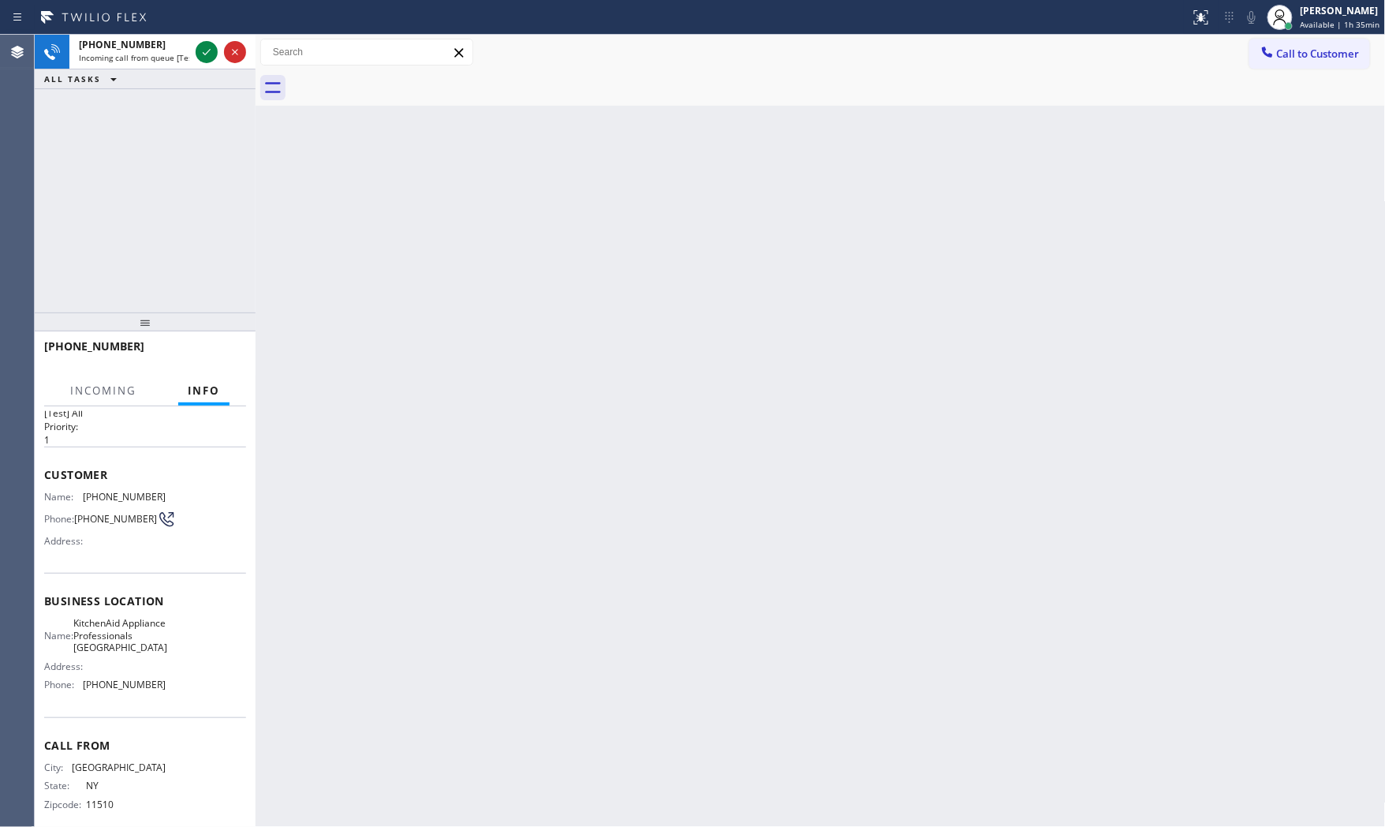
scroll to position [60, 0]
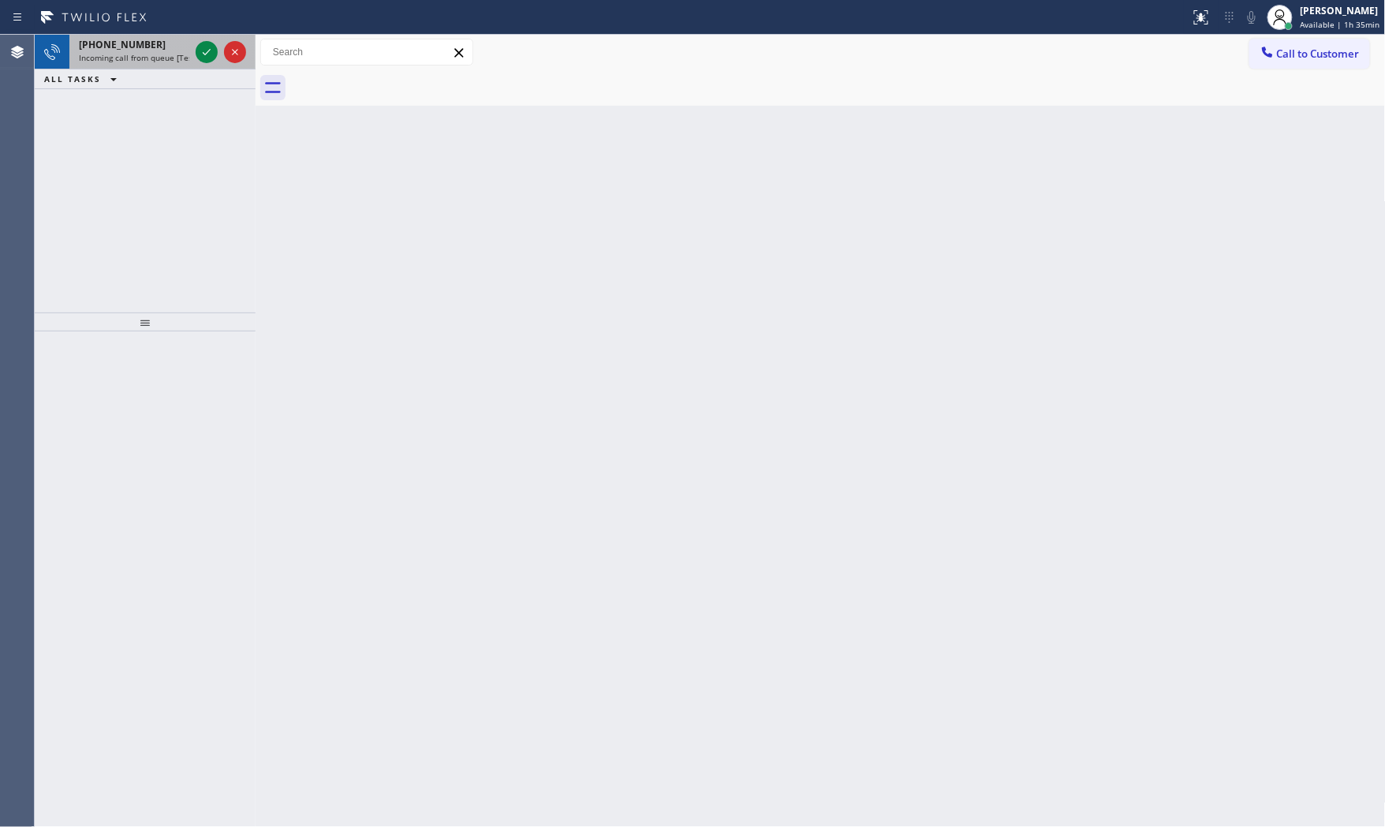
drag, startPoint x: 150, startPoint y: 68, endPoint x: 153, endPoint y: 60, distance: 8.5
click at [150, 67] on div "[PHONE_NUMBER] Incoming call from queue [Test] All" at bounding box center [130, 52] width 123 height 35
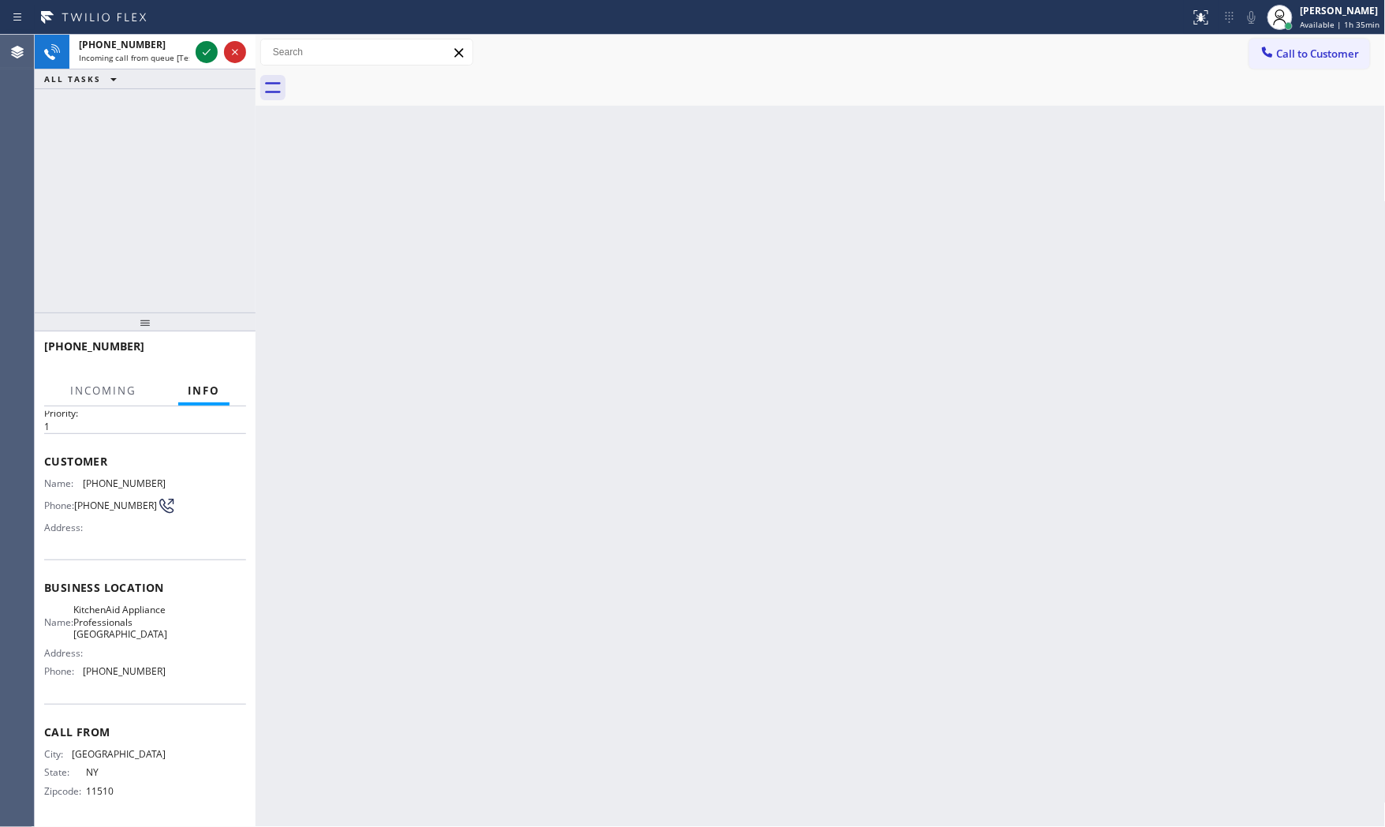
scroll to position [61, 0]
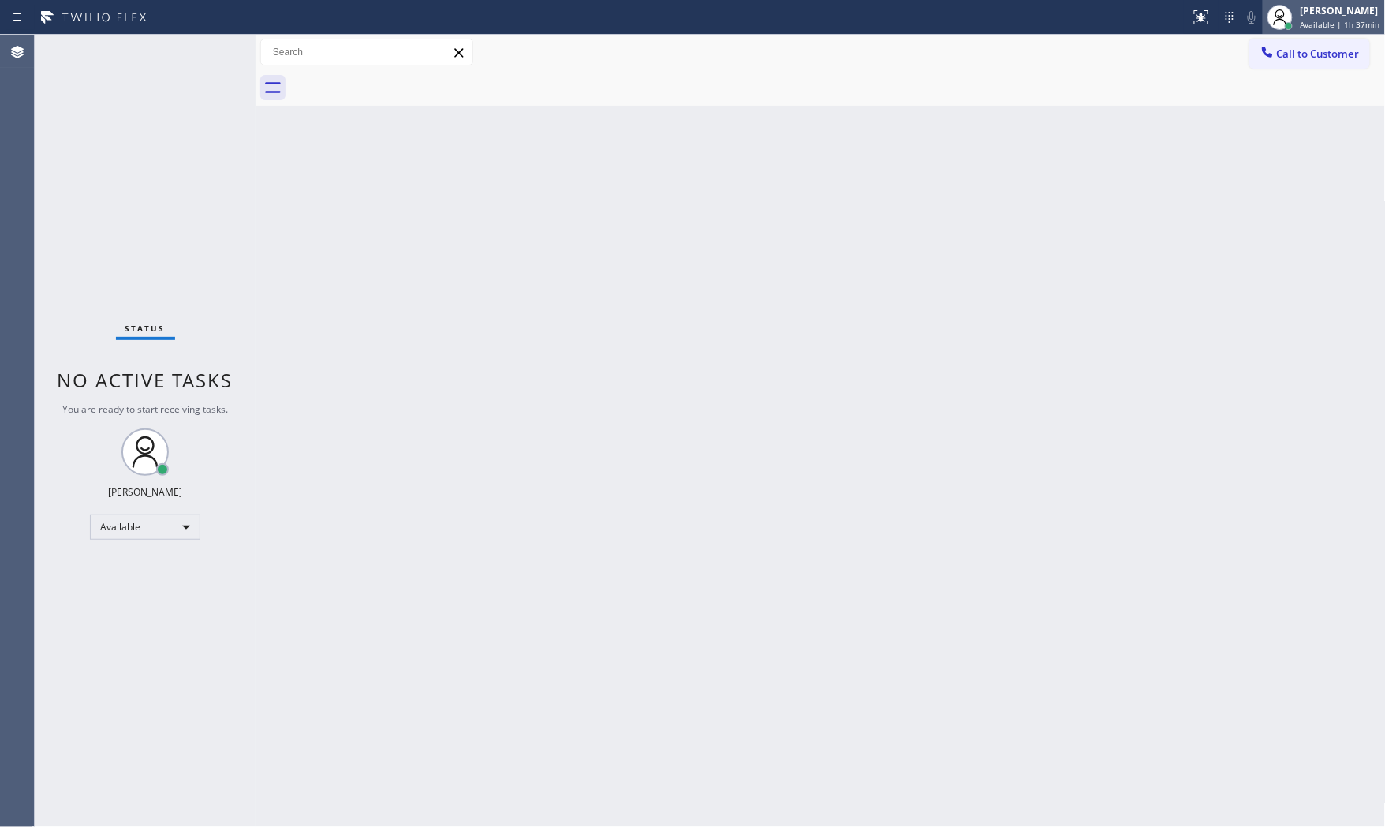
click at [1341, 4] on div "[PERSON_NAME]" at bounding box center [1340, 10] width 80 height 13
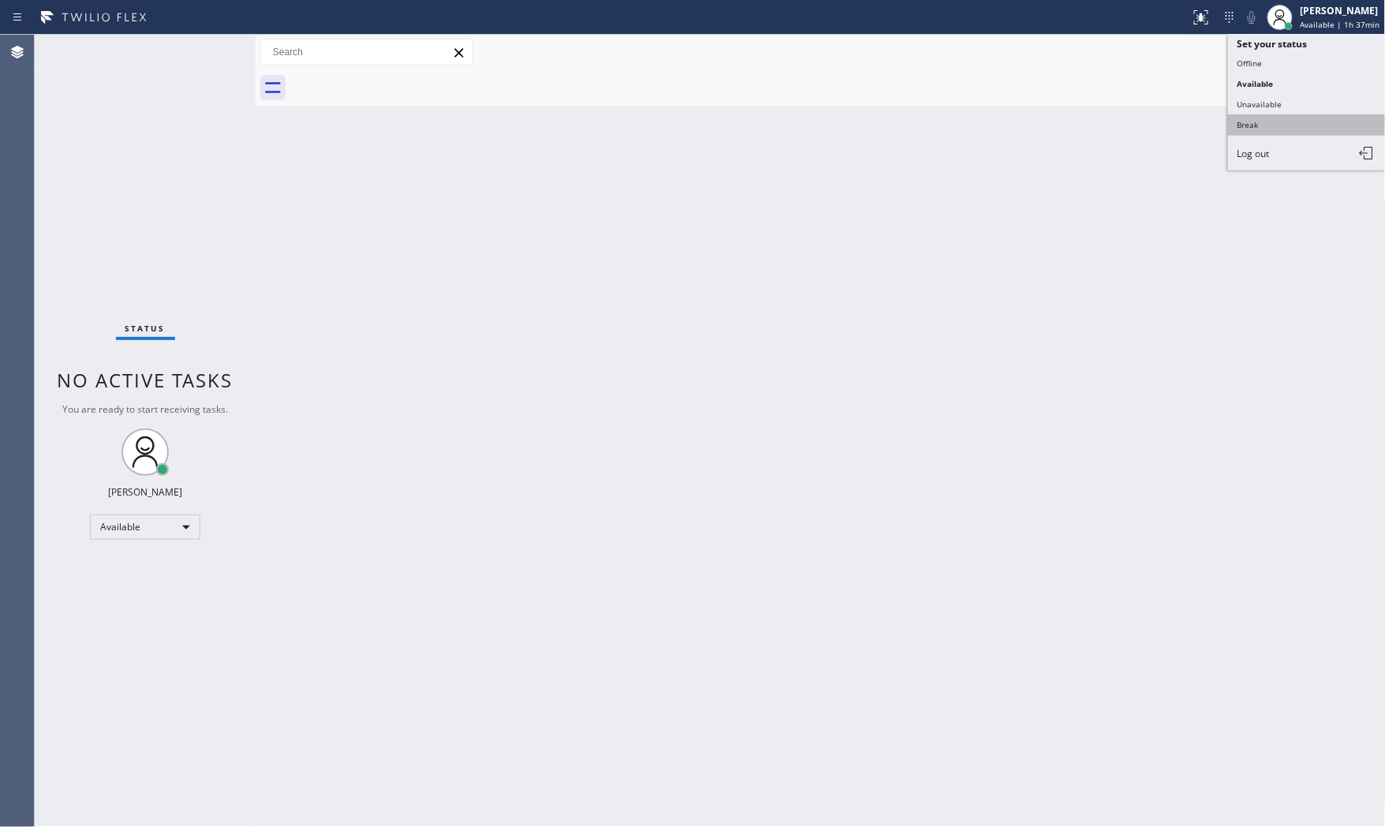
click at [1282, 131] on button "Break" at bounding box center [1307, 124] width 158 height 21
